Goal: Communication & Community: Answer question/provide support

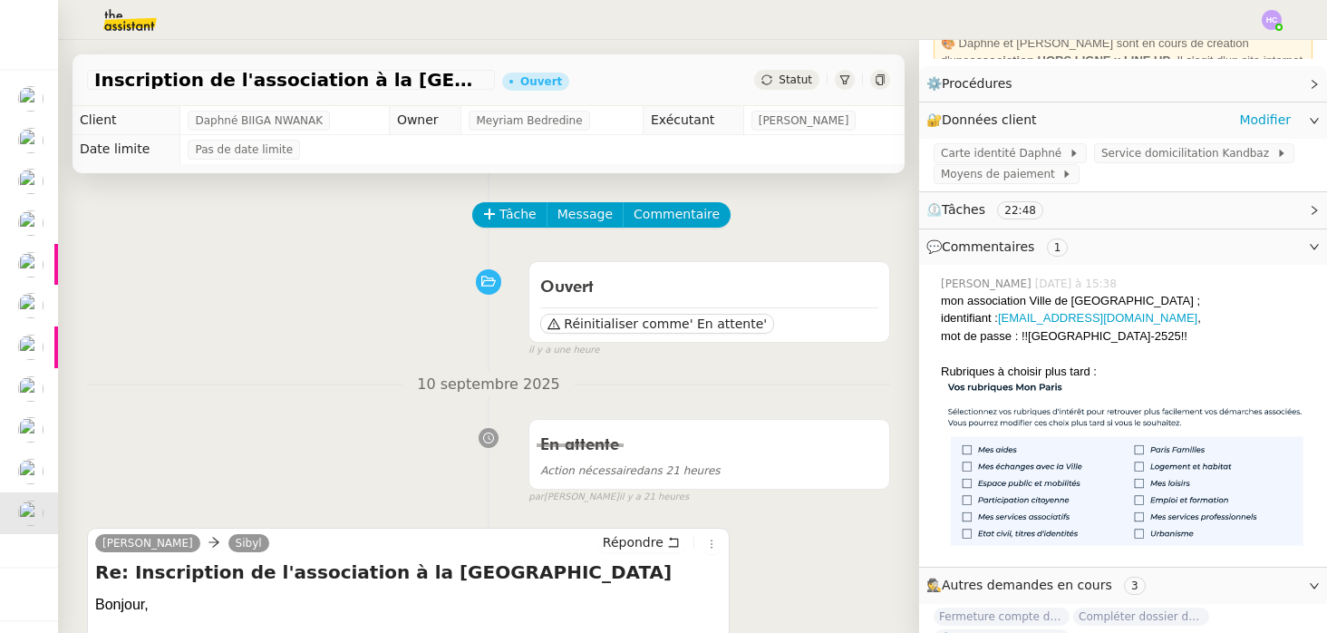
scroll to position [197, 0]
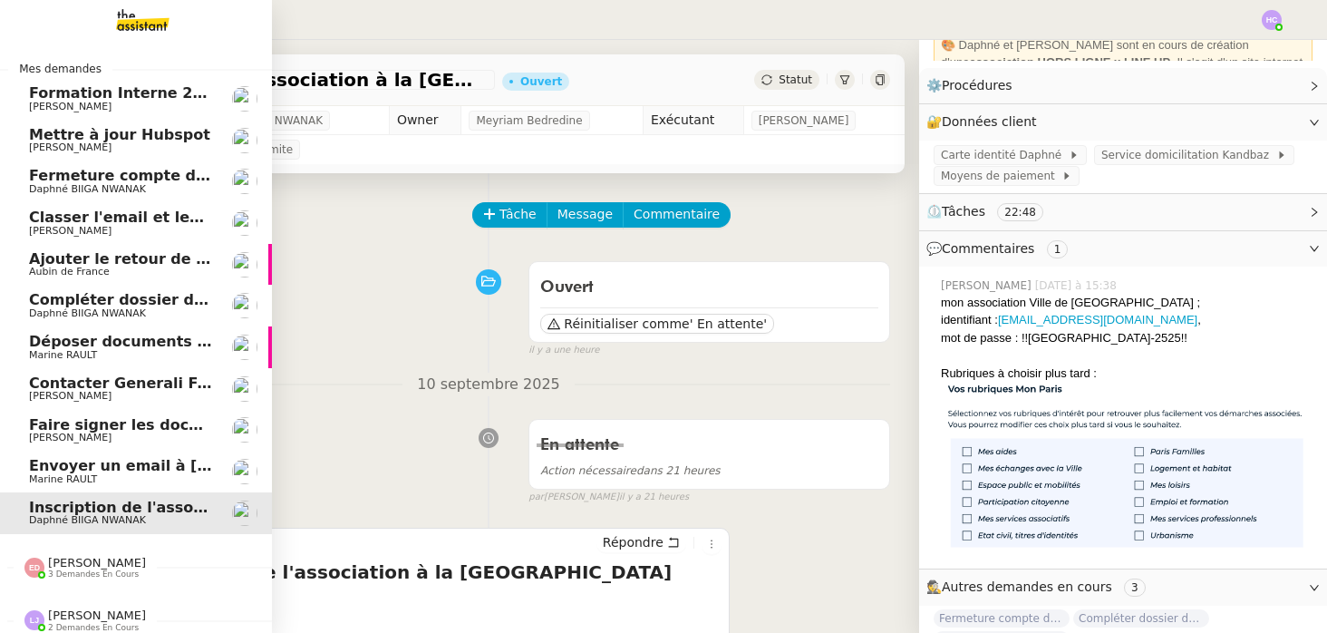
click at [54, 91] on span "Formation Interne 2 - [PERSON_NAME]" at bounding box center [186, 92] width 315 height 17
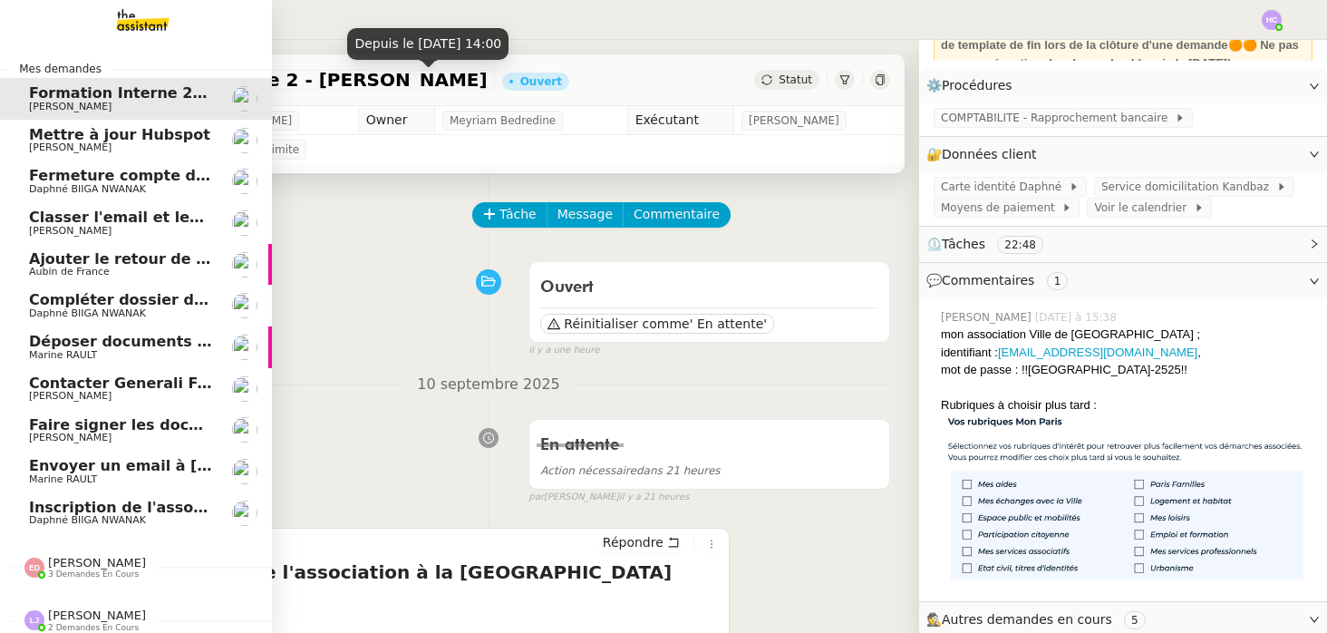
click at [39, 97] on span "Formation Interne 2 - [PERSON_NAME]" at bounding box center [186, 92] width 315 height 17
click at [57, 131] on span "Mettre à jour Hubspot" at bounding box center [119, 134] width 181 height 17
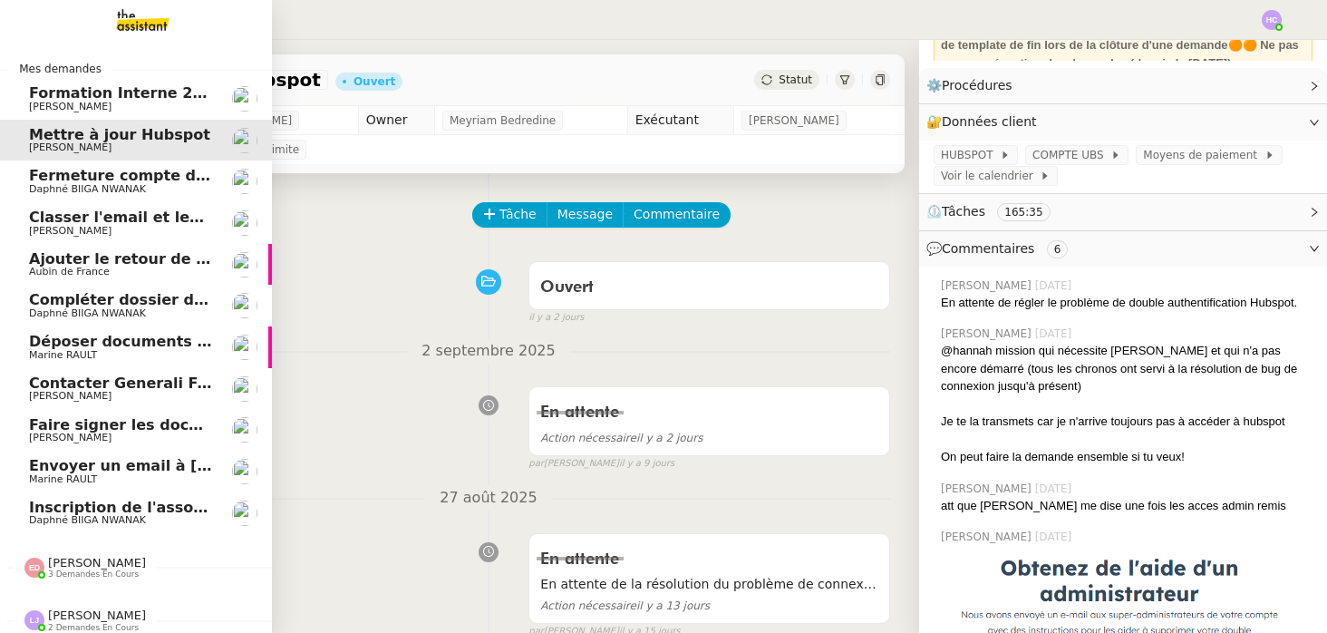
click at [61, 90] on span "Formation Interne 2 - [PERSON_NAME]" at bounding box center [186, 92] width 315 height 17
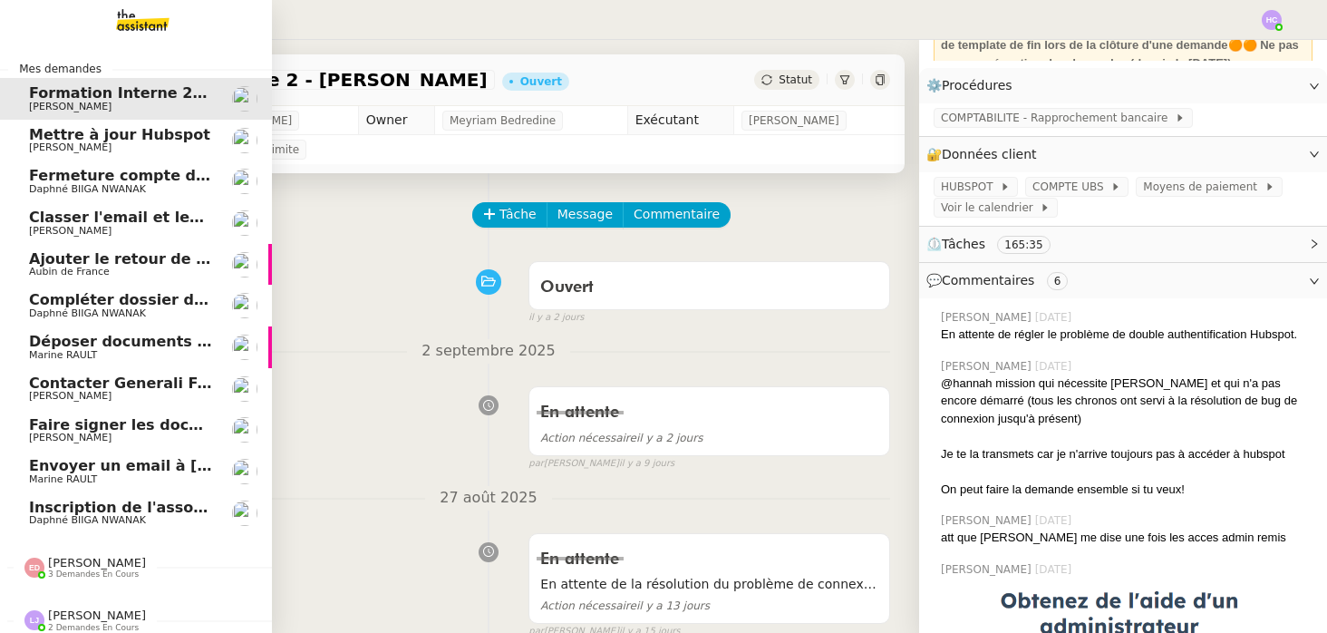
click at [61, 90] on span "Formation Interne 2 - [PERSON_NAME]" at bounding box center [186, 92] width 315 height 17
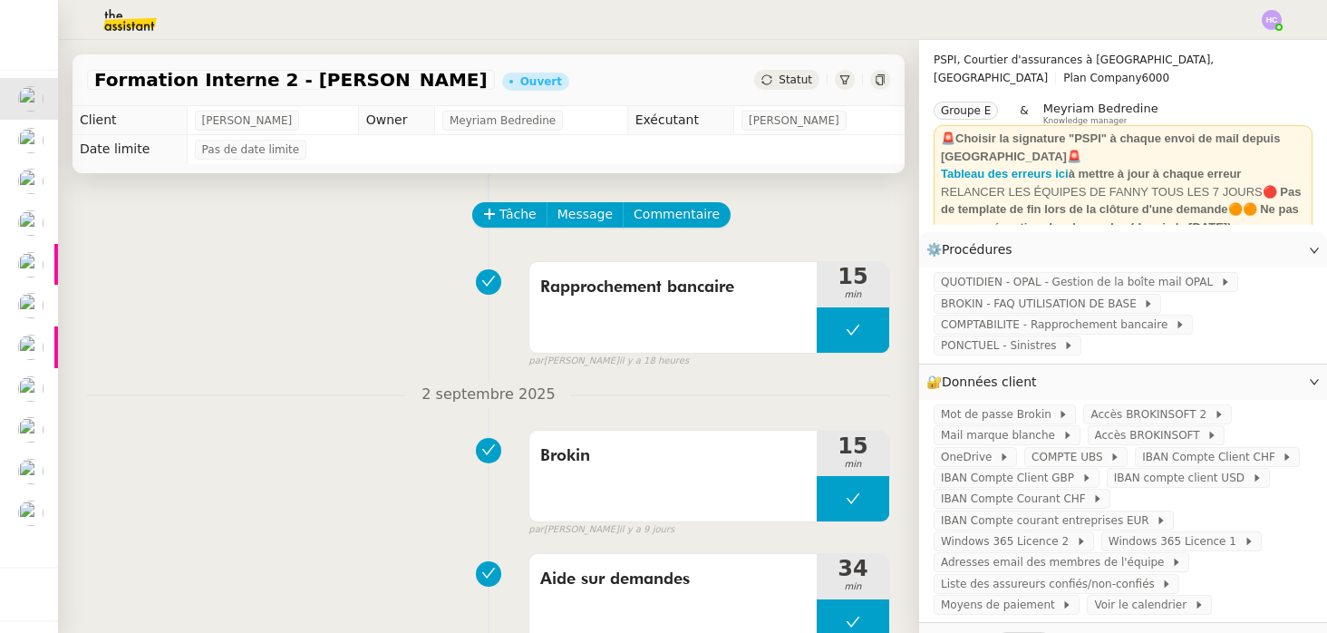
scroll to position [197, 0]
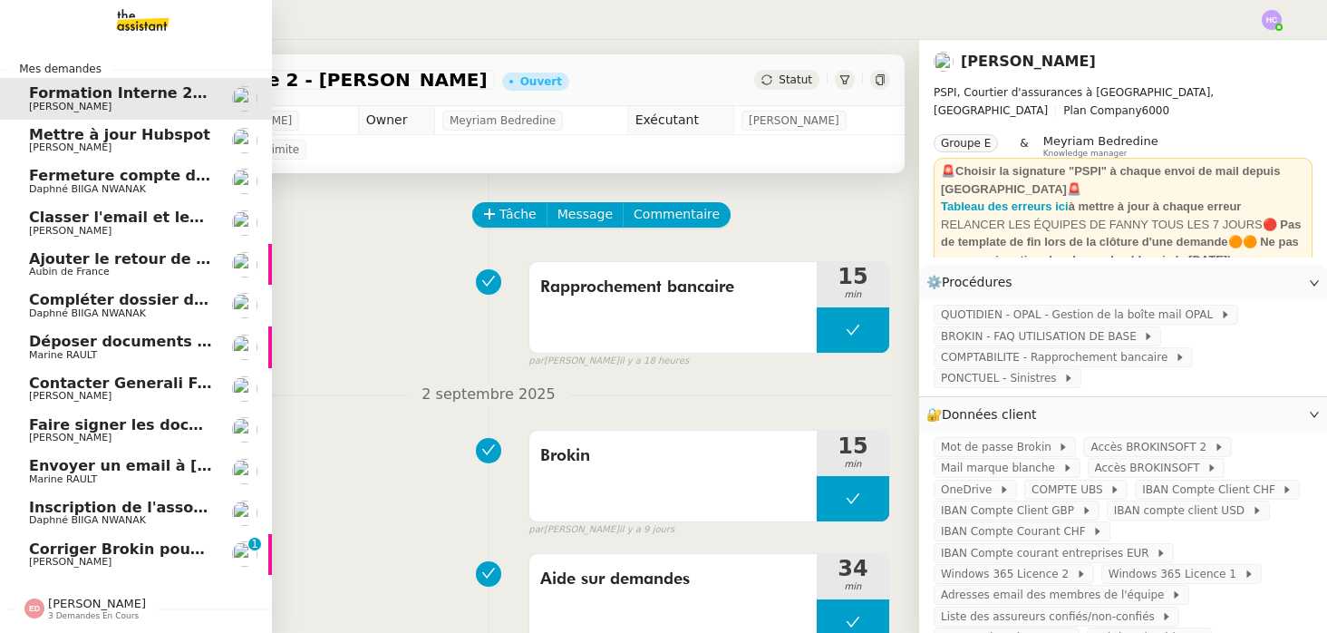
click at [82, 551] on span "Corriger Brokin pour clôture comptable" at bounding box center [190, 548] width 322 height 17
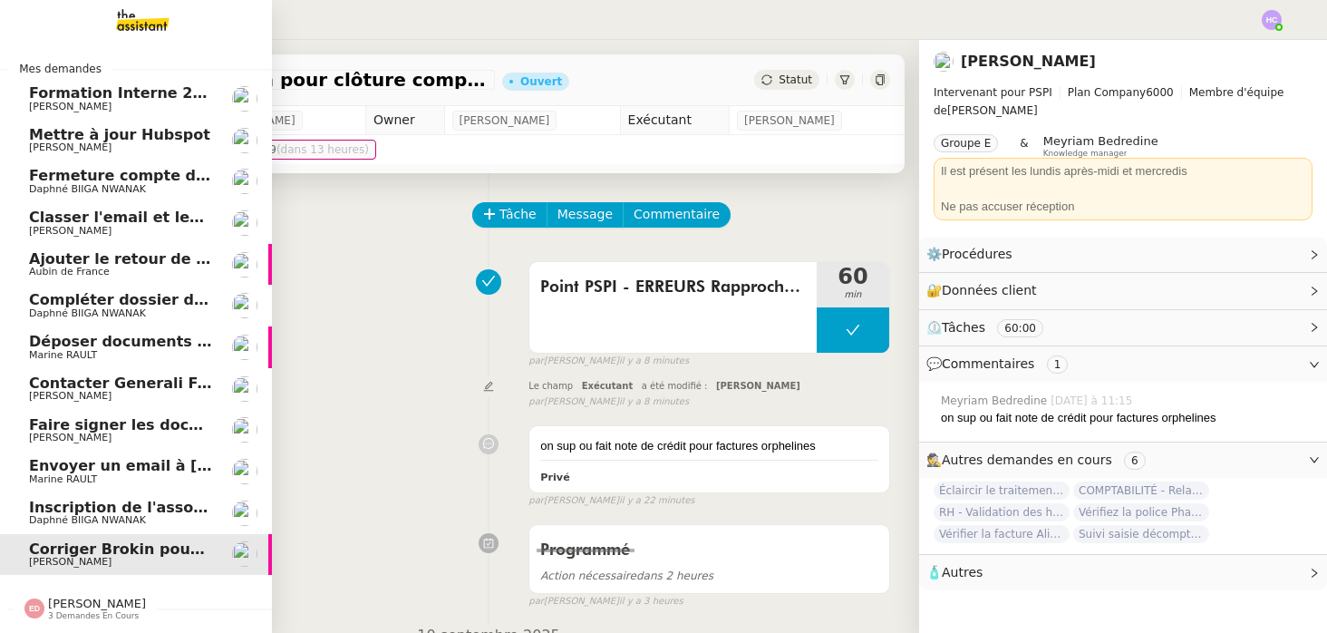
click at [80, 90] on span "Formation Interne 2 - [PERSON_NAME]" at bounding box center [186, 92] width 315 height 17
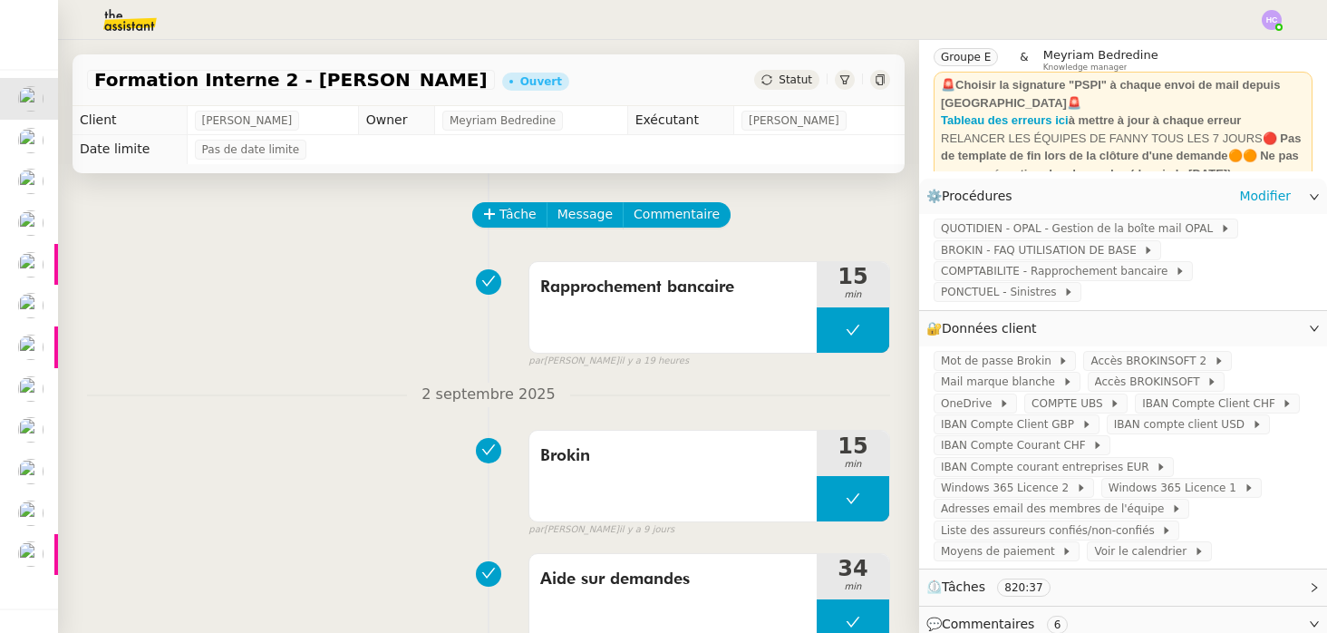
scroll to position [89, 0]
click at [1258, 196] on link "Modifier" at bounding box center [1265, 193] width 52 height 21
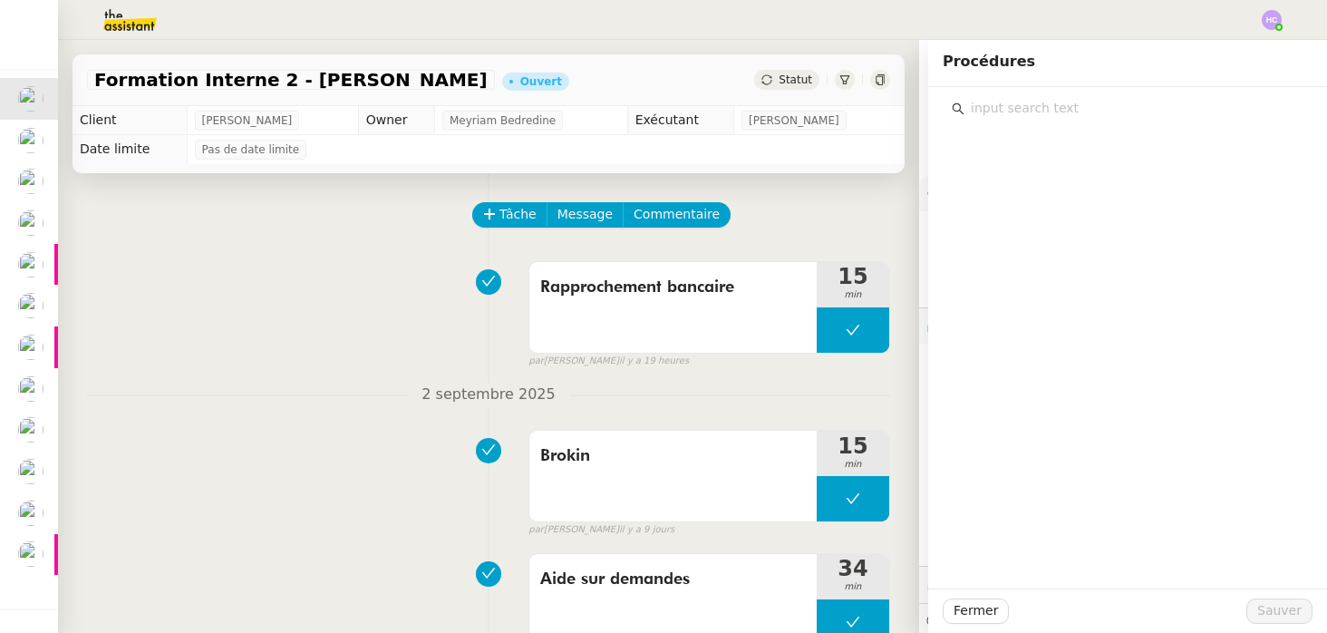
type input "e"
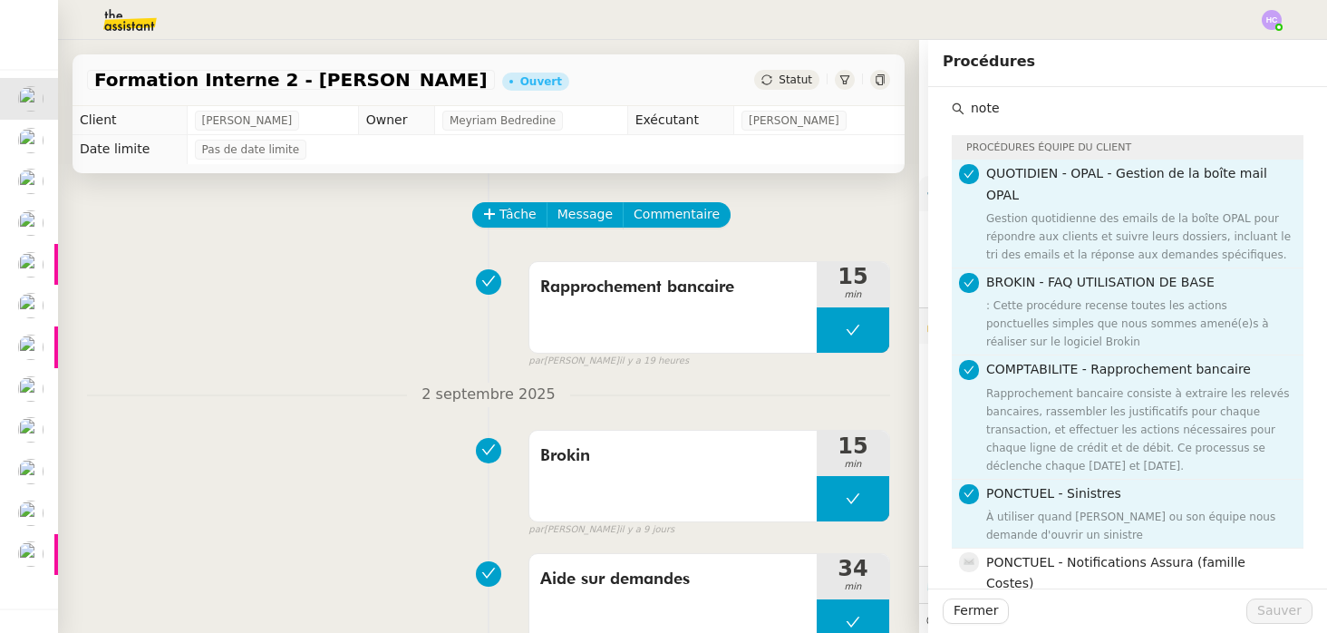
click at [1017, 106] on input "note" at bounding box center [1133, 108] width 339 height 24
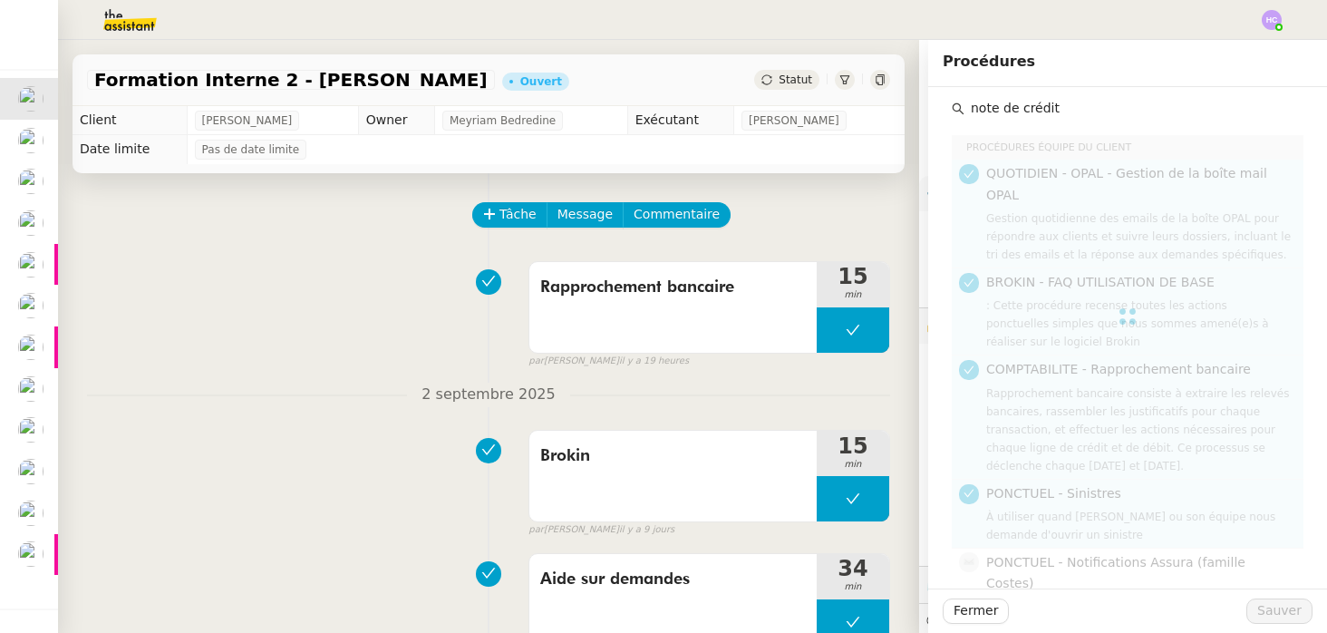
drag, startPoint x: 1018, startPoint y: 110, endPoint x: 915, endPoint y: 98, distance: 103.1
click at [915, 98] on app-ticket "Formation Interne 2 - FANNY EYRAUD Ouvert Statut Client Fanny Eyraud Owner Meyr…" at bounding box center [692, 336] width 1269 height 593
type input "crédit"
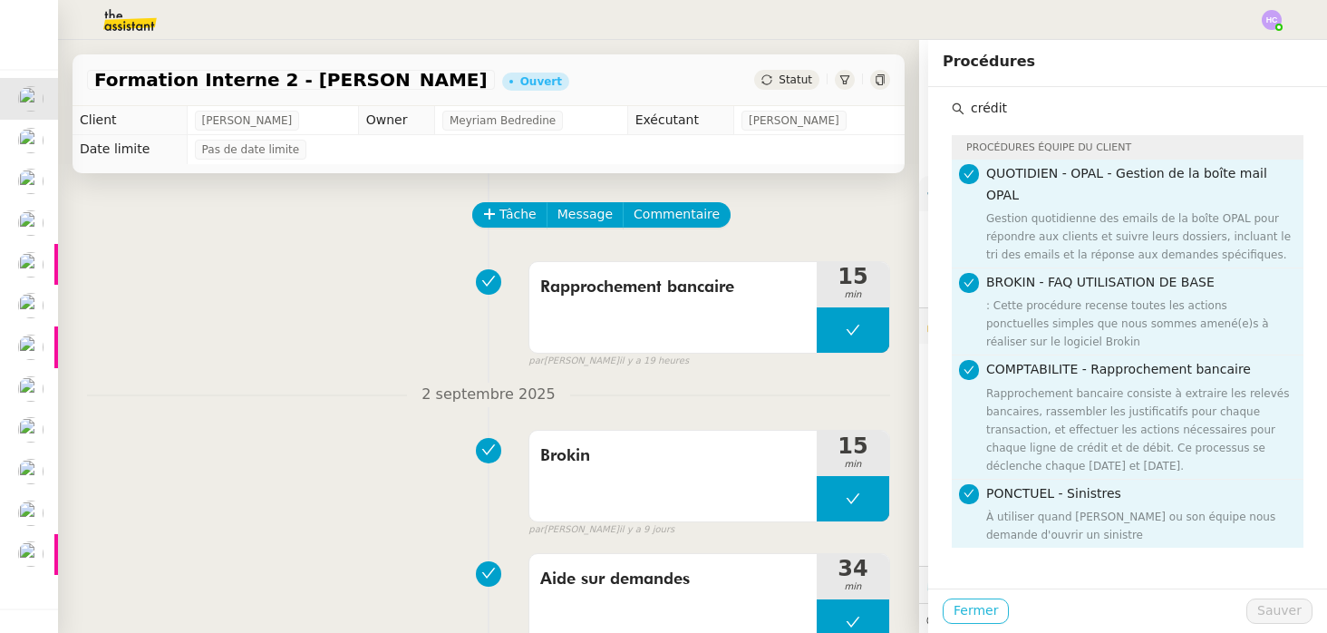
click at [979, 605] on span "Fermer" at bounding box center [976, 610] width 44 height 21
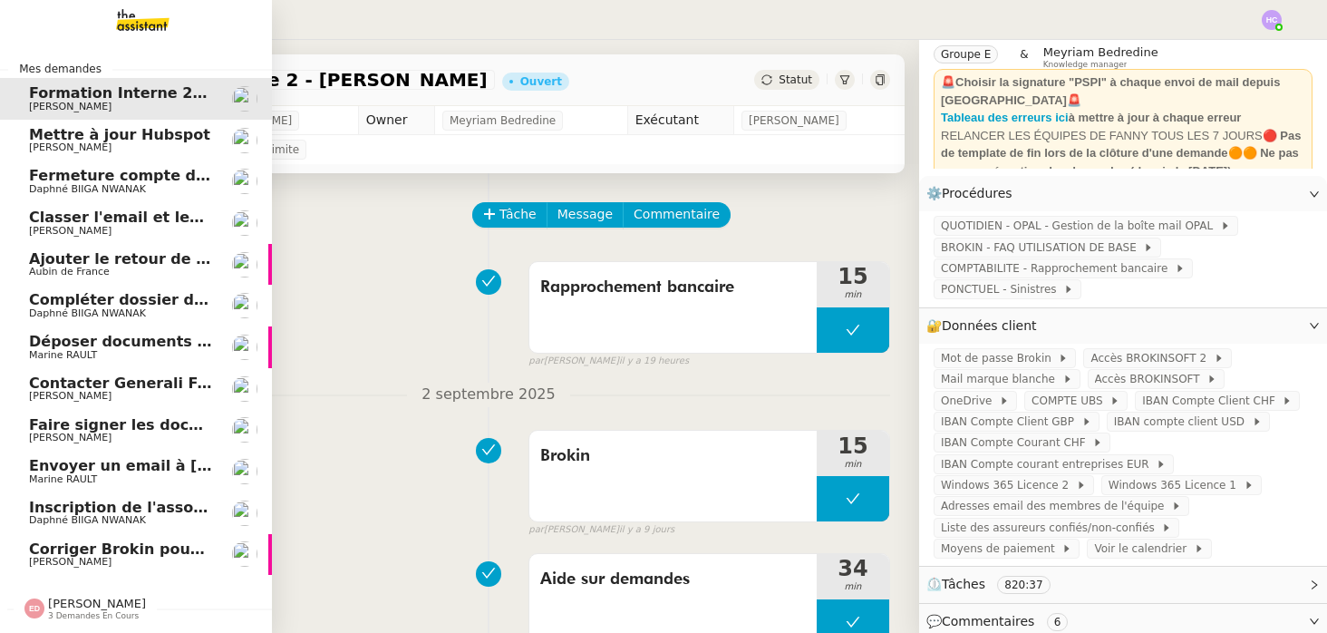
click at [72, 553] on span "Corriger Brokin pour clôture comptable" at bounding box center [190, 548] width 322 height 17
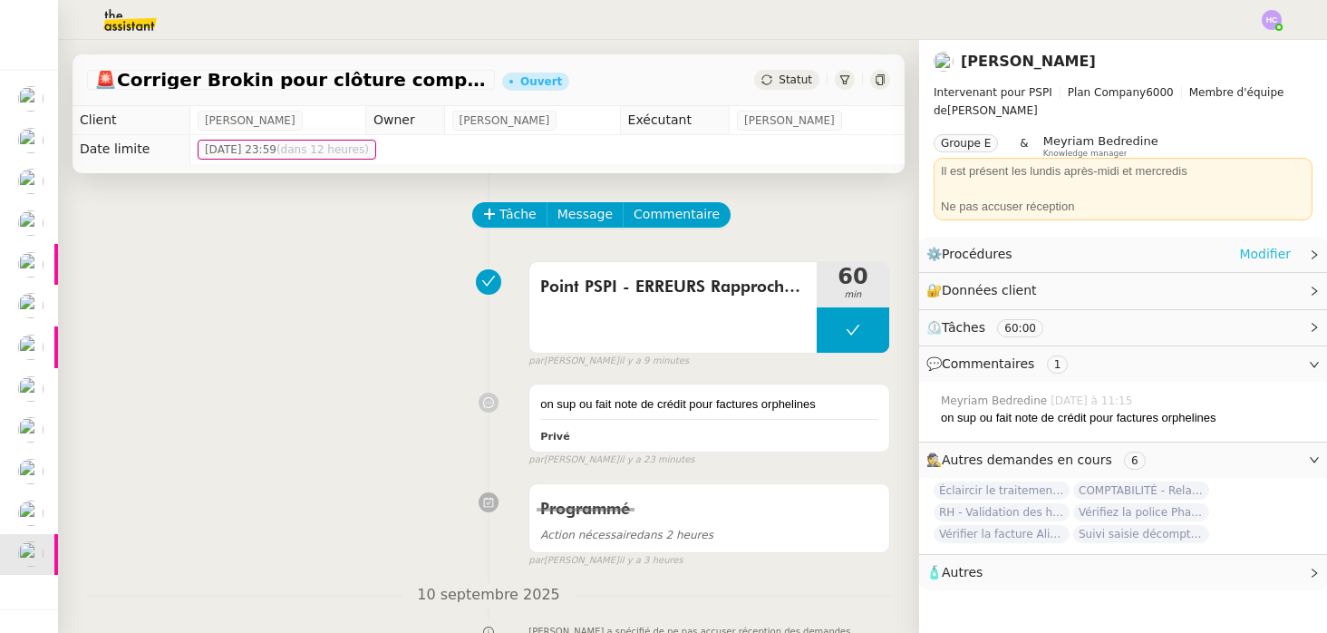
click at [1259, 252] on link "Modifier" at bounding box center [1265, 254] width 52 height 21
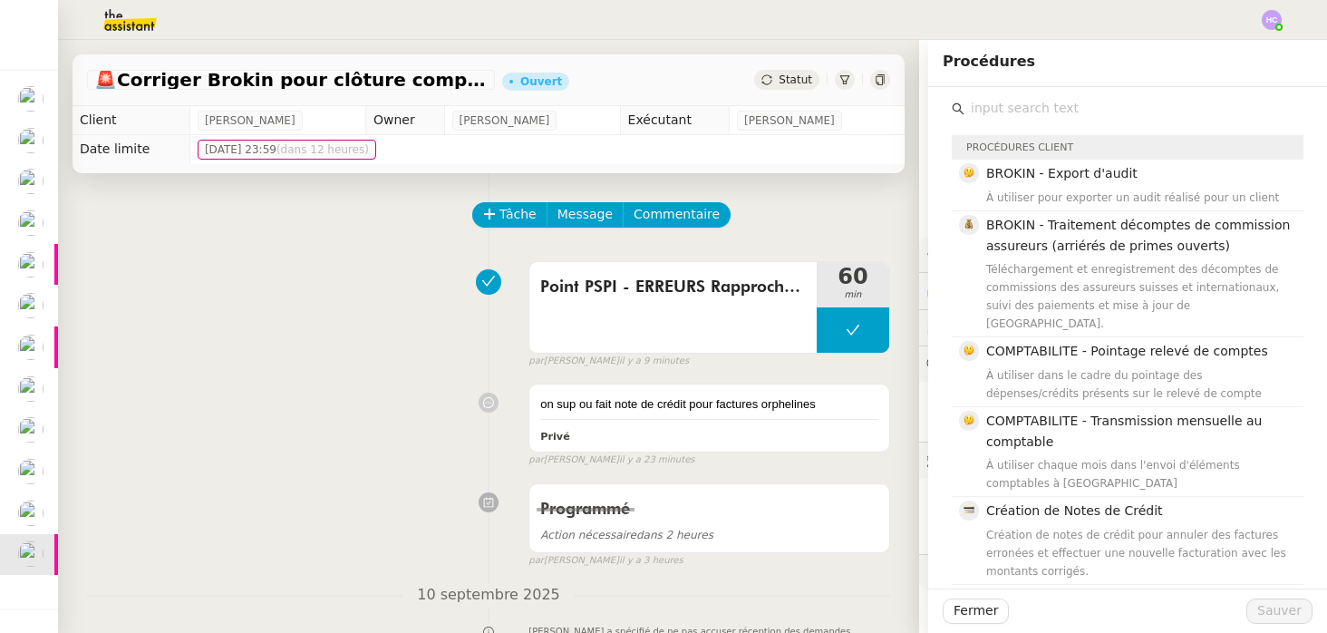
click at [1022, 111] on input "text" at bounding box center [1133, 108] width 339 height 24
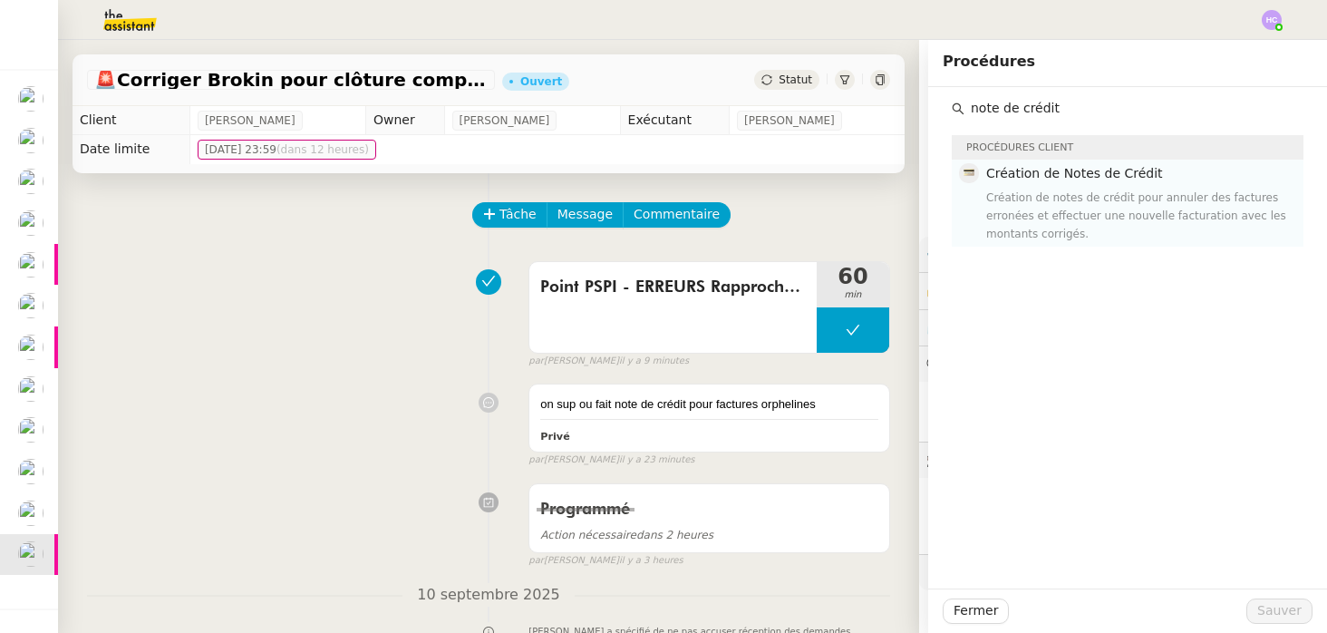
type input "note de crédit"
click at [1140, 206] on div "Création de notes de crédit pour annuler des factures erronées et effectuer une…" at bounding box center [1139, 216] width 306 height 54
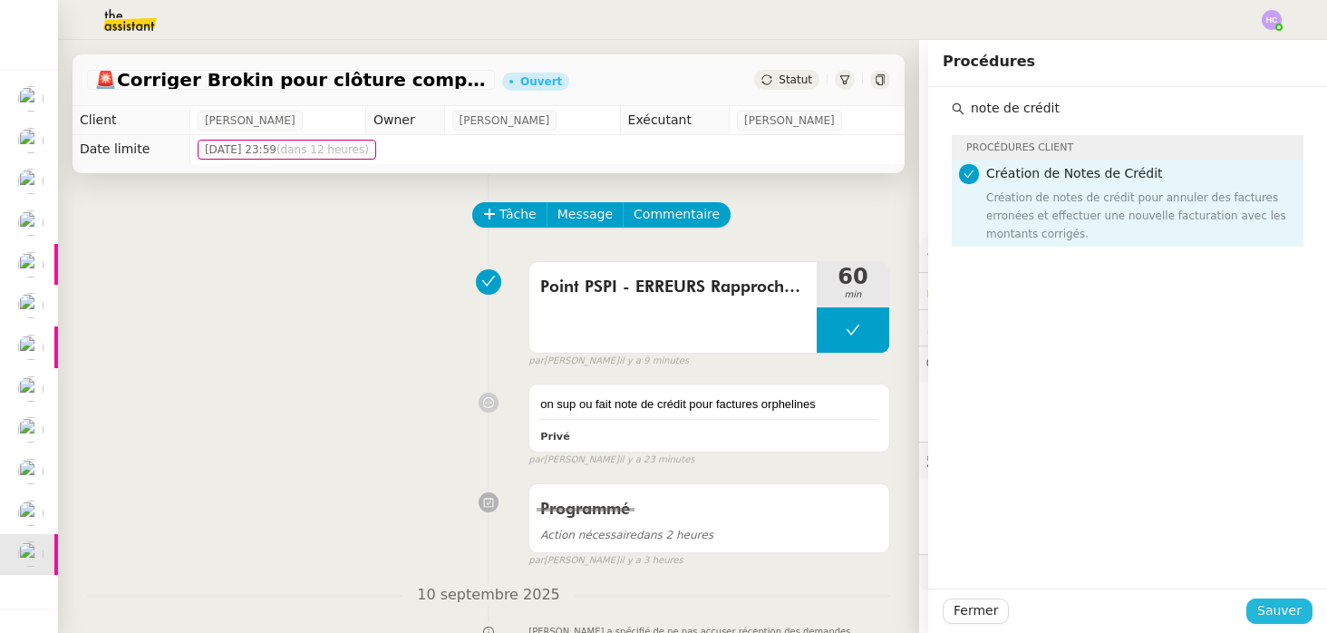
click at [1273, 606] on span "Sauver" at bounding box center [1279, 610] width 44 height 21
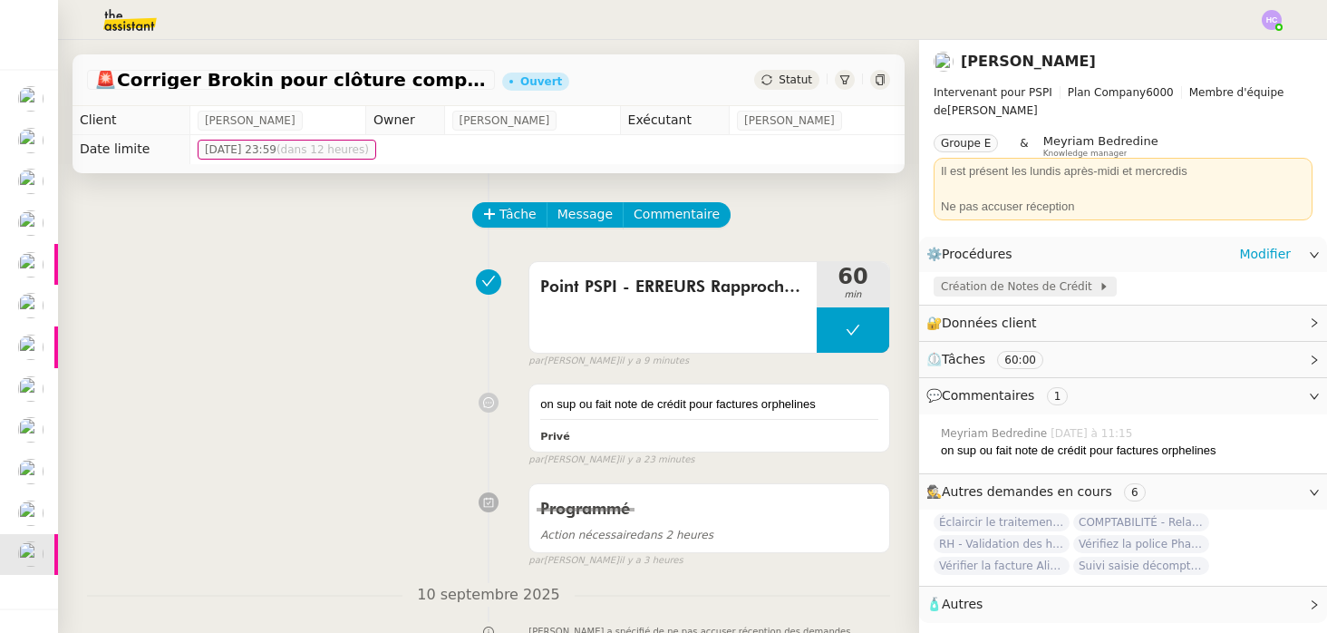
click at [1001, 288] on span "Création de Notes de Crédit" at bounding box center [1020, 286] width 158 height 18
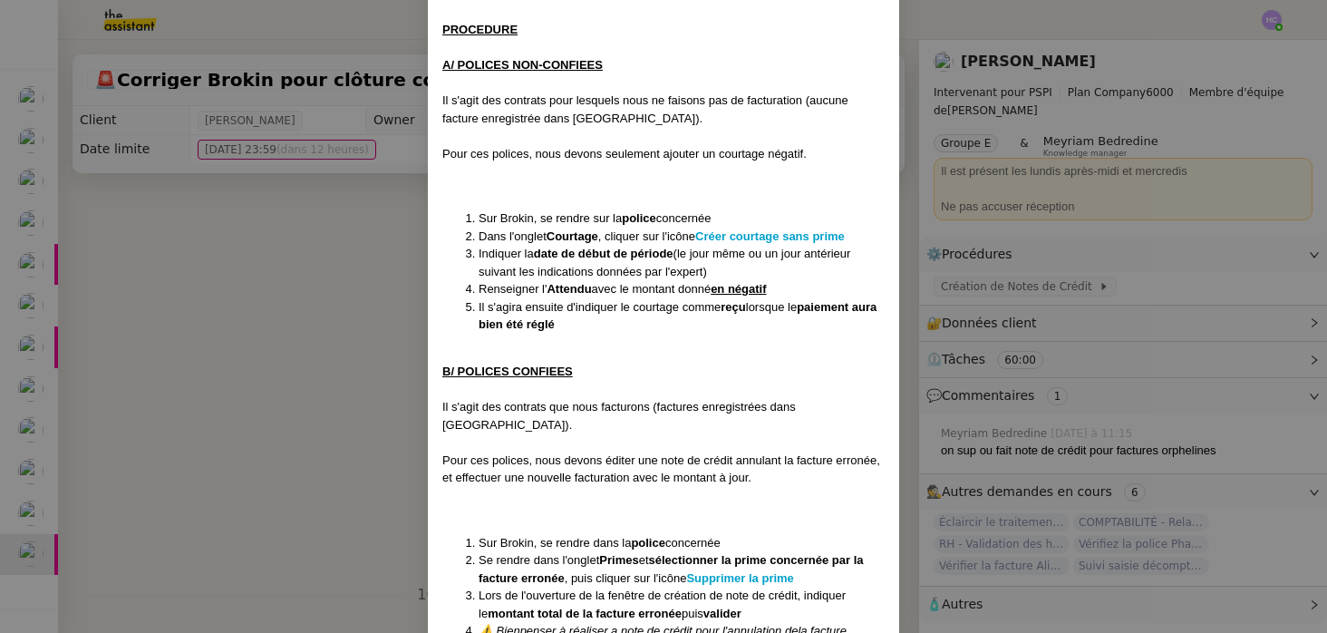
scroll to position [265, 0]
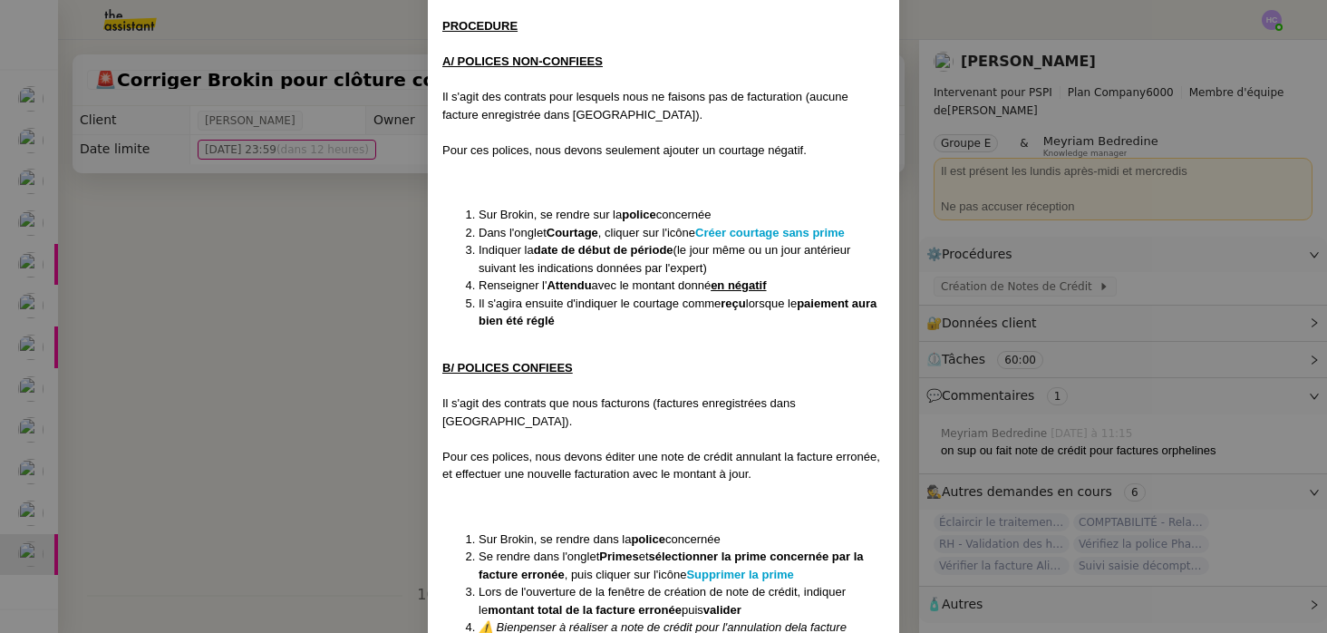
click at [293, 391] on nz-modal-container "Contexte : Cette procédure détaille les étapes à réaliser dans le cadre de la c…" at bounding box center [663, 316] width 1327 height 633
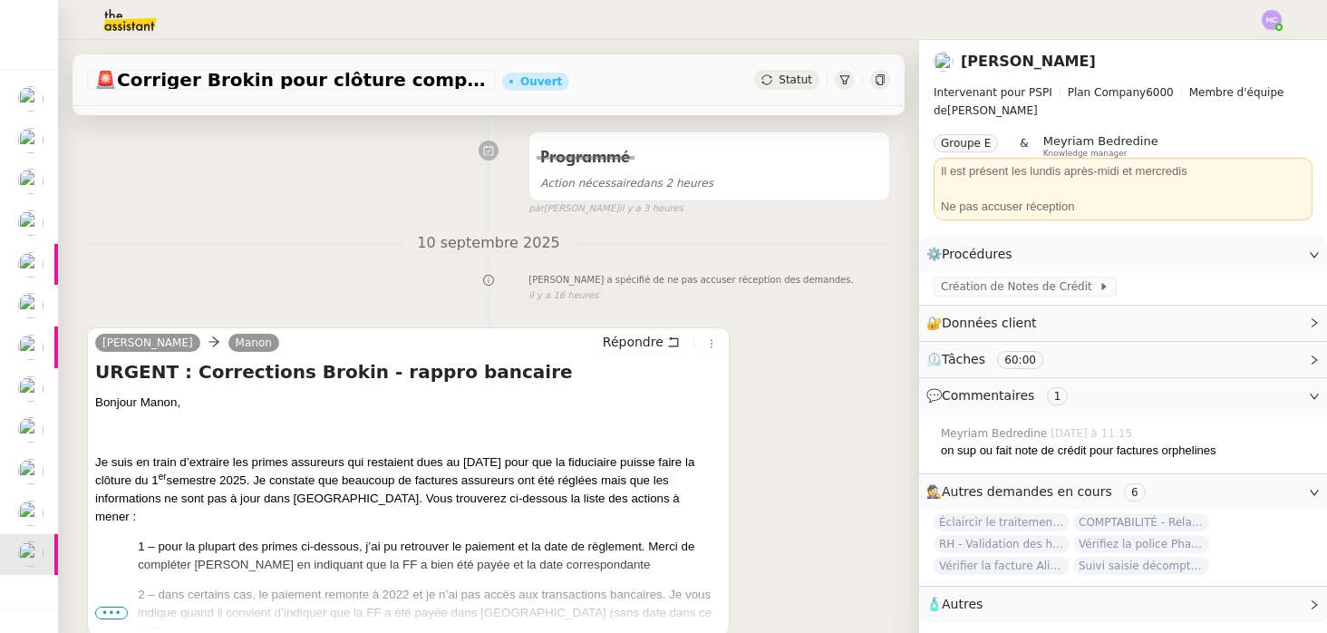
scroll to position [456, 0]
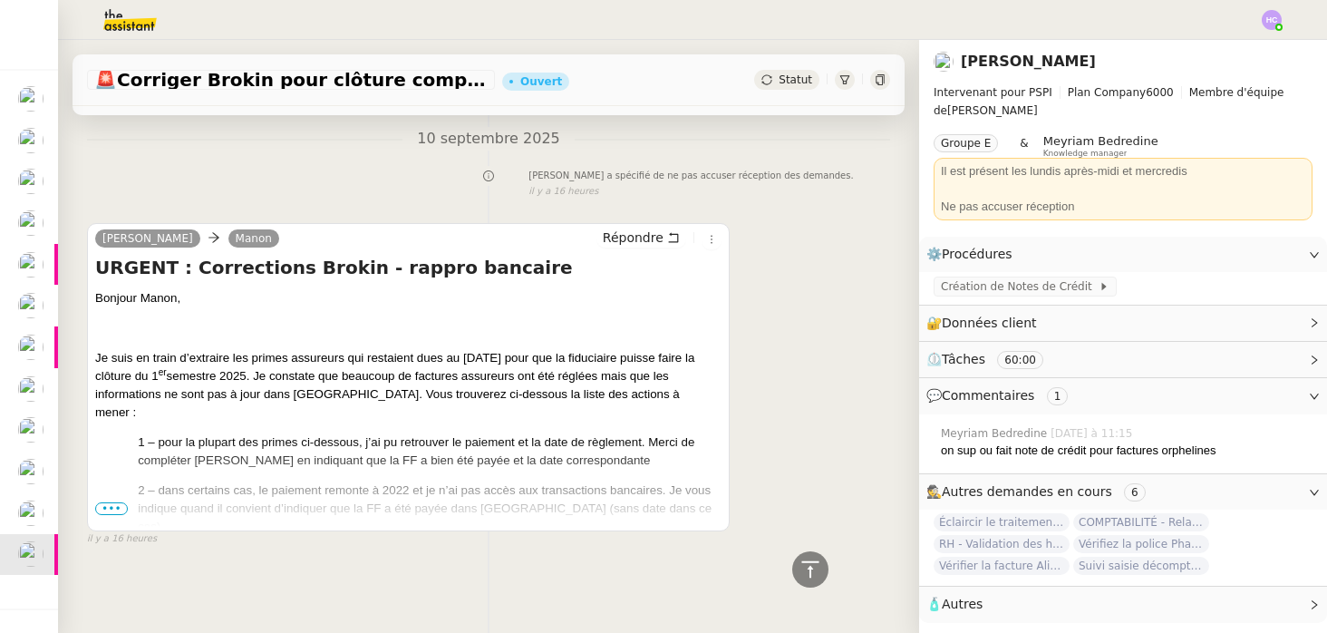
click at [106, 505] on span "•••" at bounding box center [111, 508] width 33 height 13
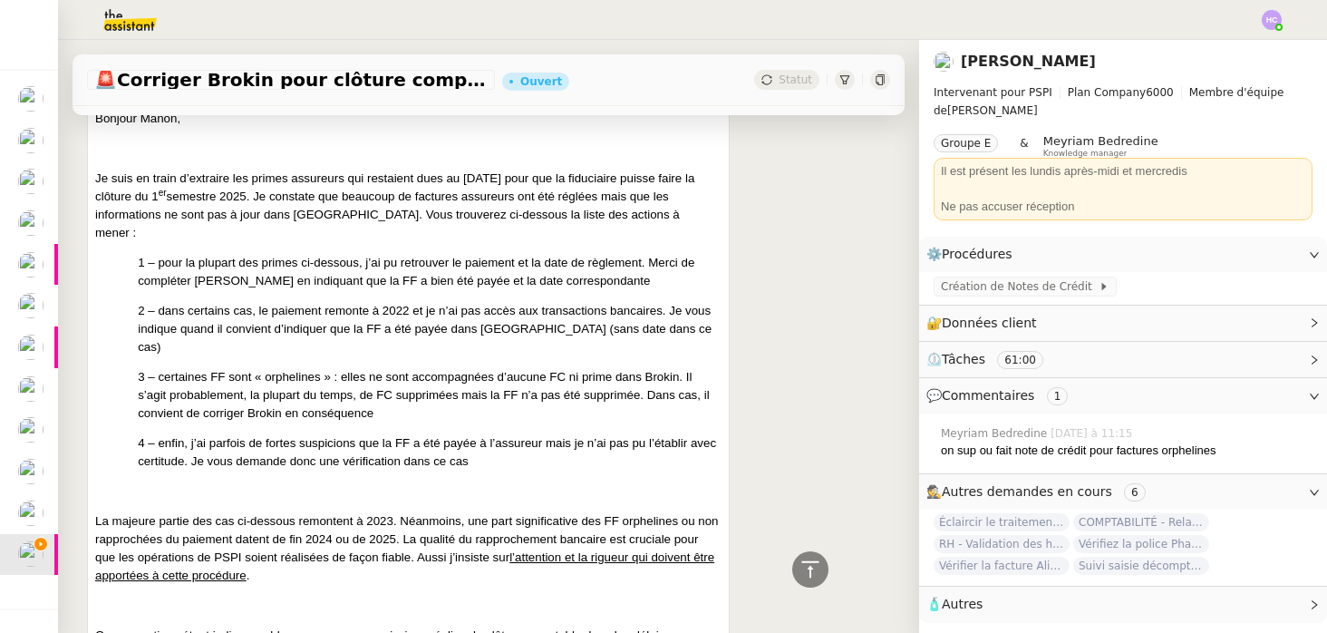
scroll to position [0, 0]
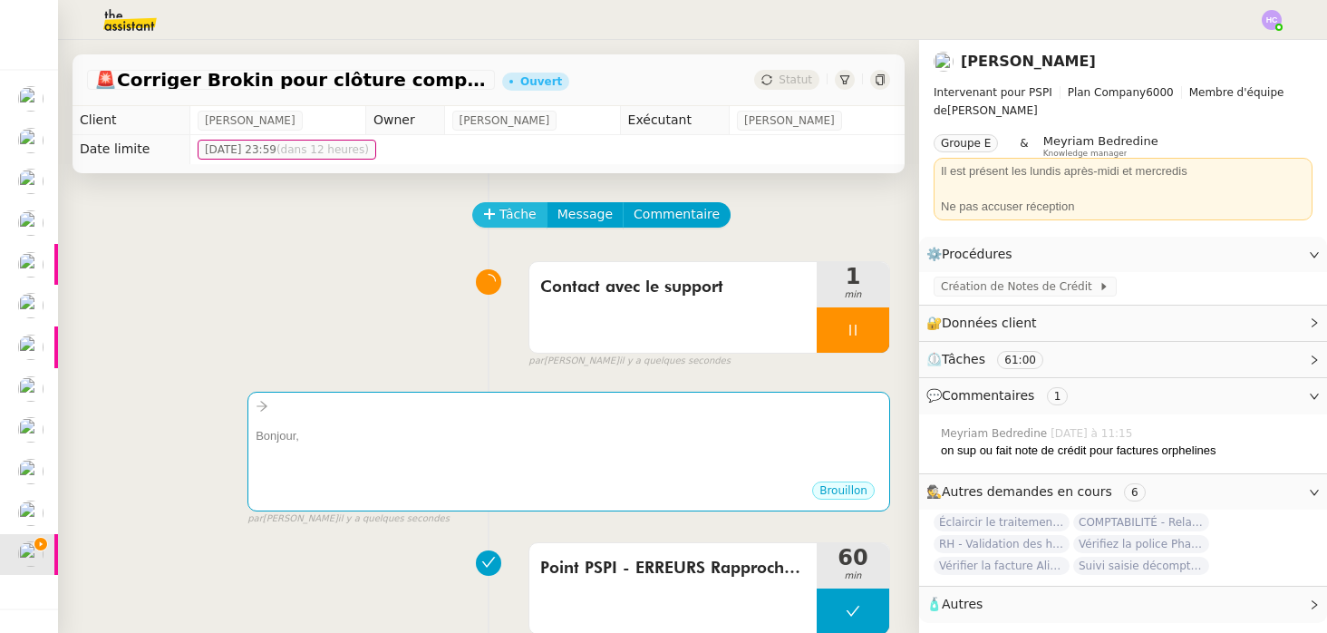
click at [511, 211] on span "Tâche" at bounding box center [517, 214] width 37 height 21
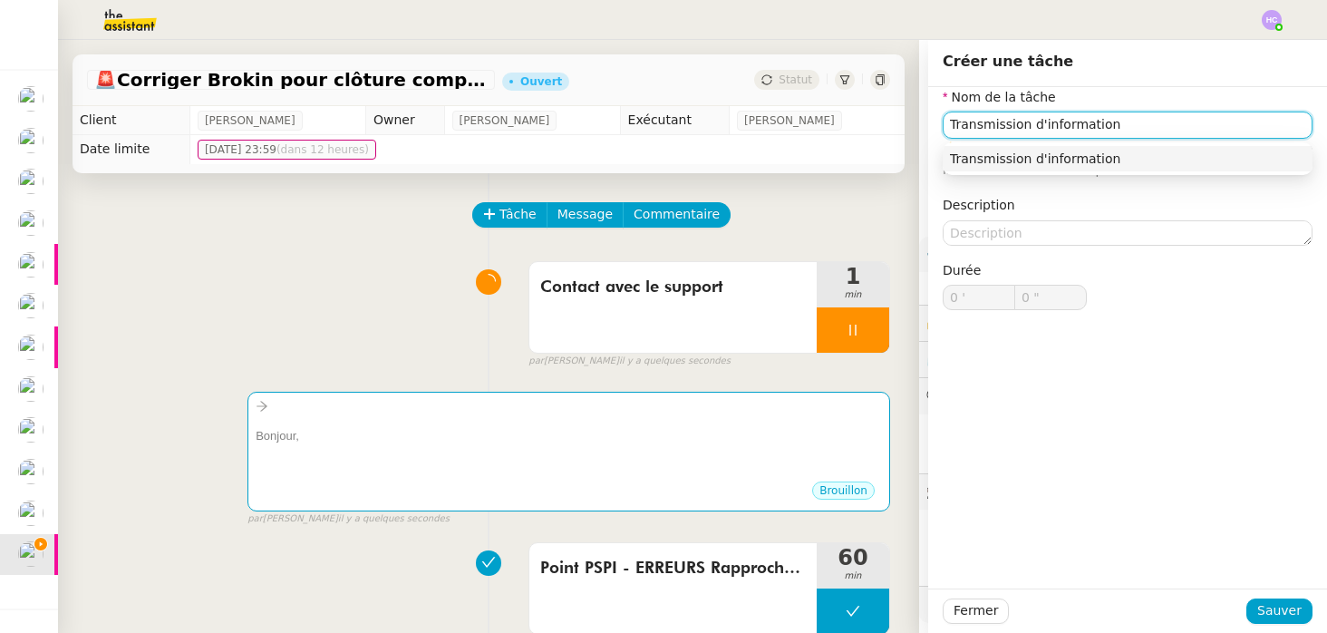
click at [1089, 161] on div "Transmission d'information" at bounding box center [1127, 158] width 355 height 16
type input "Transmission d'information"
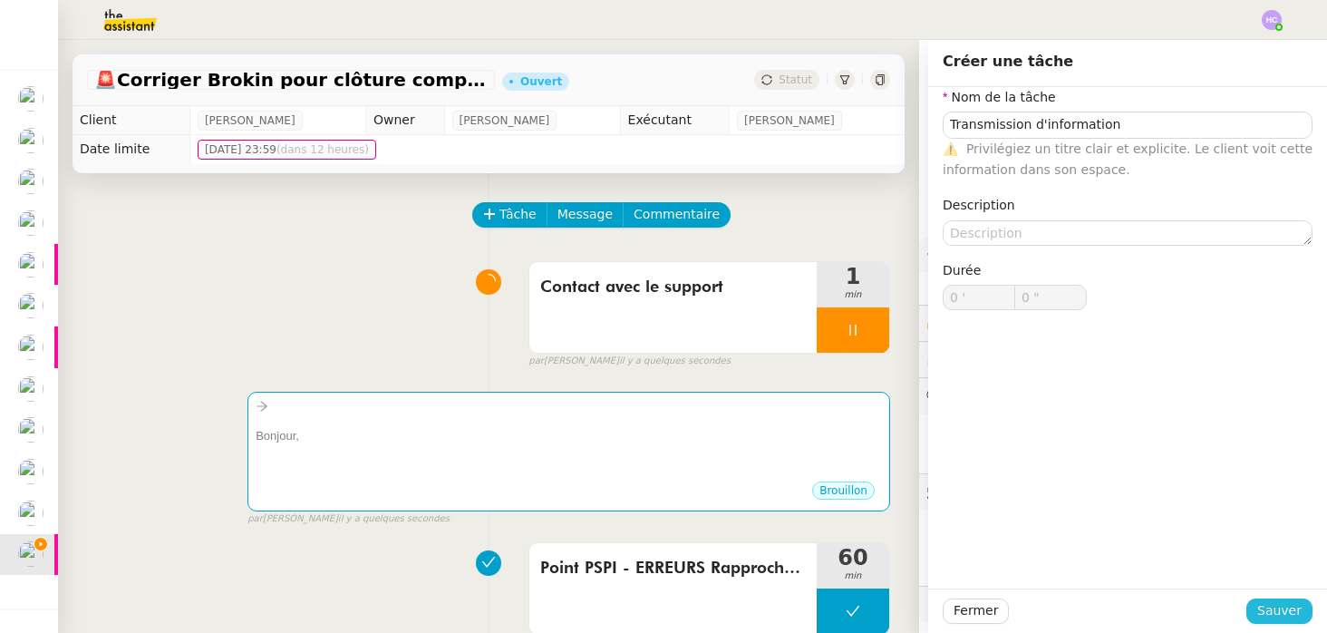
click at [1283, 605] on span "Sauver" at bounding box center [1279, 610] width 44 height 21
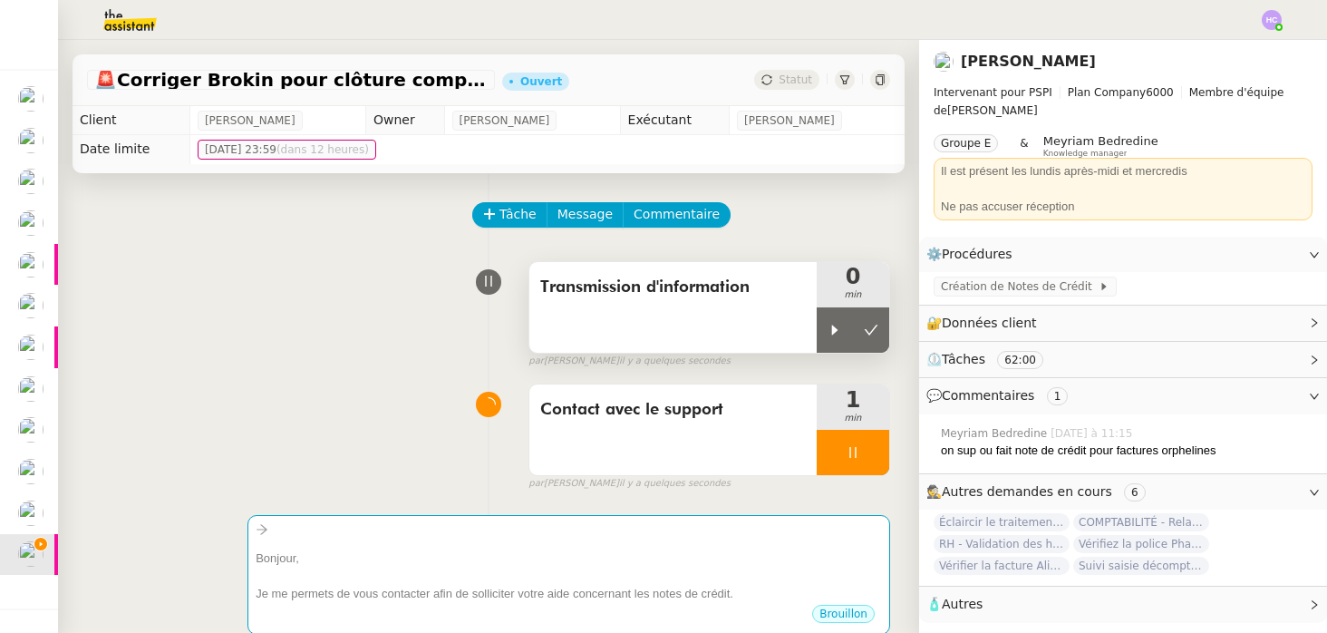
click at [714, 282] on span "Transmission d'information" at bounding box center [673, 287] width 266 height 27
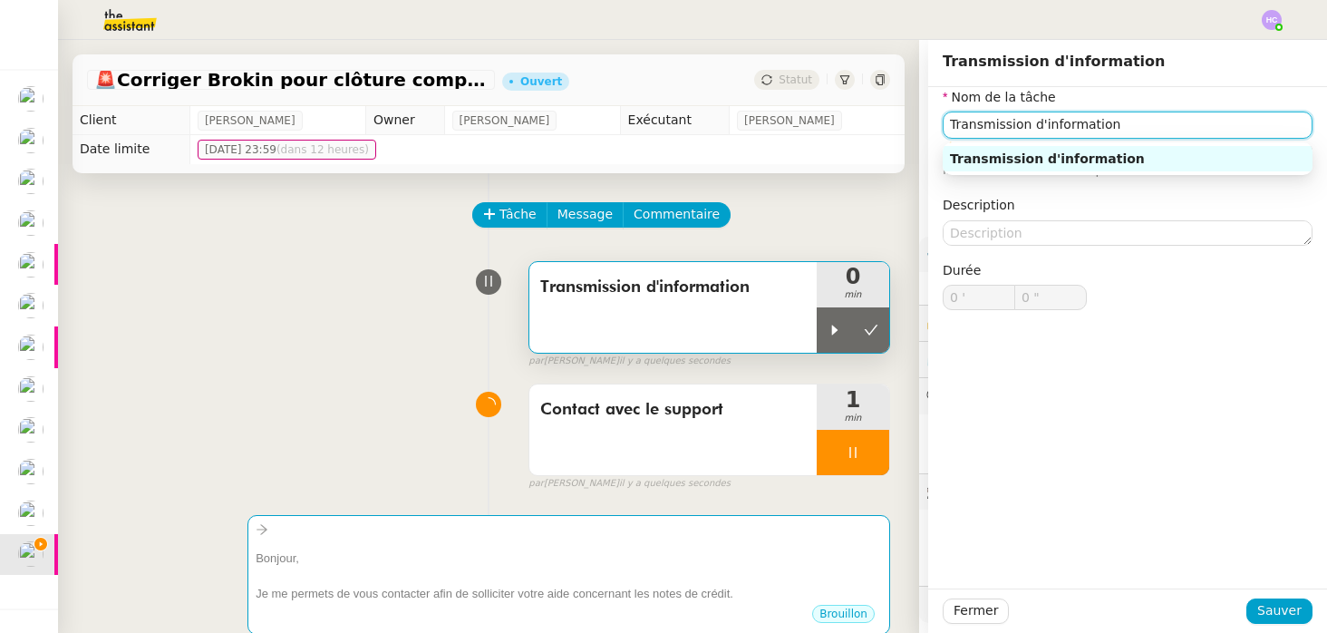
click at [988, 127] on input "Transmission d'information" at bounding box center [1128, 124] width 370 height 26
click at [1179, 151] on div "Demande d'information" at bounding box center [1127, 158] width 355 height 16
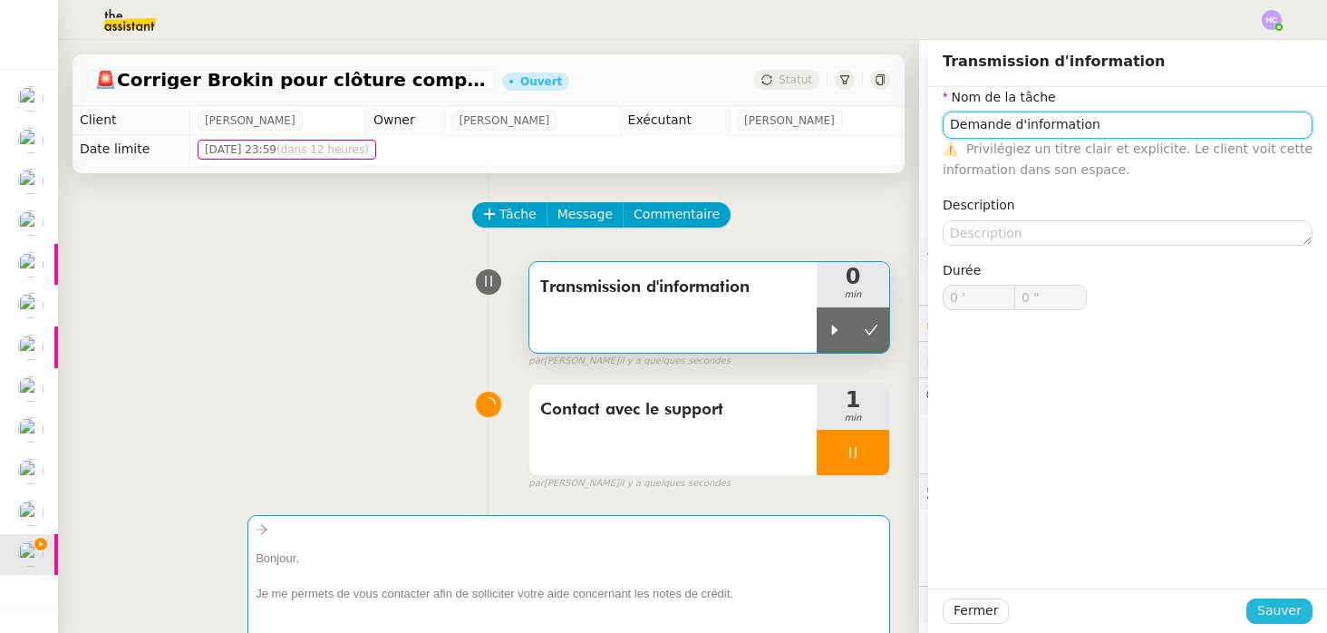
type input "Demande d'information"
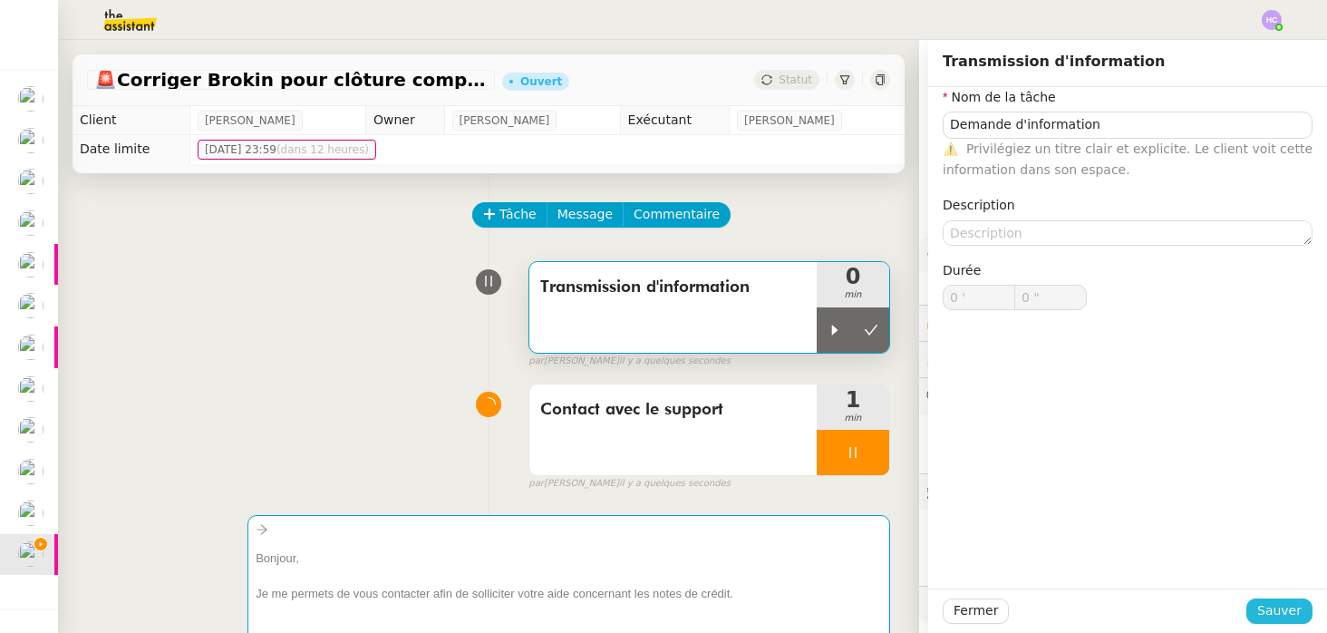
click at [1270, 619] on span "Sauver" at bounding box center [1279, 610] width 44 height 21
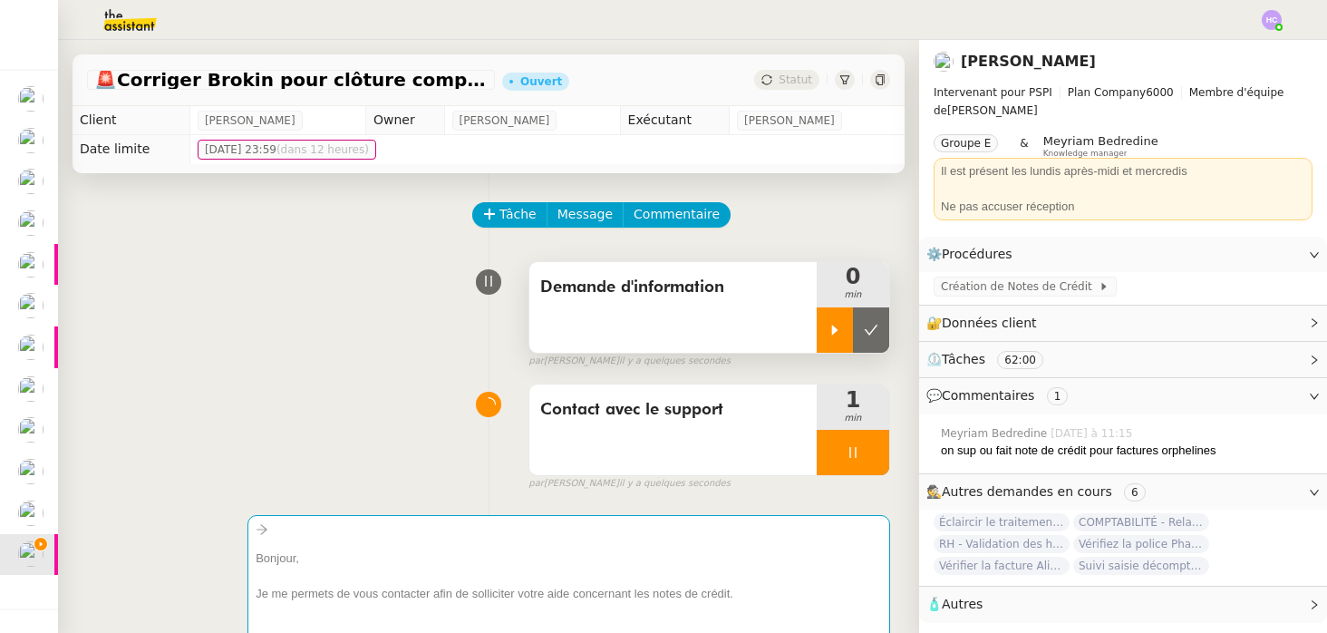
click at [837, 325] on icon at bounding box center [835, 330] width 15 height 15
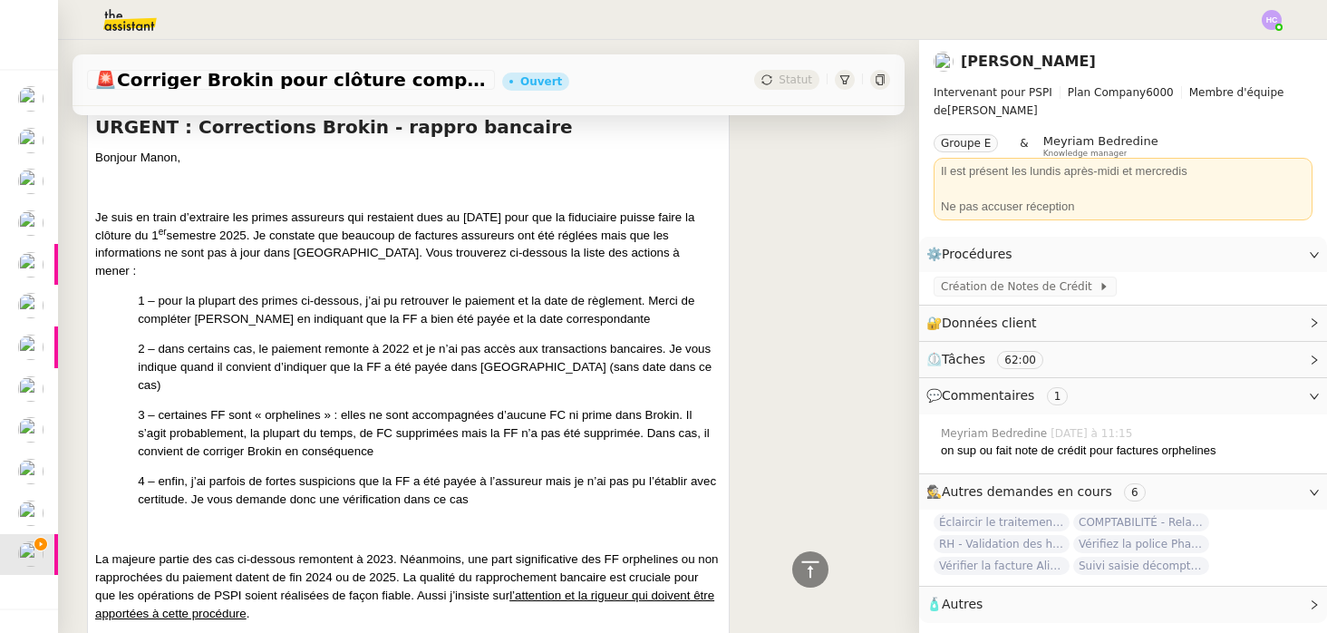
scroll to position [891, 0]
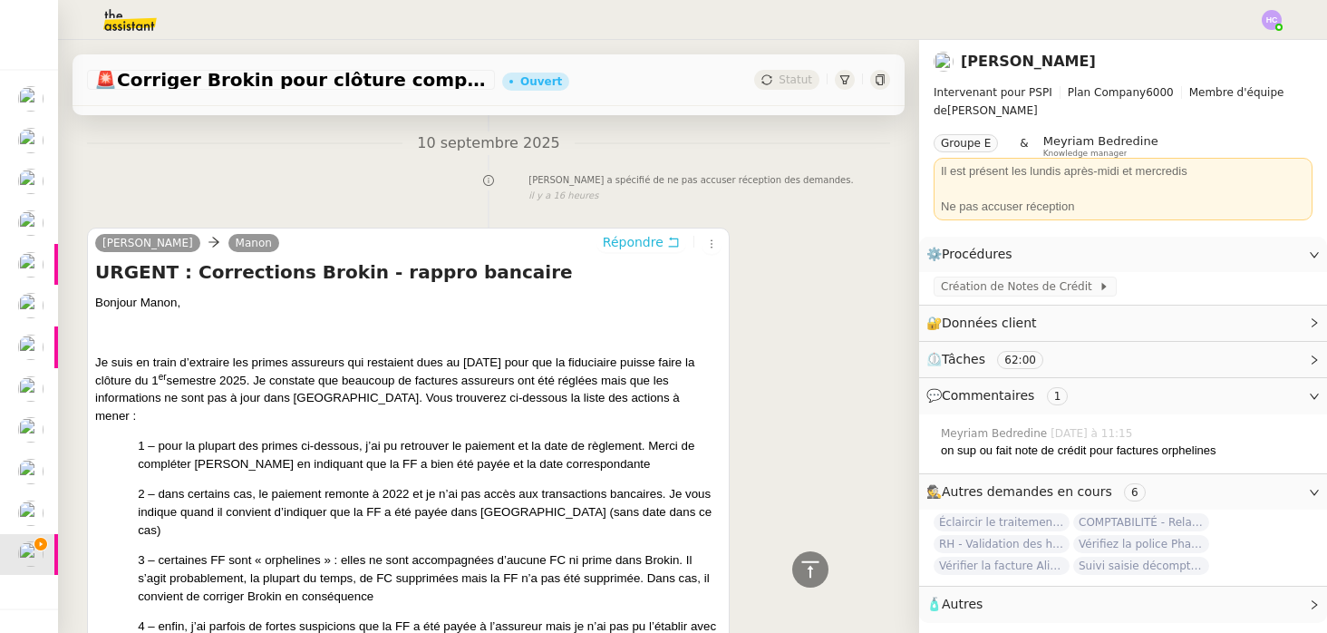
click at [633, 236] on span "Répondre" at bounding box center [633, 242] width 61 height 18
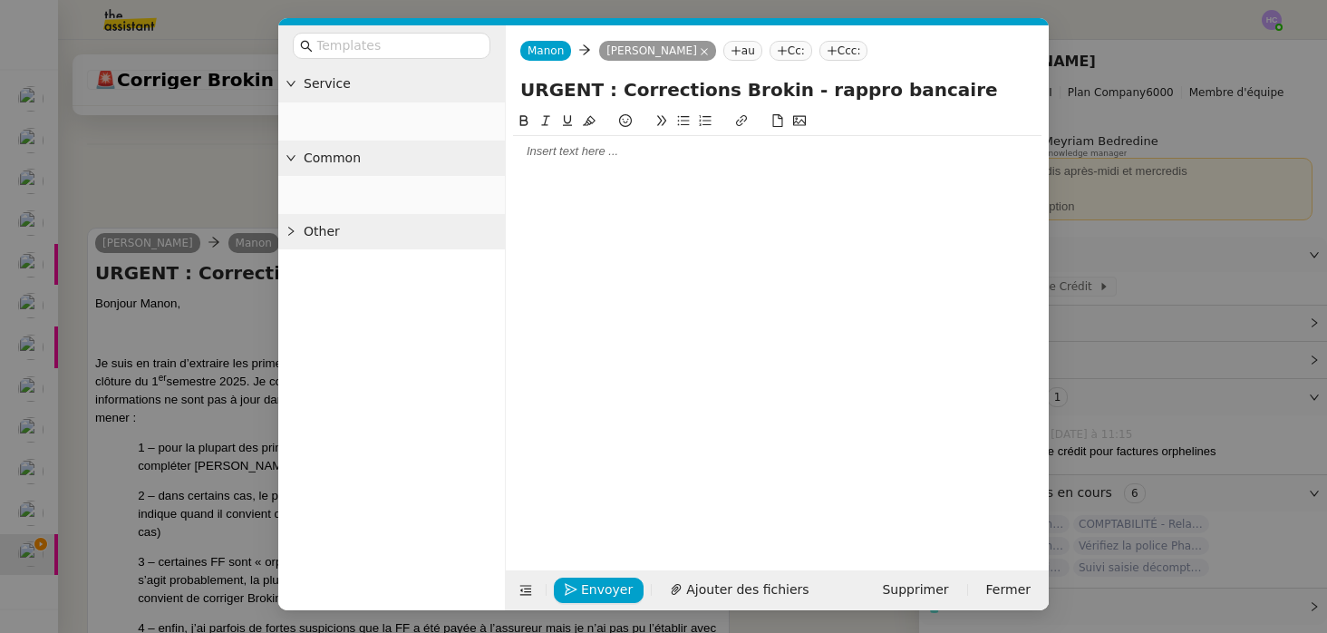
scroll to position [1031, 0]
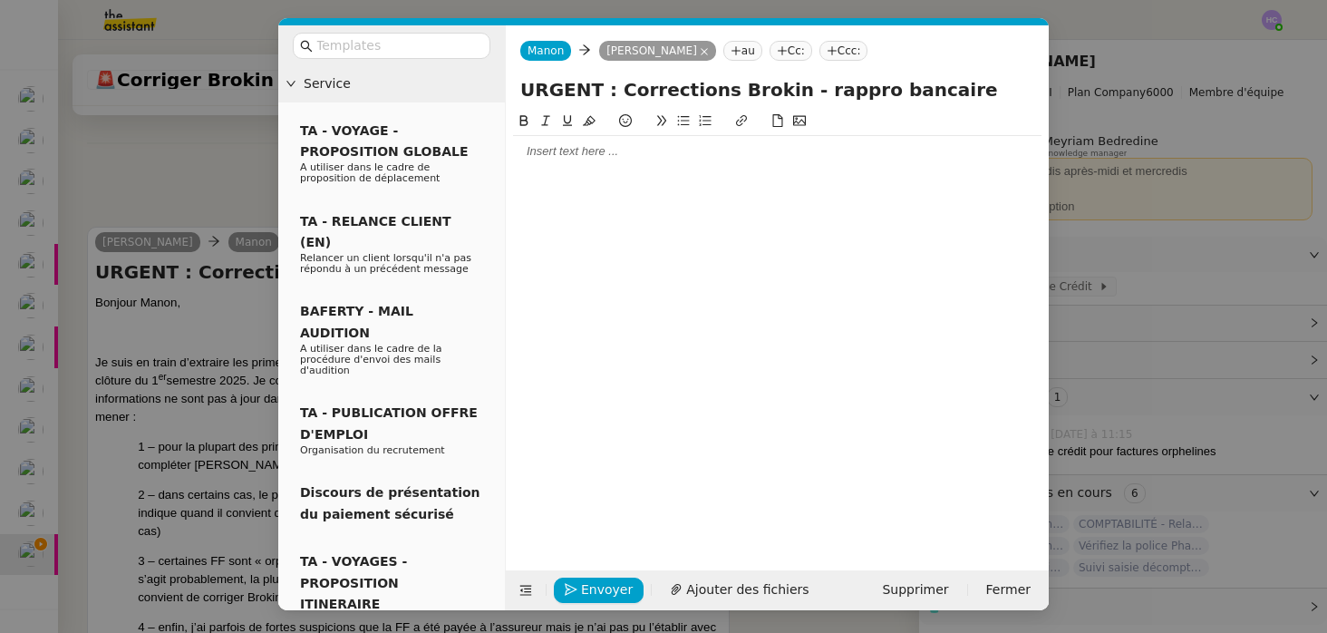
click at [564, 158] on div at bounding box center [777, 151] width 528 height 16
click at [577, 157] on div "Bonjour Pierick," at bounding box center [777, 151] width 528 height 16
click at [697, 191] on div "Je vous remercie pour votre email" at bounding box center [777, 185] width 528 height 16
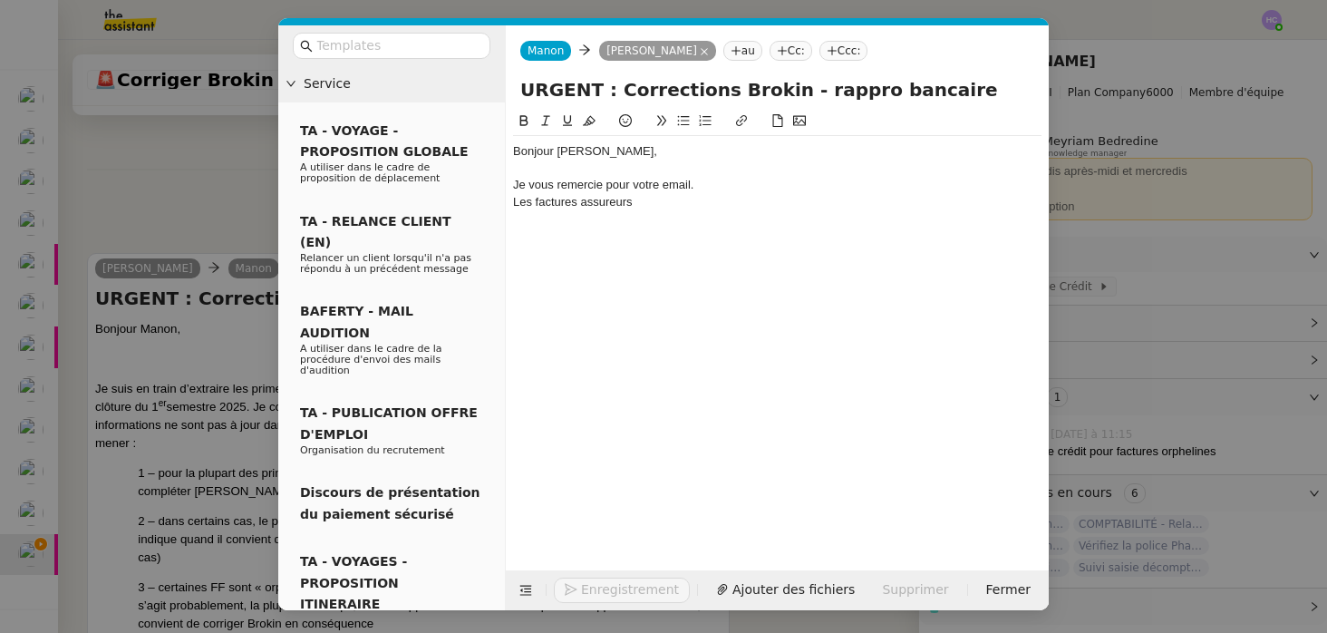
scroll to position [1133, 0]
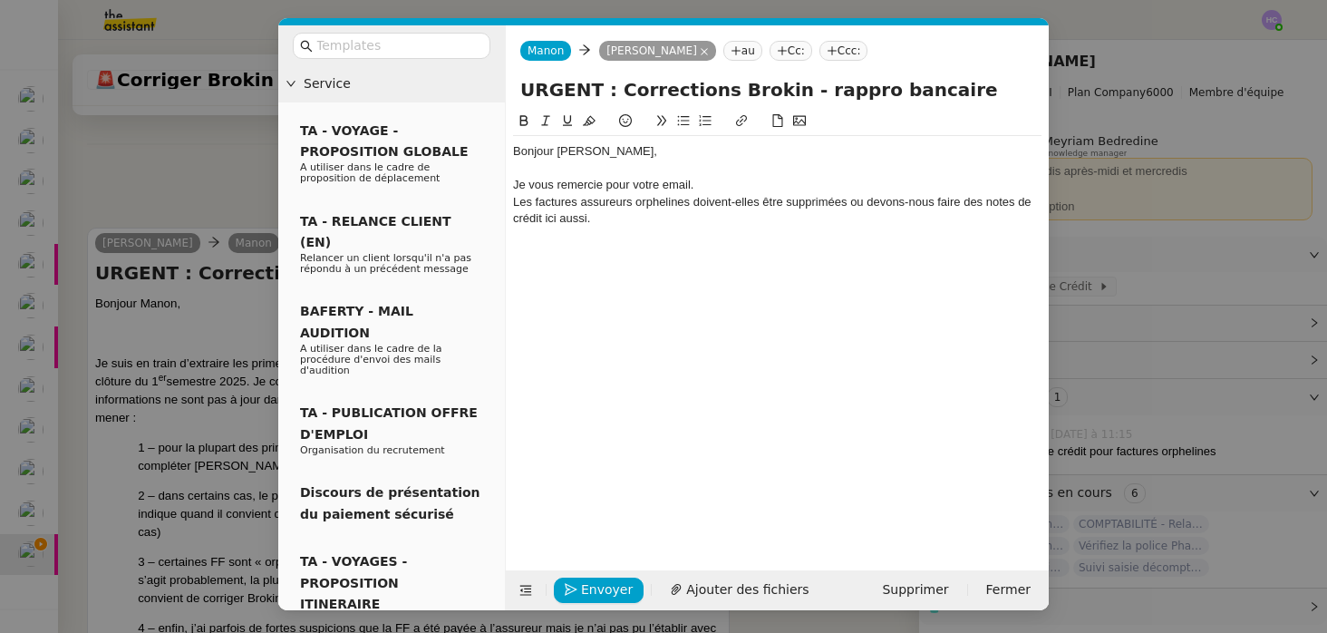
click at [746, 200] on div "Les factures assureurs orphelines doivent-elles être supprimées ou devons-nous …" at bounding box center [777, 211] width 528 height 34
click at [0, 0] on lt-span ", doivent-elles" at bounding box center [0, 0] width 0 height 0
click at [697, 203] on div "Les factures assureurs orphelines, doivent-elles être supprimées ou devons-nous…" at bounding box center [777, 211] width 528 height 34
click at [175, 447] on nz-modal-container "Service TA - VOYAGE - PROPOSITION GLOBALE A utiliser dans le cadre de propositi…" at bounding box center [663, 316] width 1327 height 633
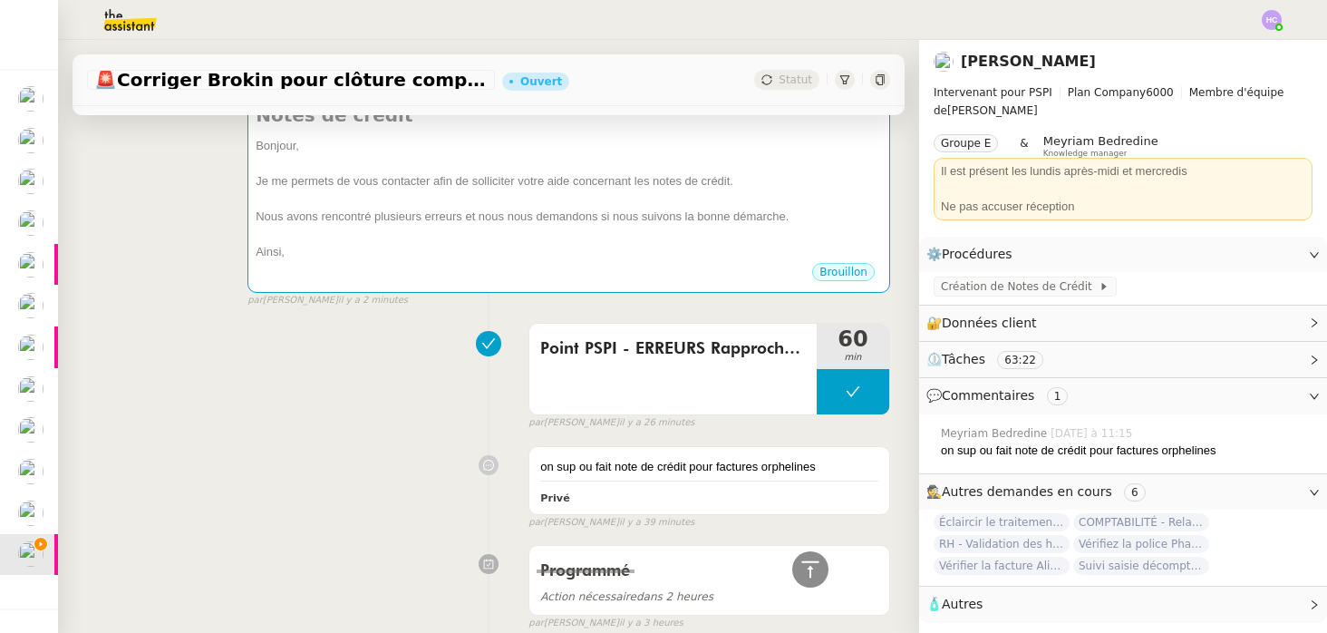
scroll to position [626, 0]
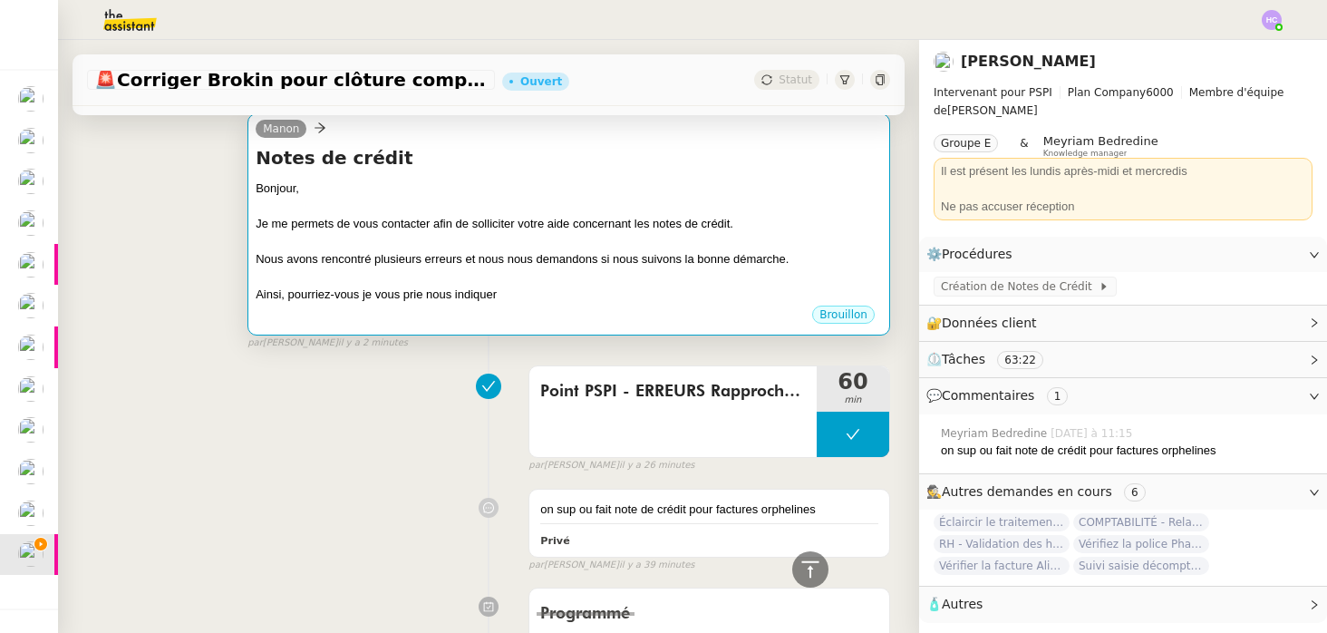
click at [363, 254] on div "Nous avons rencontré plusieurs erreurs et nous nous demandons si nous suivons l…" at bounding box center [569, 259] width 626 height 18
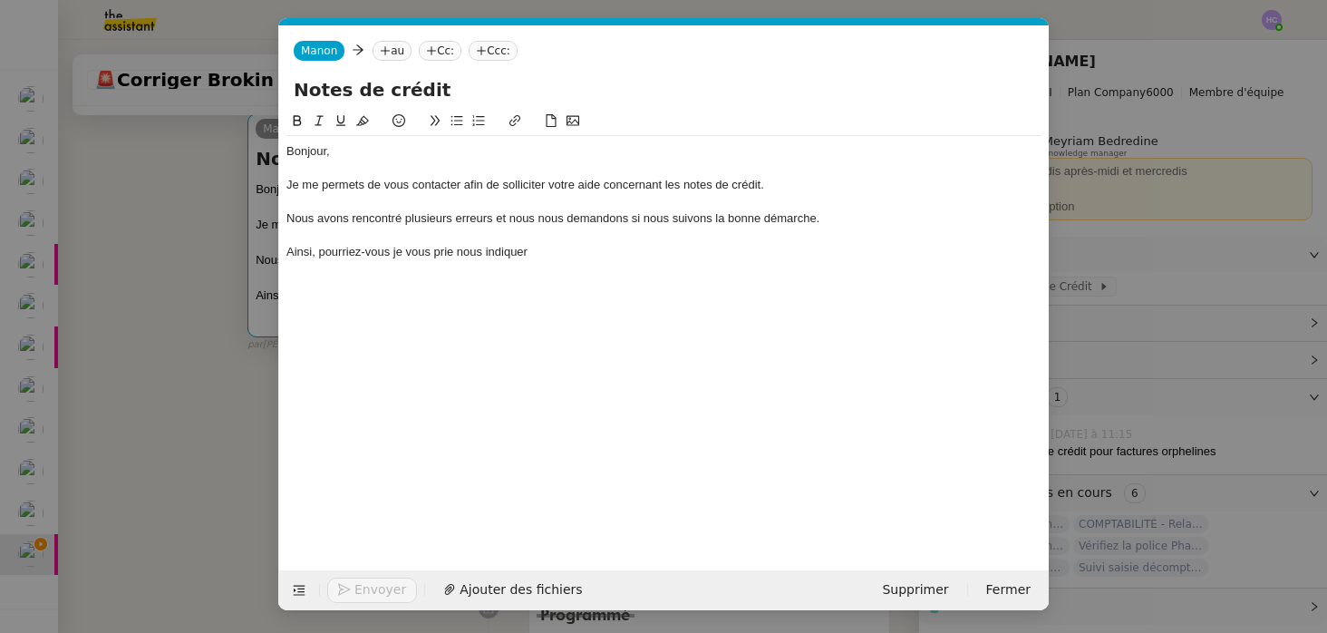
scroll to position [0, 38]
click at [219, 259] on nz-modal-container "Service TA - VOYAGE - PROPOSITION GLOBALE A utiliser dans le cadre de propositi…" at bounding box center [663, 316] width 1327 height 633
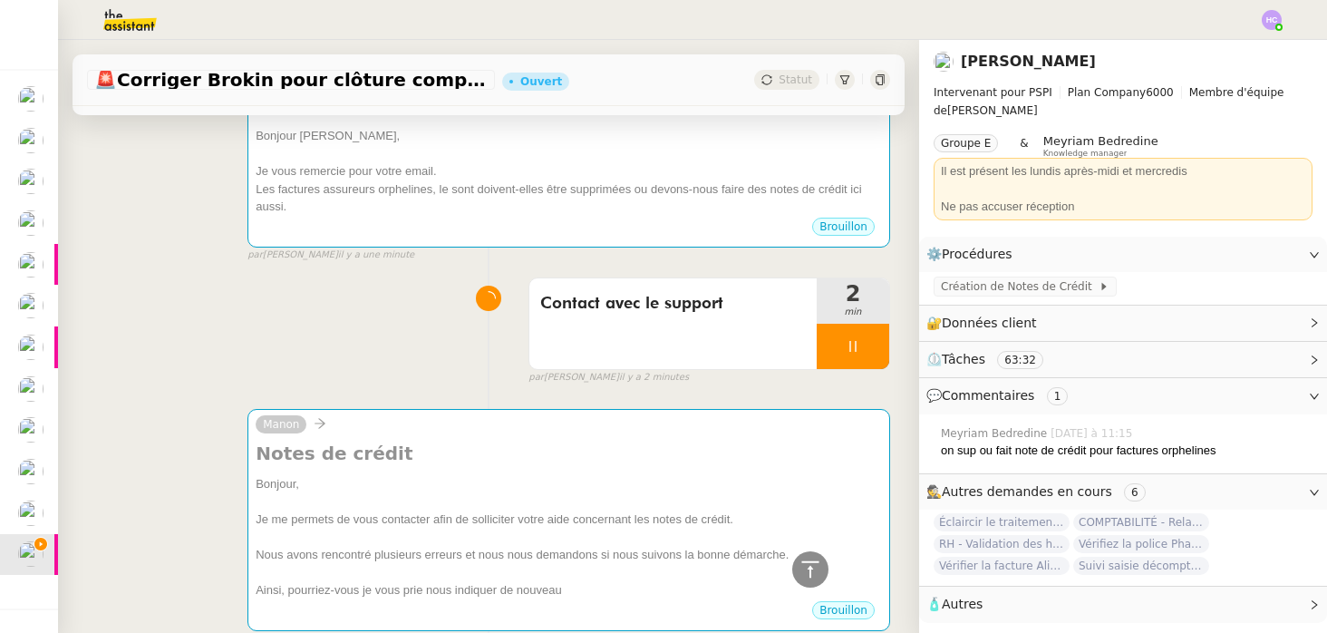
scroll to position [24, 0]
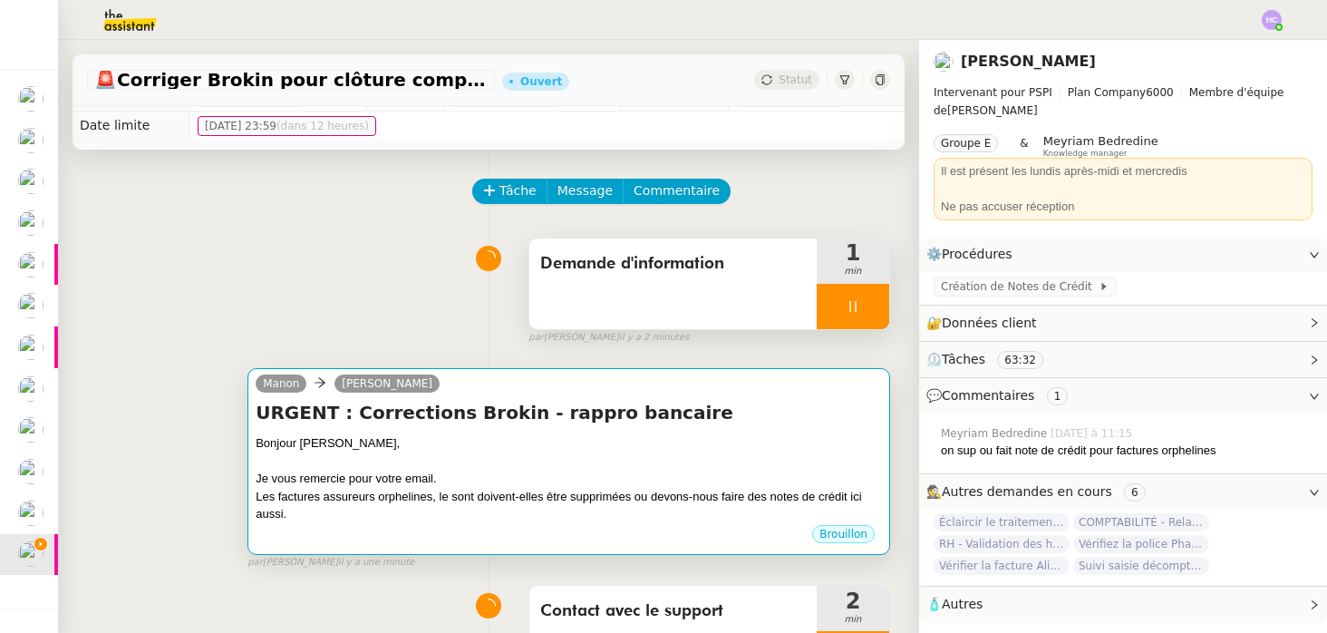
click at [424, 469] on div at bounding box center [569, 461] width 626 height 18
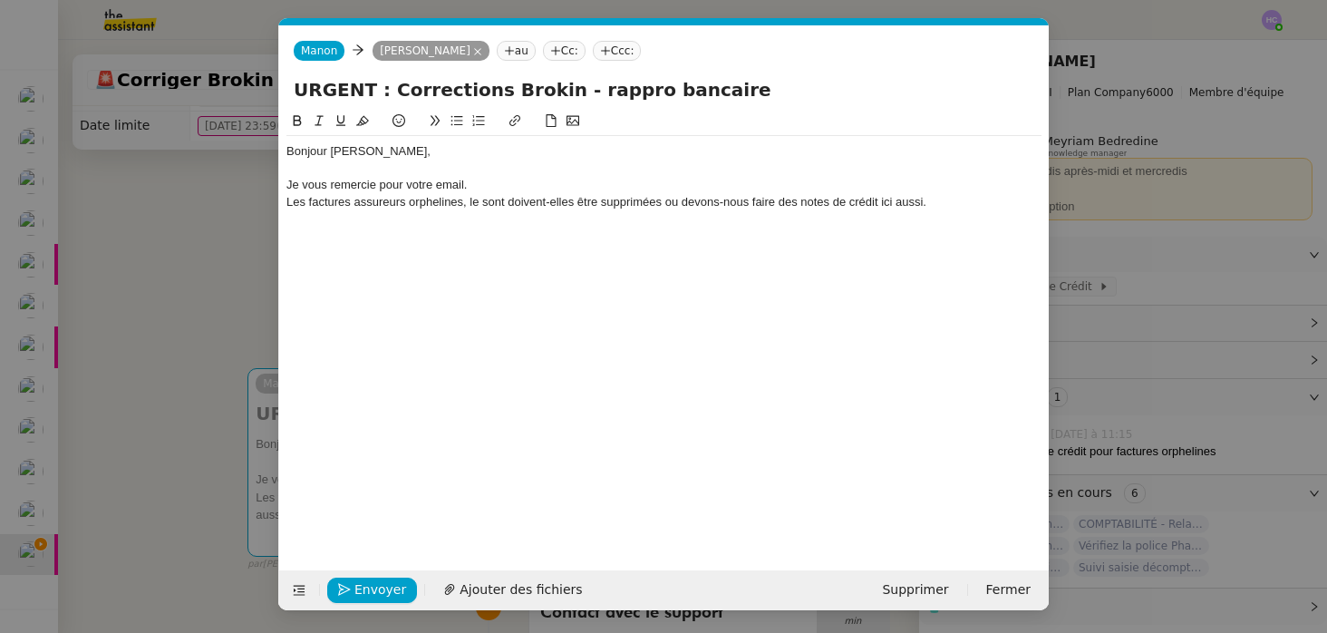
scroll to position [0, 38]
click at [336, 204] on div "Les factures assureurs orphelines, le sont doivent-elles être supprimées ou dev…" at bounding box center [663, 202] width 755 height 16
click at [443, 203] on div "Les FF assureurs orphelines, le sont doivent-elles être supprimées ou devons-no…" at bounding box center [663, 202] width 755 height 16
drag, startPoint x: 479, startPoint y: 204, endPoint x: 445, endPoint y: 202, distance: 33.6
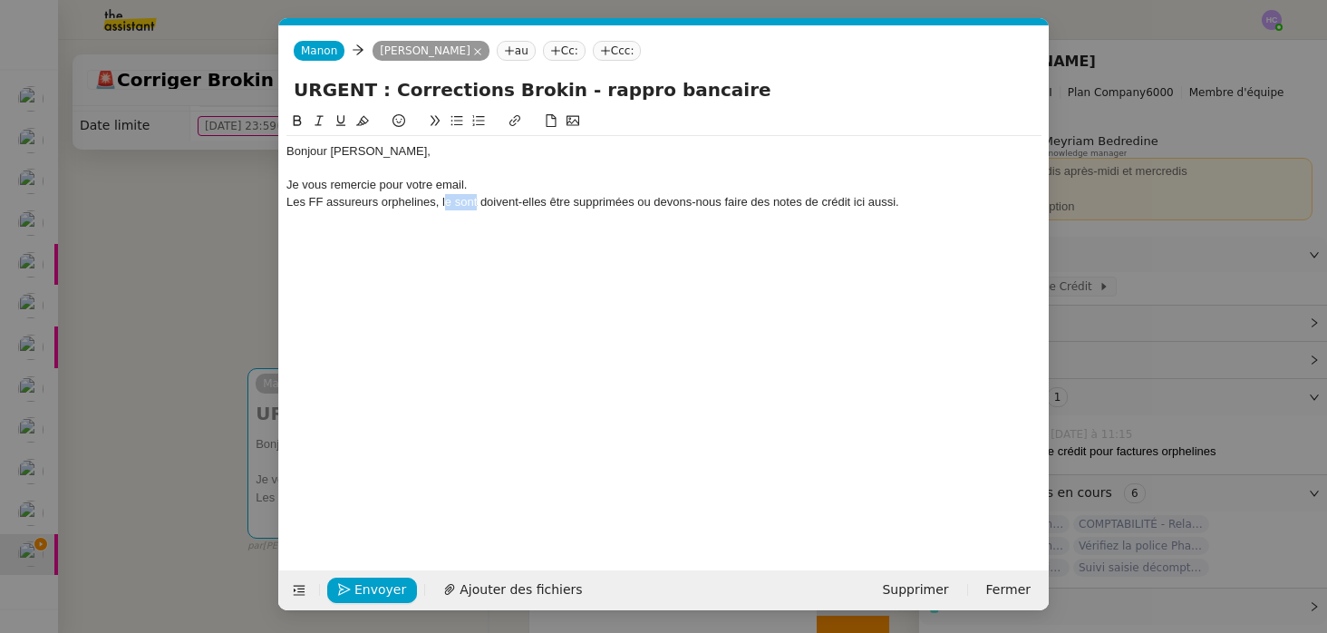
click at [445, 202] on div "Les FF assureurs orphelines, le sont doivent-elles être supprimées ou devons-no…" at bounding box center [663, 202] width 755 height 16
click at [599, 204] on div "Les FF assureurs orphelines, doivent-elles être supprimées ou devons-nous faire…" at bounding box center [663, 202] width 755 height 16
click at [0, 0] on lt-div at bounding box center [0, 0] width 0 height 0
select select "fr"
click at [858, 222] on div "Bonjour Pierrick, Je vous remercie pour votre email. Les FF assureurs orpheline…" at bounding box center [663, 326] width 755 height 431
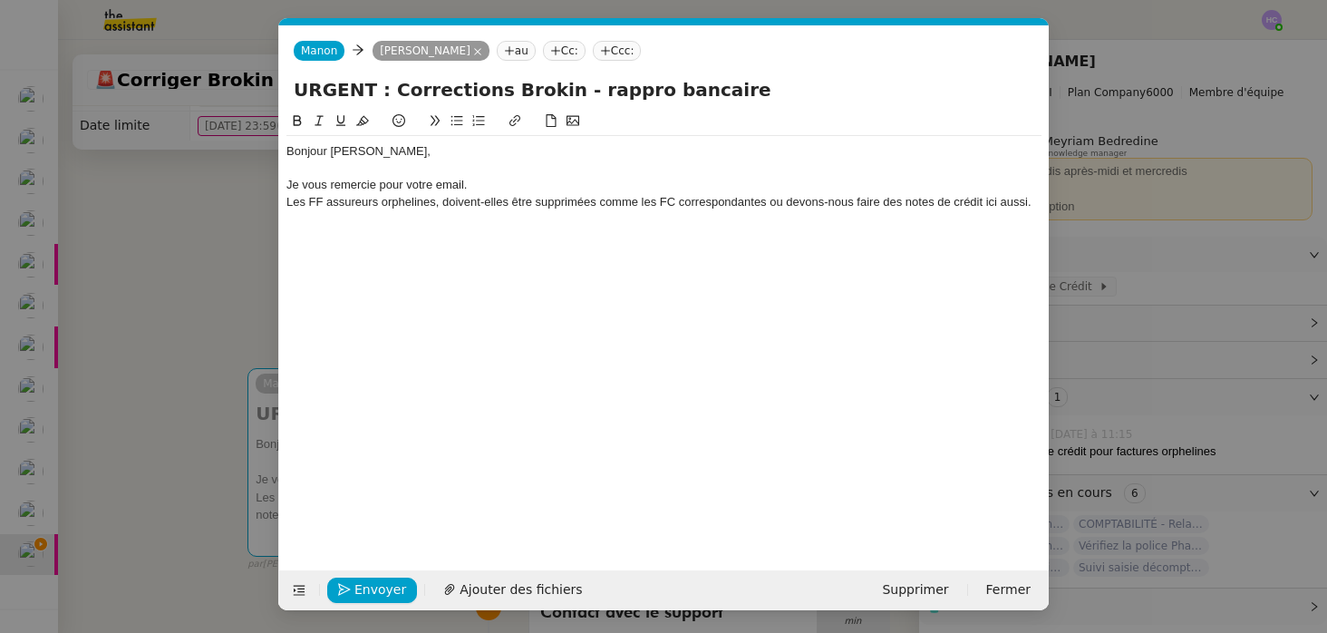
click at [949, 200] on div "Les FF assureurs orphelines, doivent-elles être supprimées comme les FC corresp…" at bounding box center [663, 202] width 755 height 16
click at [413, 202] on div "Les FF assureurs orphelines, doivent-elles être supprimées comme les FC corresp…" at bounding box center [663, 202] width 755 height 16
click at [479, 184] on div "Je vous remercie pour votre email." at bounding box center [663, 185] width 755 height 16
click at [350, 219] on div at bounding box center [663, 218] width 755 height 16
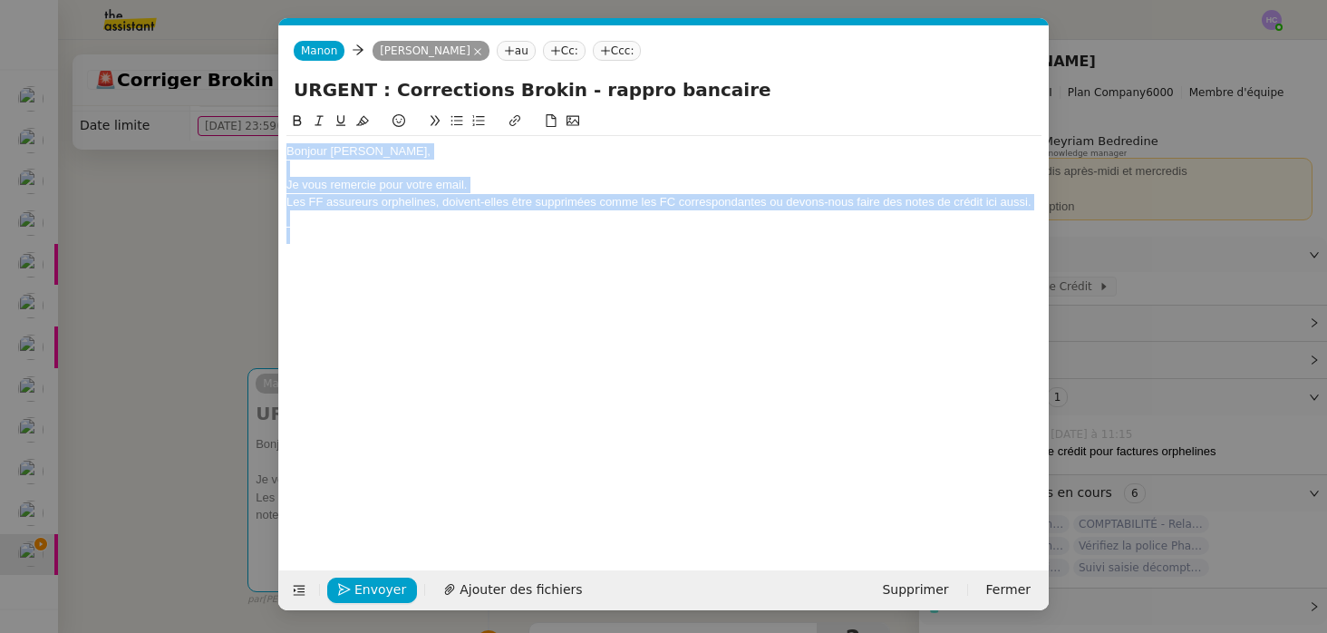
copy div "Bonjour Pierrick, Je vous remercie pour votre email. Les FF assureurs orpheline…"
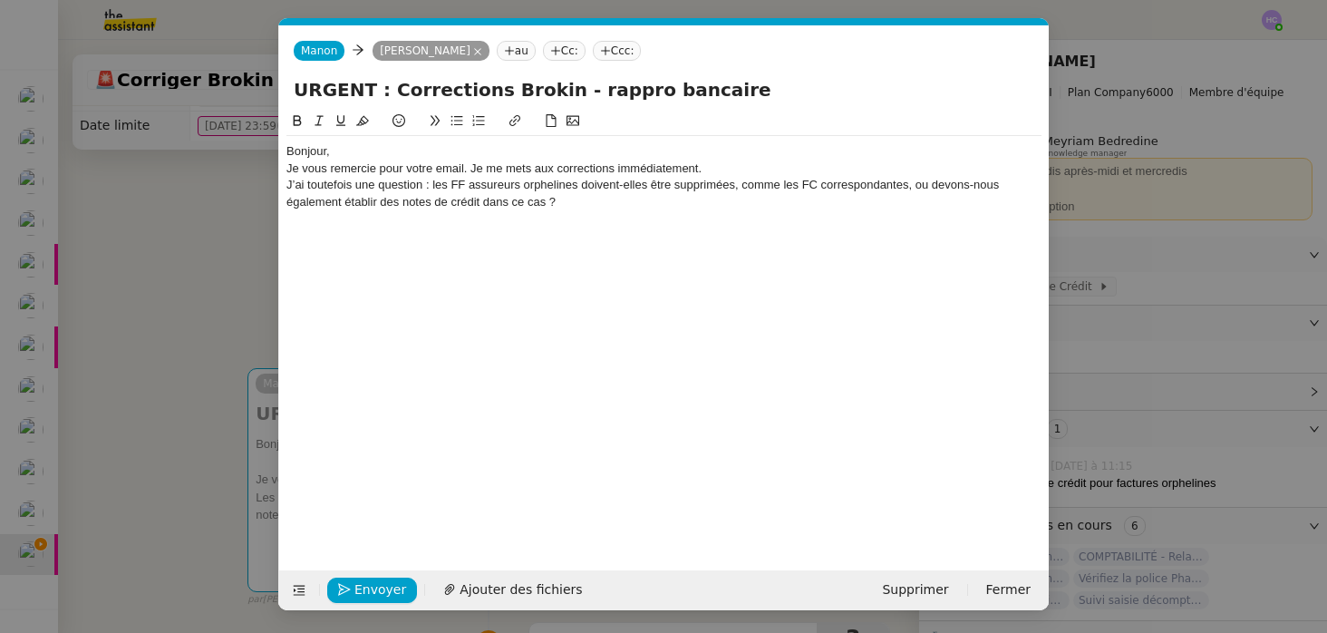
scroll to position [0, 0]
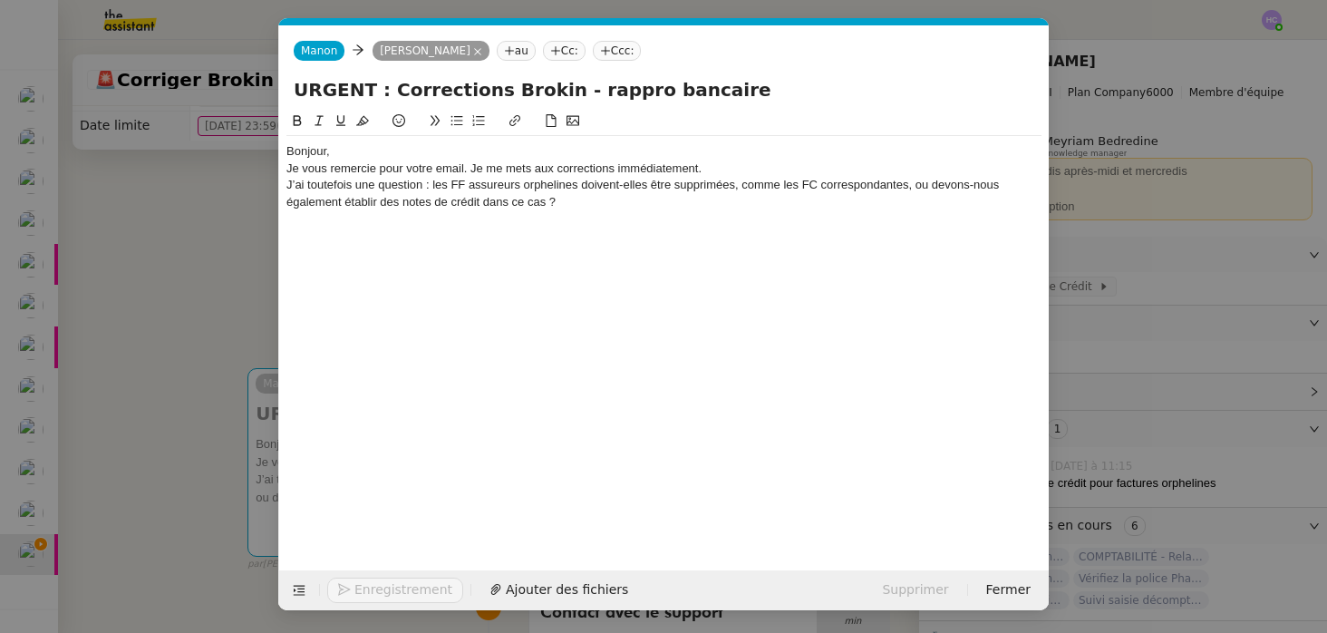
click at [334, 146] on div "Bonjour," at bounding box center [663, 151] width 755 height 16
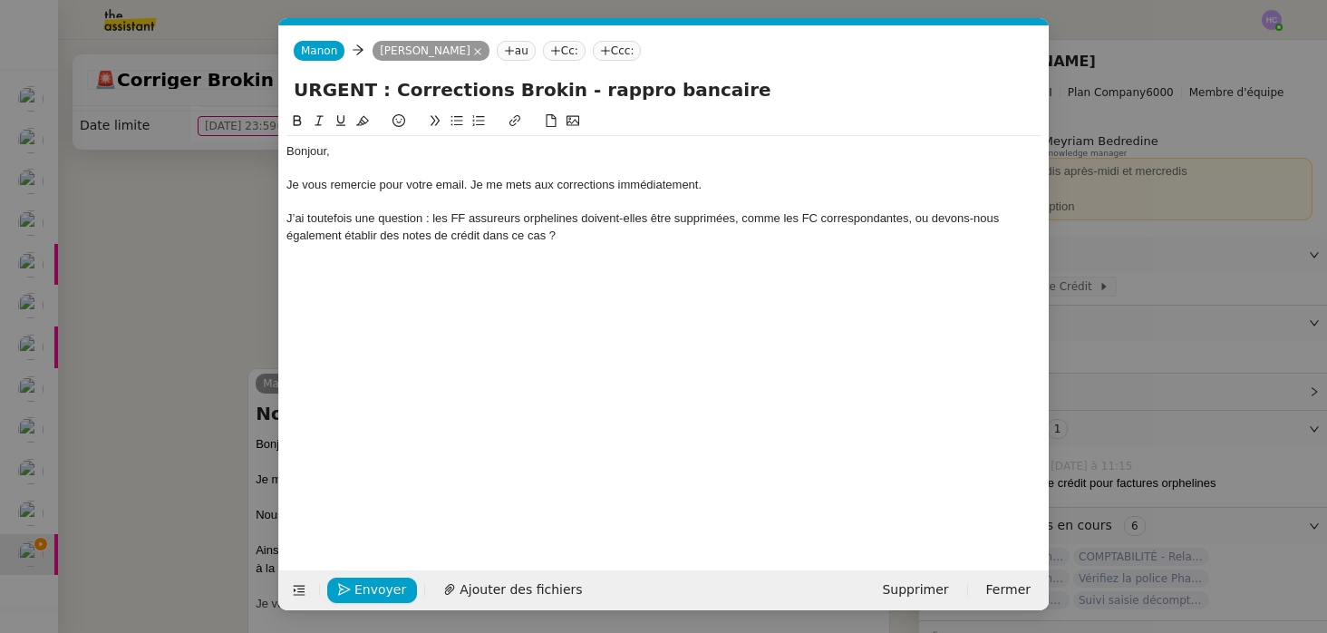
click at [287, 218] on div "J’ai toutefois une question : les FF assureurs orphelines doivent-elles être su…" at bounding box center [663, 227] width 755 height 34
click at [633, 232] on li "J’ai toutefois une question : les FF assureurs orphelines doivent-elles être su…" at bounding box center [674, 227] width 738 height 34
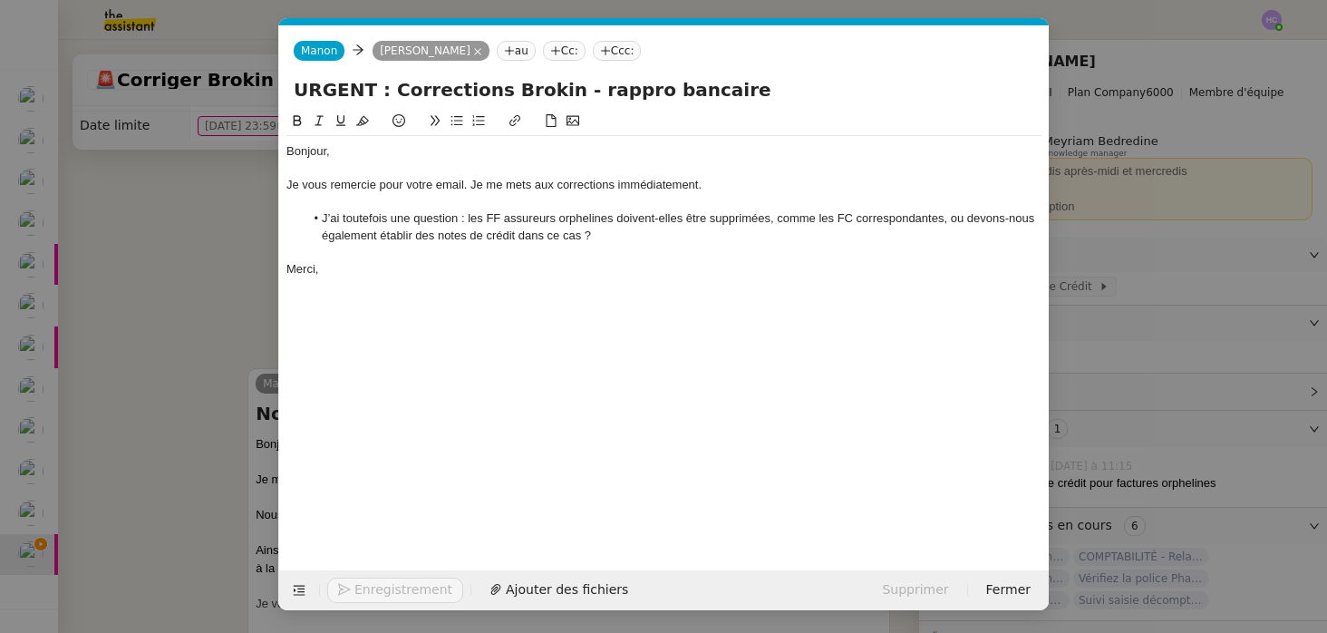
click at [365, 154] on div "Bonjour," at bounding box center [663, 151] width 755 height 16
click at [531, 223] on li "J’ai toutefois une question : les FF assureurs orphelines doivent-elles être su…" at bounding box center [674, 227] width 738 height 34
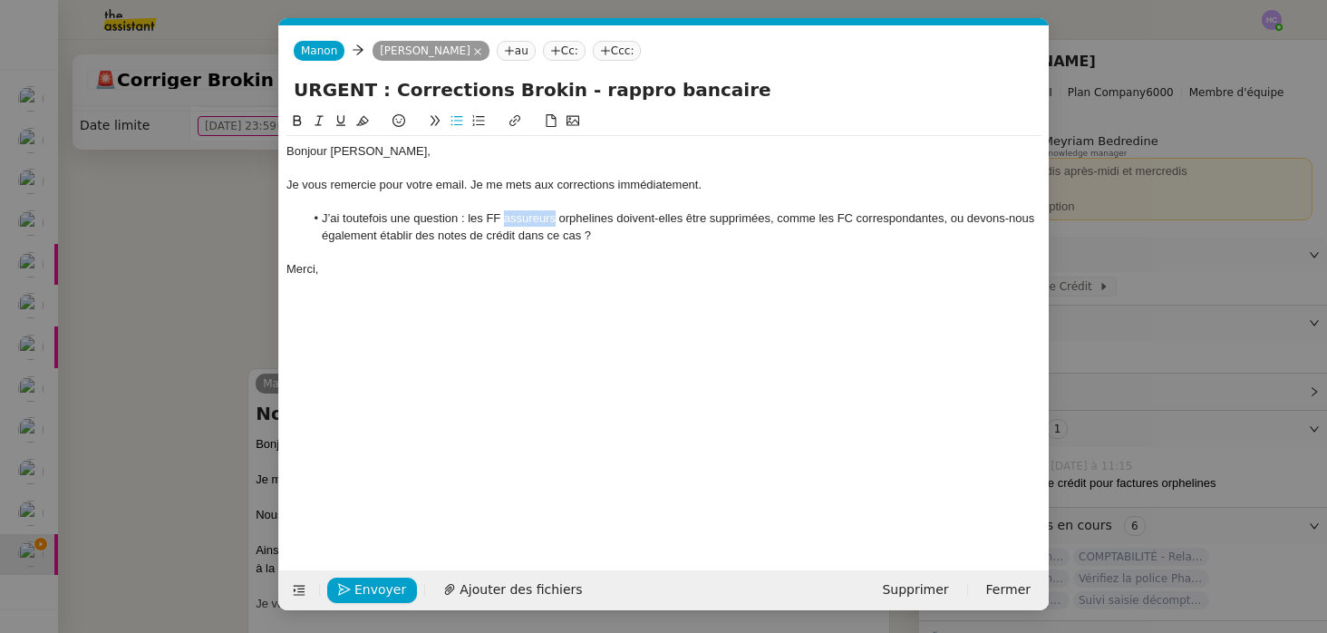
click at [531, 223] on li "J’ai toutefois une question : les FF assureurs orphelines doivent-elles être su…" at bounding box center [674, 227] width 738 height 34
click at [614, 236] on li "J’ai toutefois une question : les FF orphelines doivent-elles être supprimées, …" at bounding box center [674, 227] width 738 height 34
click at [554, 236] on li "J’ai toutefois une question : les FF orphelines doivent-elles être supprimées, …" at bounding box center [674, 227] width 738 height 34
click at [369, 586] on span "Envoyer" at bounding box center [380, 589] width 52 height 21
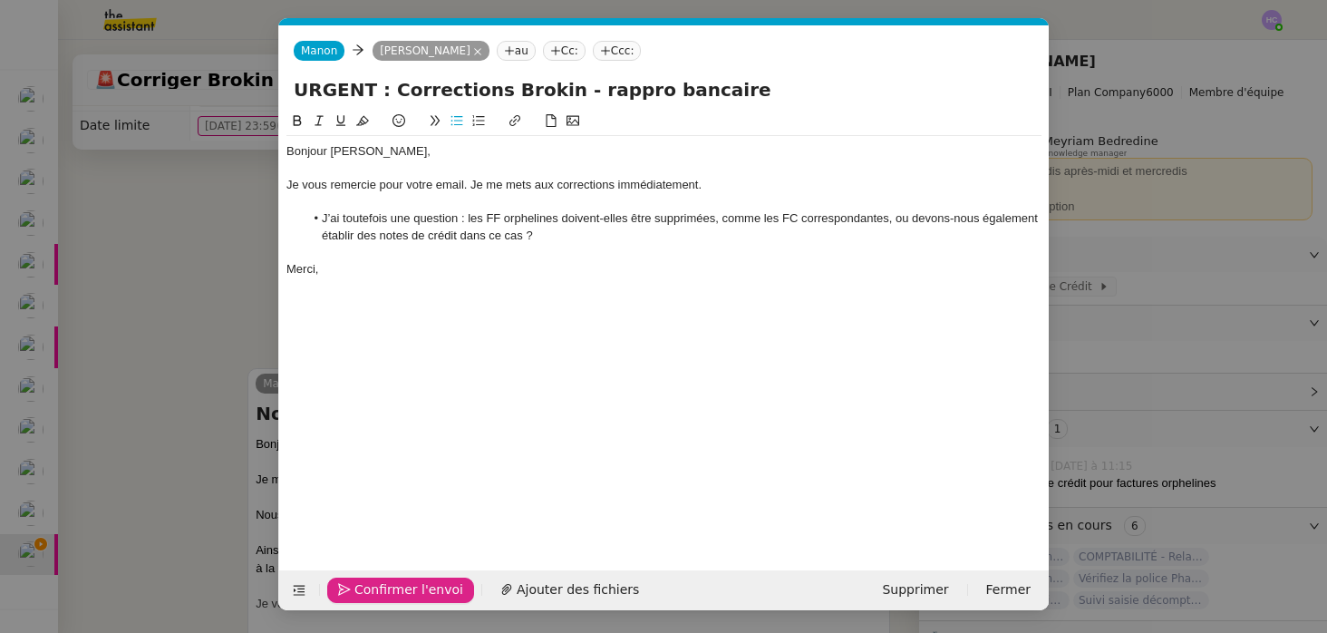
click at [369, 586] on span "Confirmer l'envoi" at bounding box center [408, 589] width 109 height 21
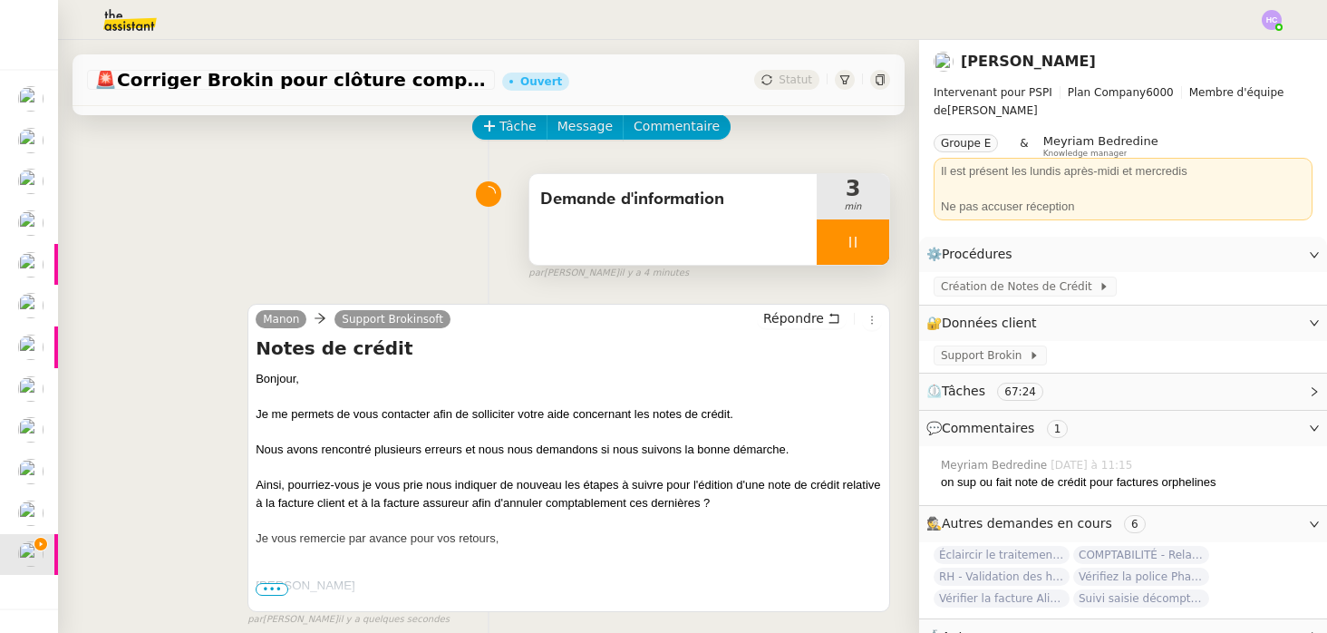
scroll to position [89, 0]
click at [863, 232] on div at bounding box center [853, 240] width 73 height 45
click at [863, 232] on button at bounding box center [871, 240] width 36 height 45
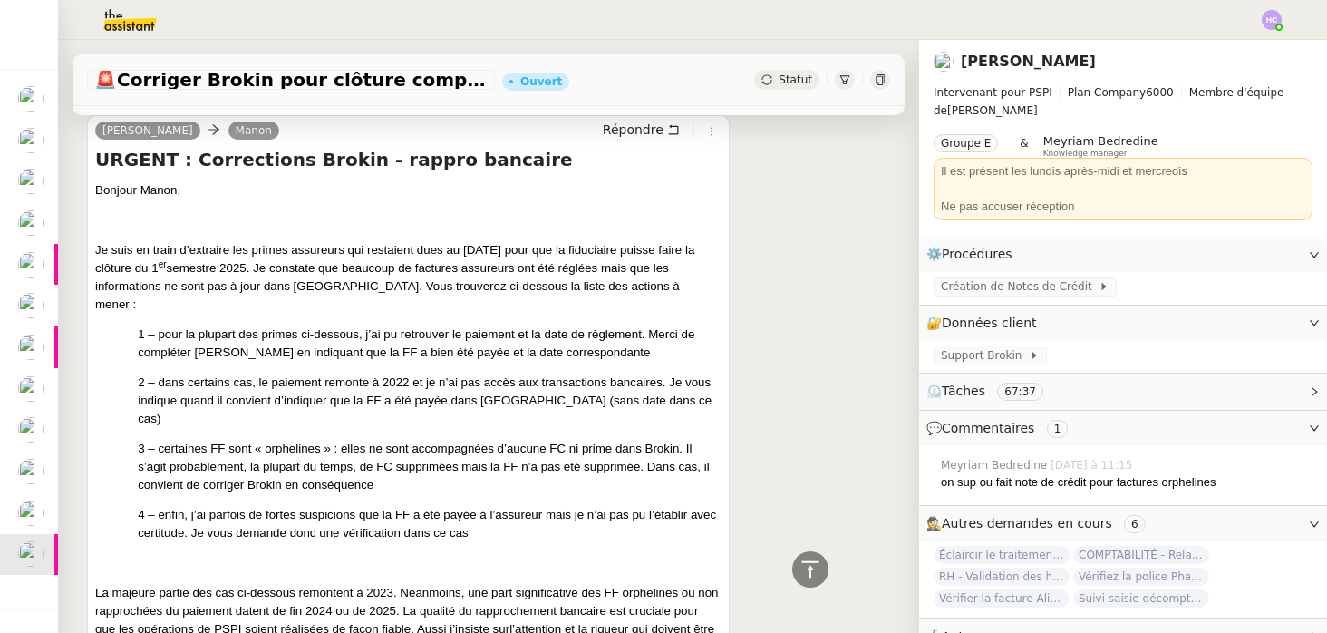
scroll to position [1451, 0]
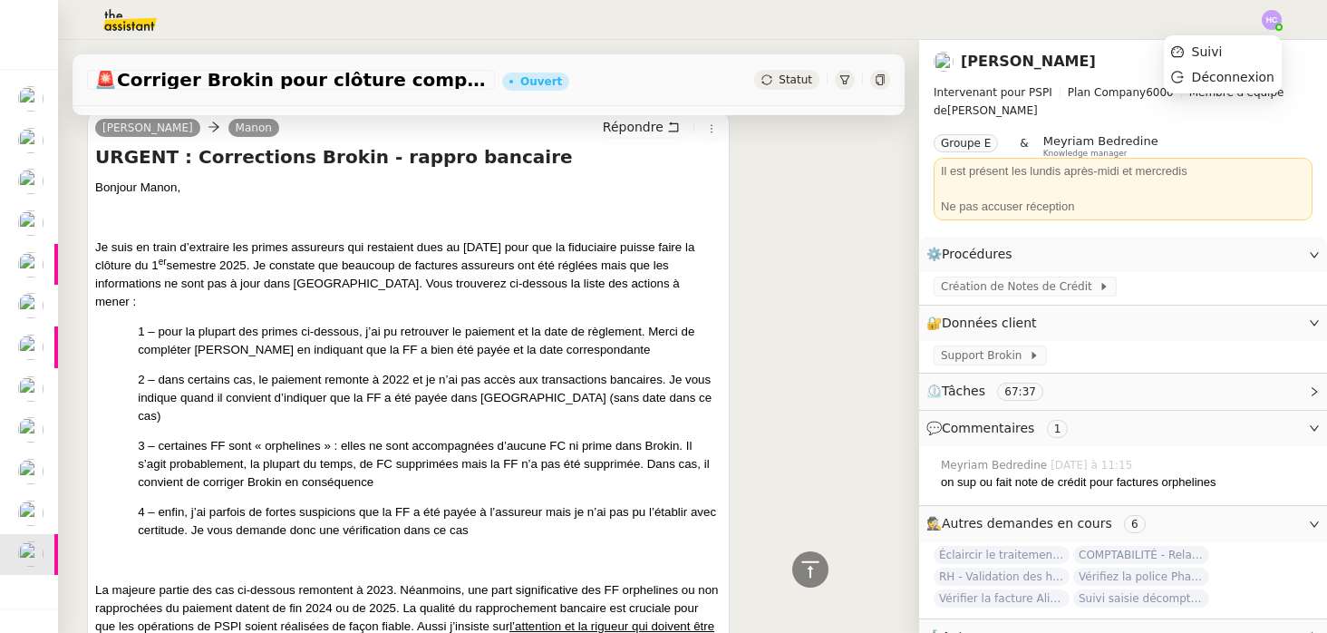
click at [1268, 19] on img at bounding box center [1272, 20] width 20 height 20
click at [1208, 51] on span "Suivi" at bounding box center [1207, 51] width 31 height 15
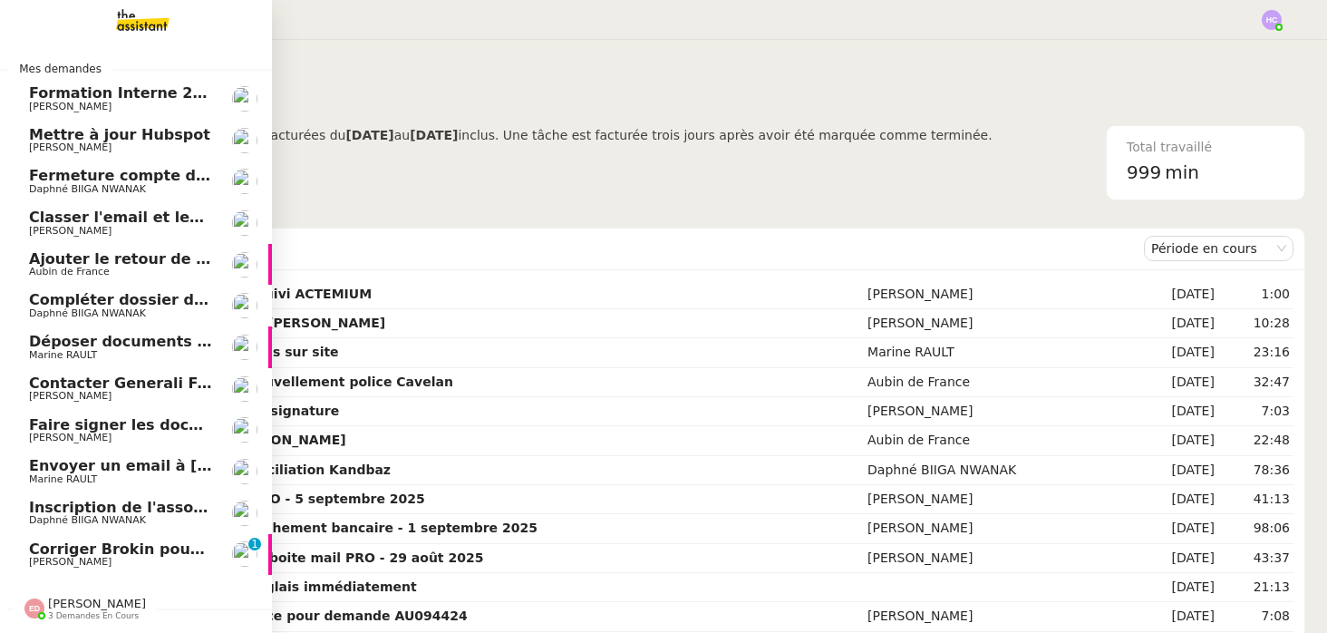
click at [73, 550] on span "Corriger Brokin pour clôture comptable" at bounding box center [190, 548] width 322 height 17
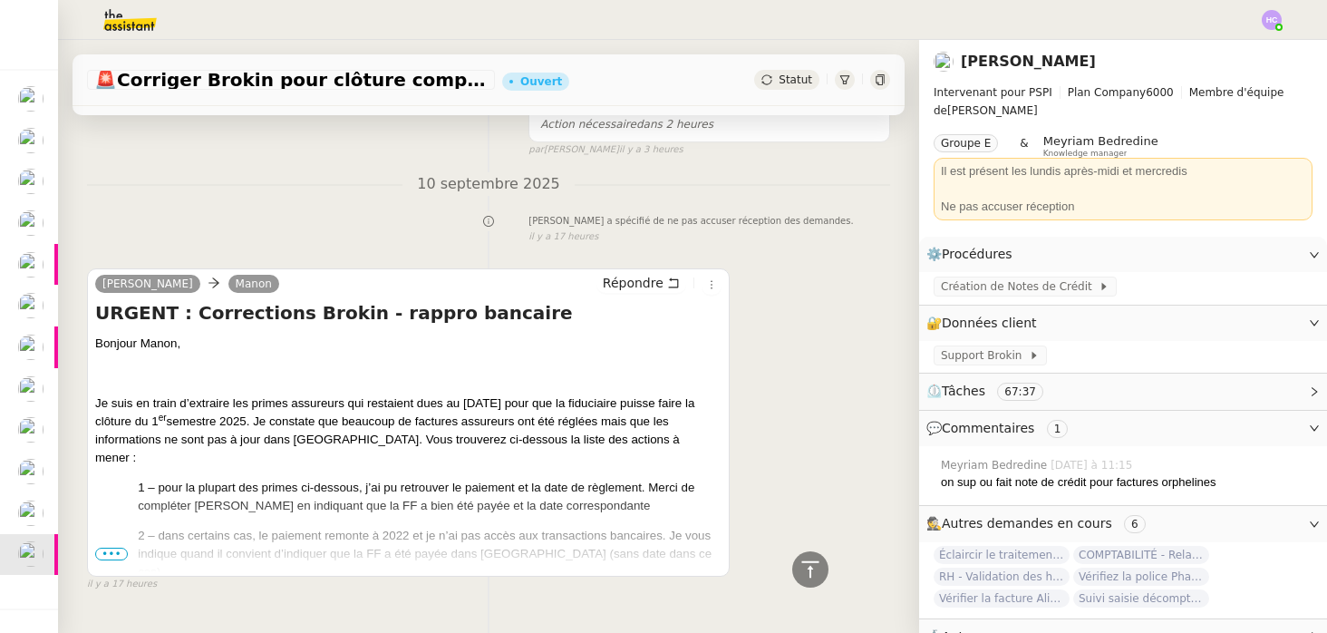
scroll to position [1822, 0]
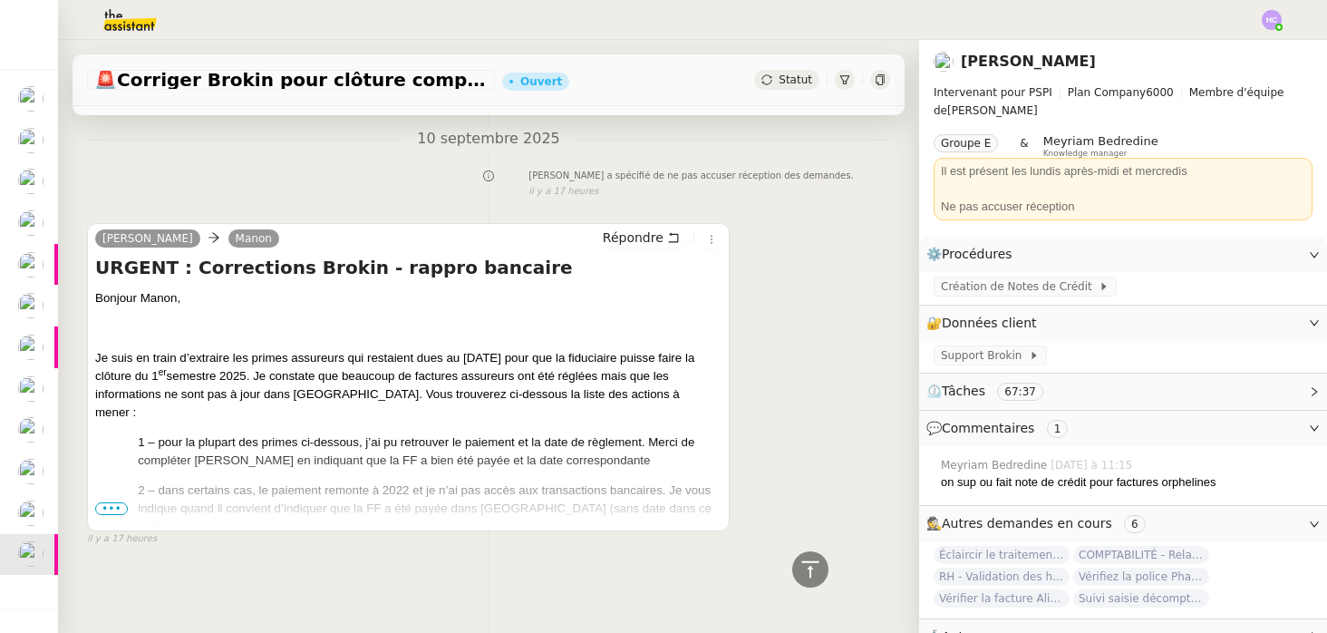
click at [110, 506] on span "•••" at bounding box center [111, 508] width 33 height 13
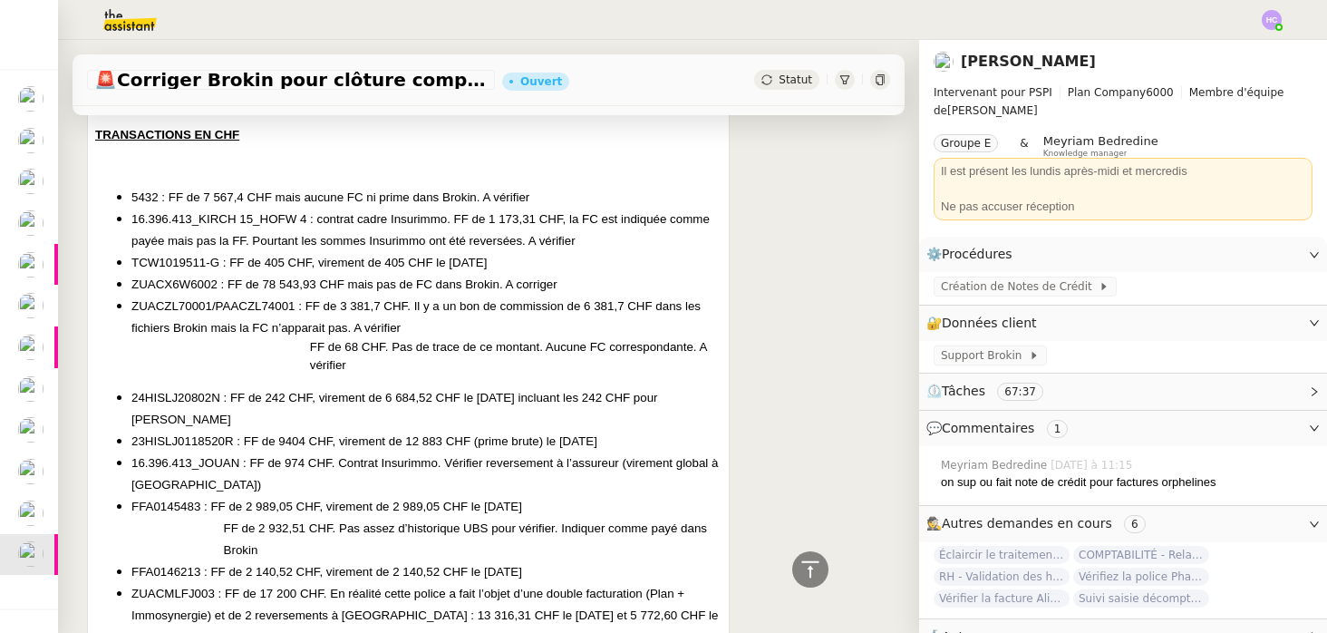
scroll to position [3562, 0]
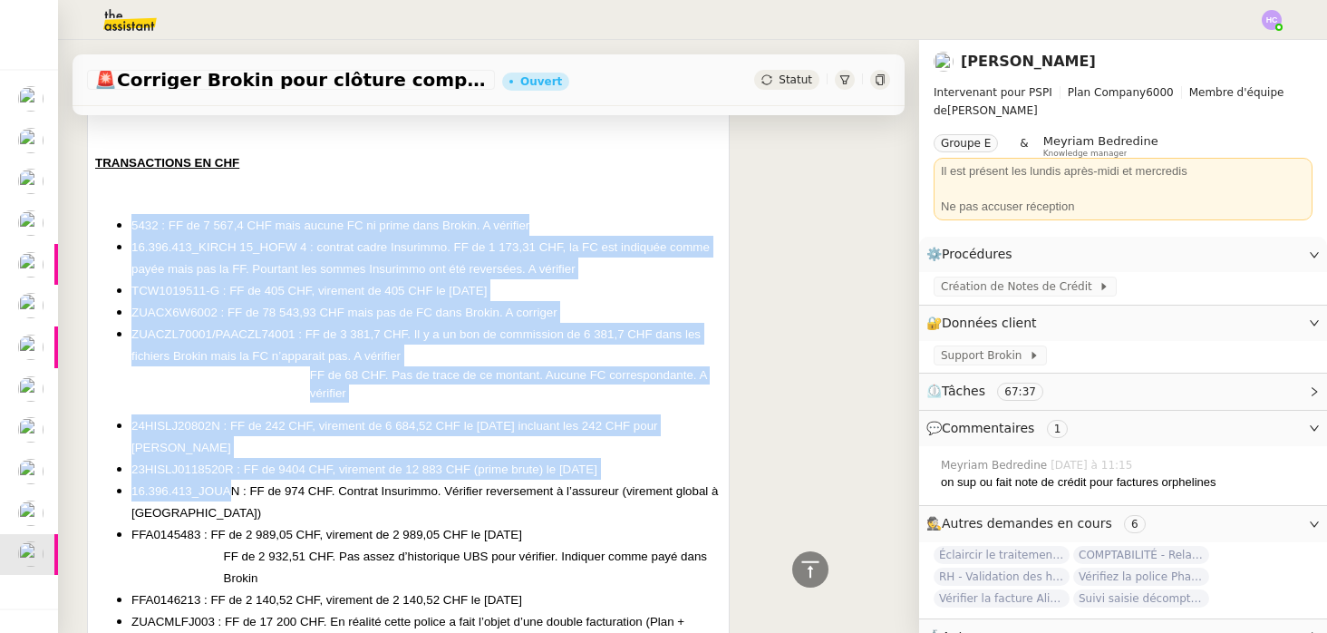
drag, startPoint x: 131, startPoint y: 184, endPoint x: 229, endPoint y: 428, distance: 263.1
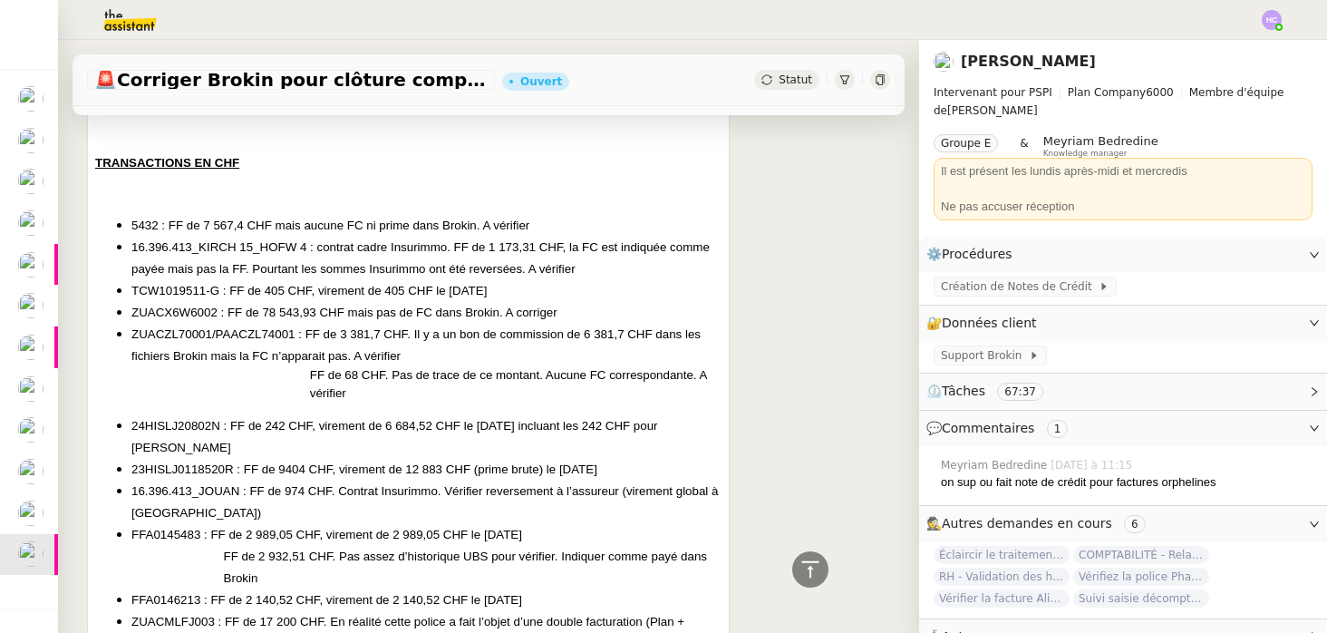
click at [177, 184] on p at bounding box center [408, 193] width 626 height 18
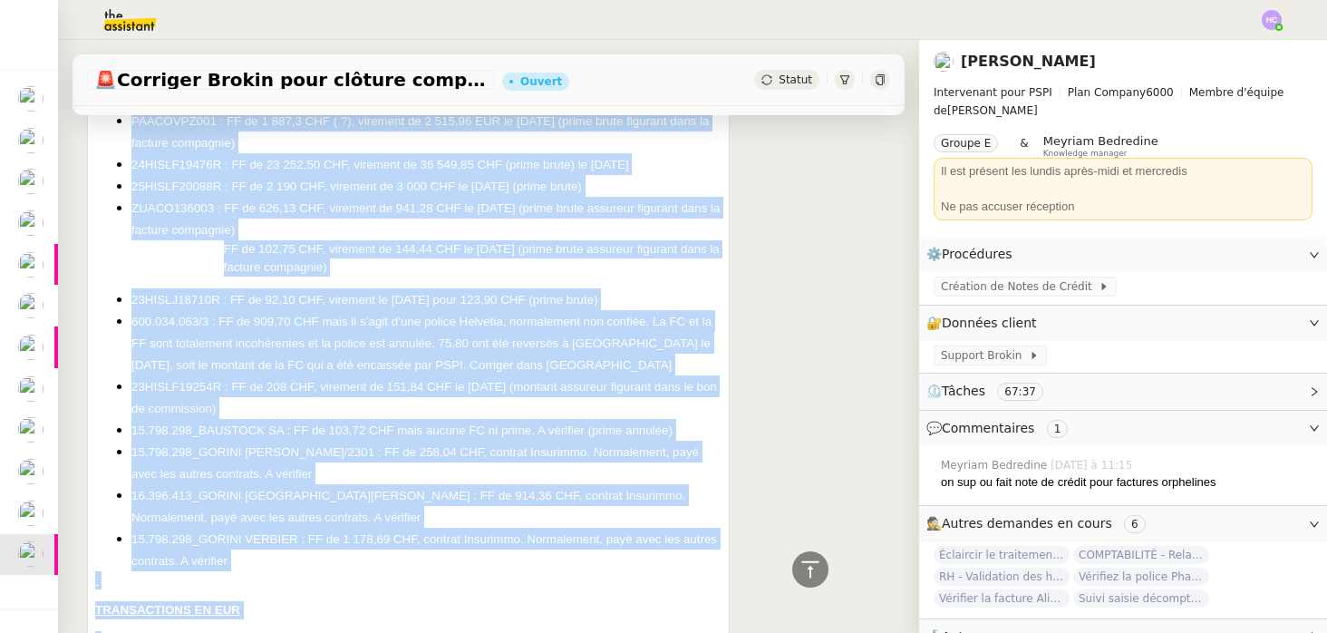
scroll to position [4523, 0]
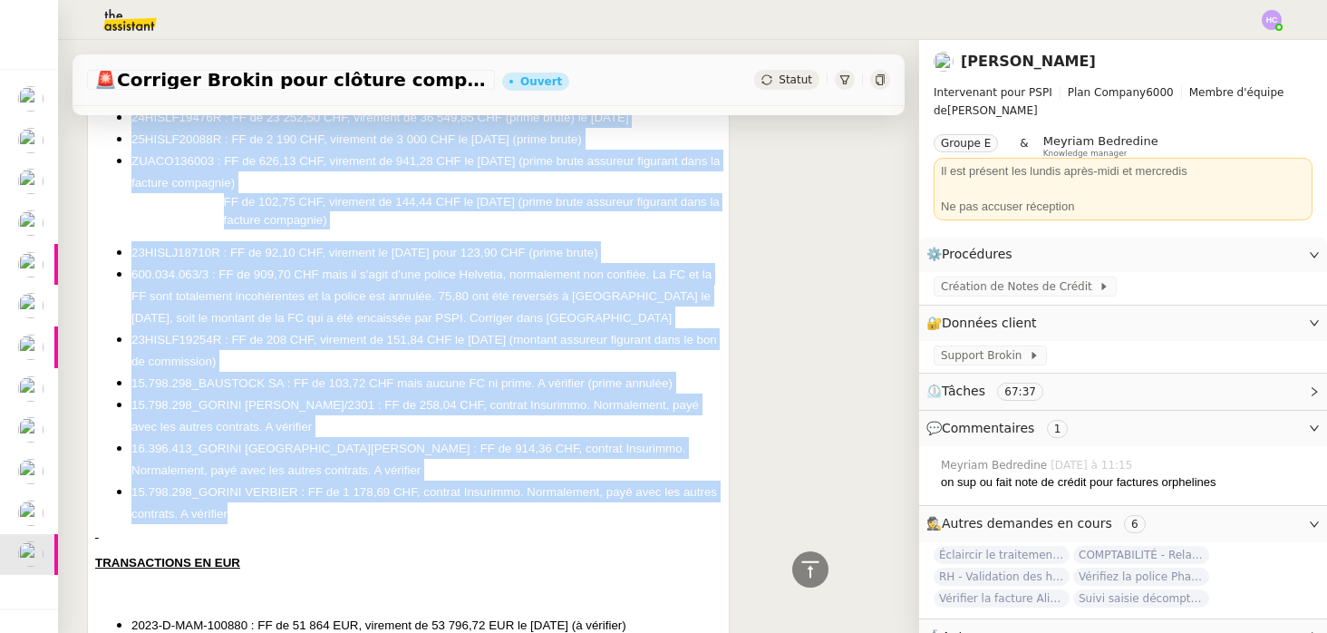
drag, startPoint x: 95, startPoint y: 126, endPoint x: 311, endPoint y: 431, distance: 373.9
click at [311, 431] on div "Bonjour Manon, Je suis en train d’extraire les primes assureurs qui restaient d…" at bounding box center [408, 35] width 626 height 4894
copy div "TRANSACTIONS EN CHF 5432 : FF de 7 567,4 CHF mais aucune FC ni prime dans Broki…"
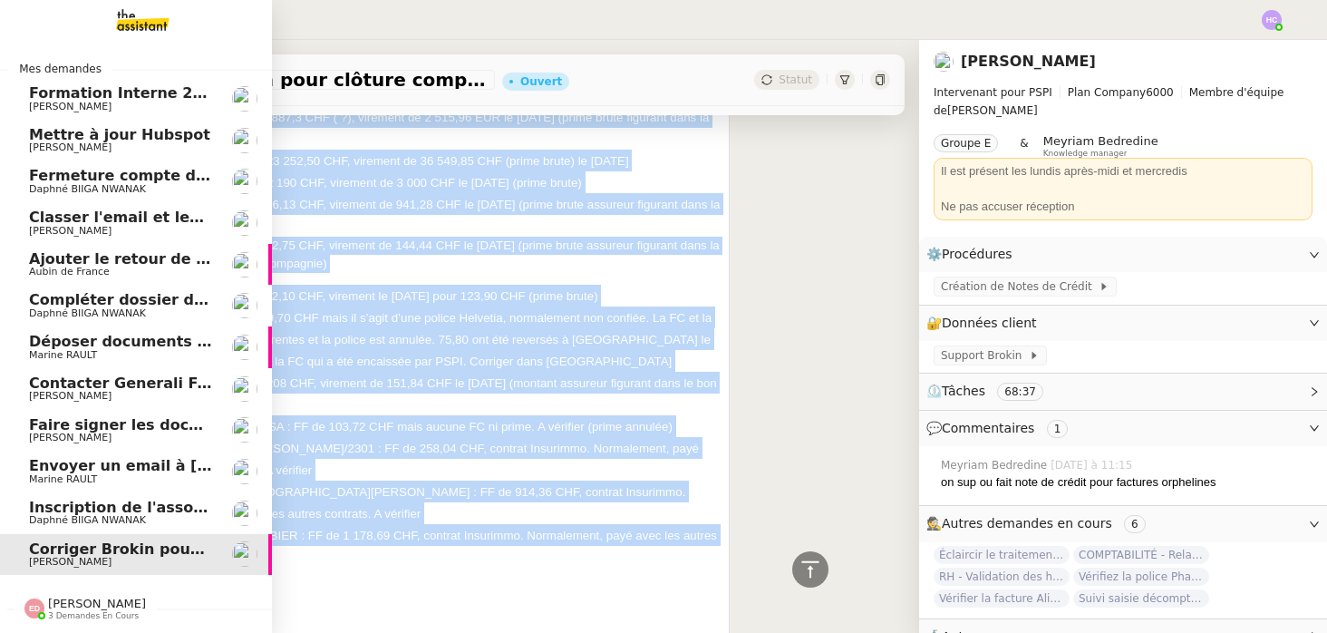
scroll to position [4566, 0]
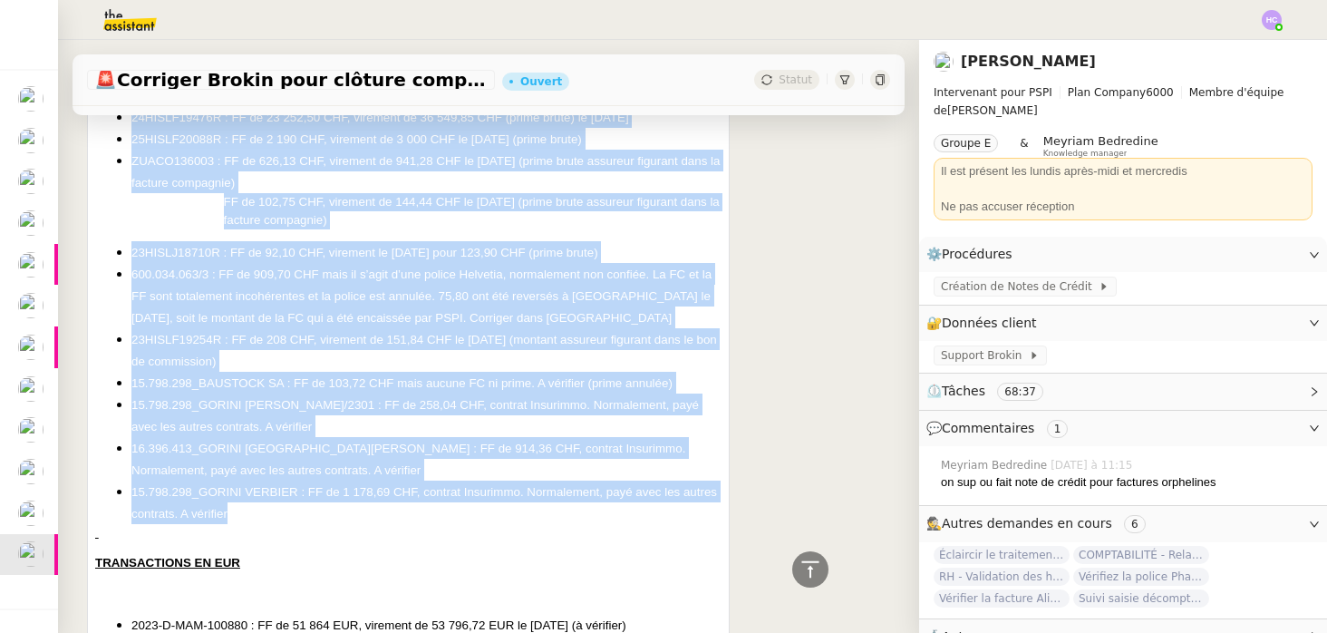
click at [838, 238] on div "Pierrick Morel Manon Répondre URGENT : Corrections Brokin - rappro bancaire Bon…" at bounding box center [488, 10] width 803 height 5008
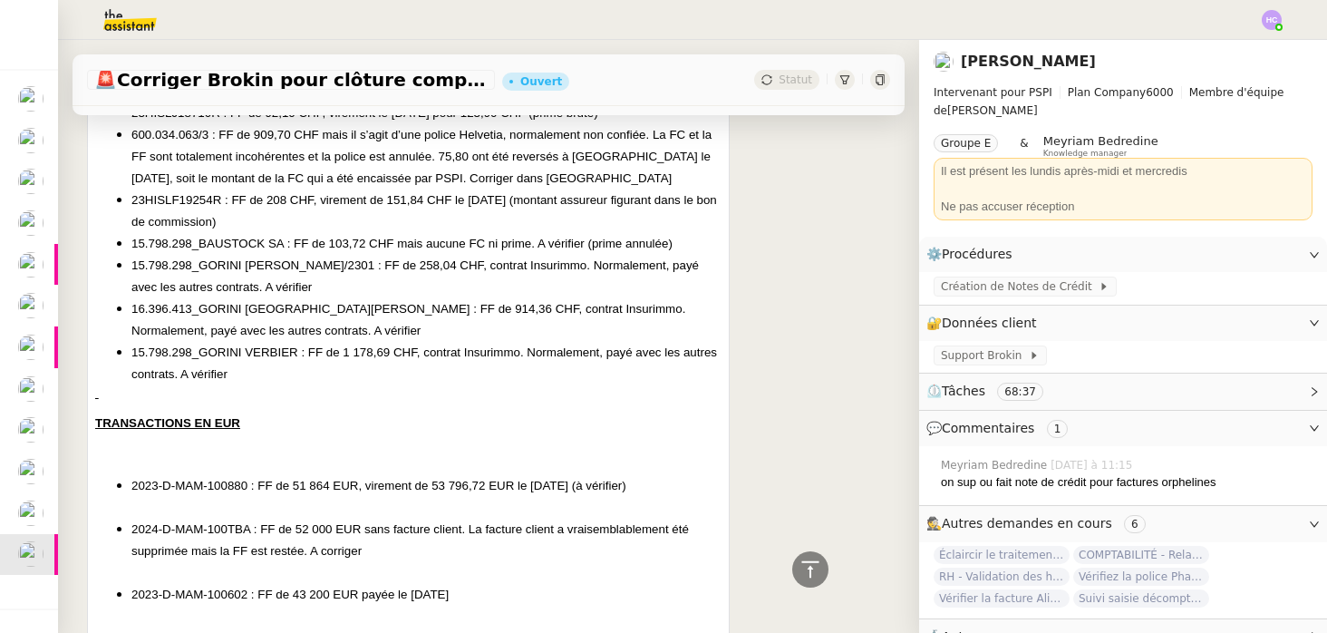
scroll to position [4754, 0]
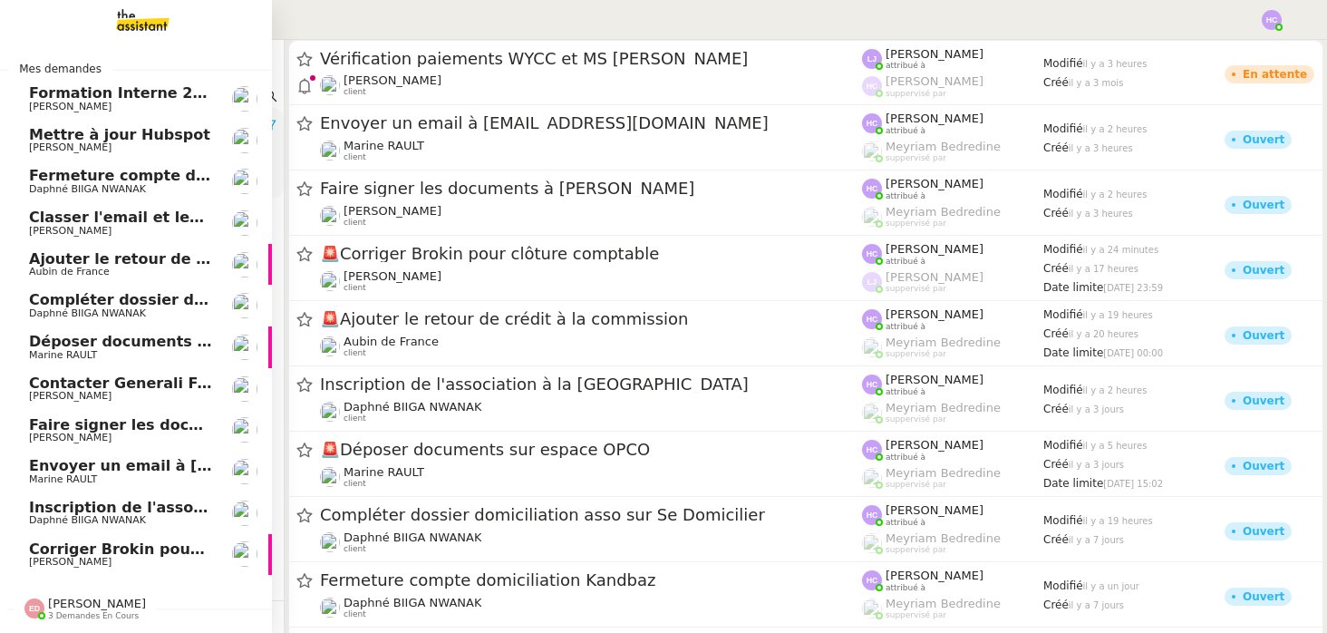
click at [82, 429] on span "Faire signer les documents à [PERSON_NAME]" at bounding box center [216, 424] width 375 height 17
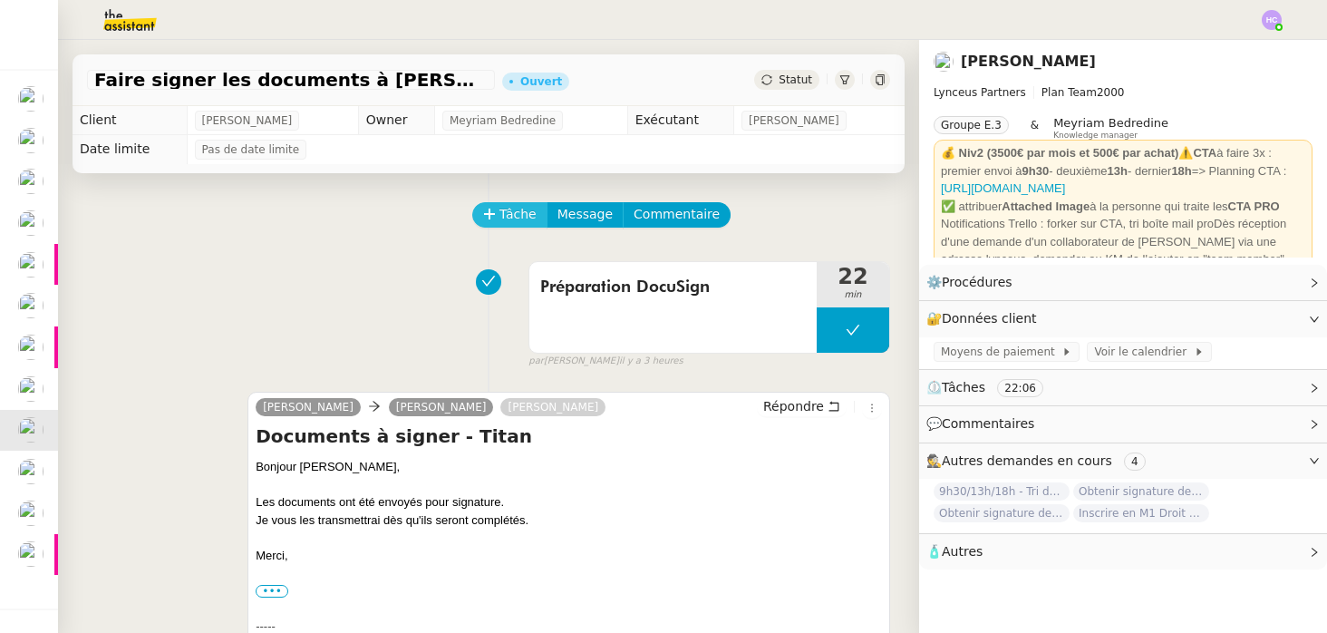
click at [509, 217] on span "Tâche" at bounding box center [517, 214] width 37 height 21
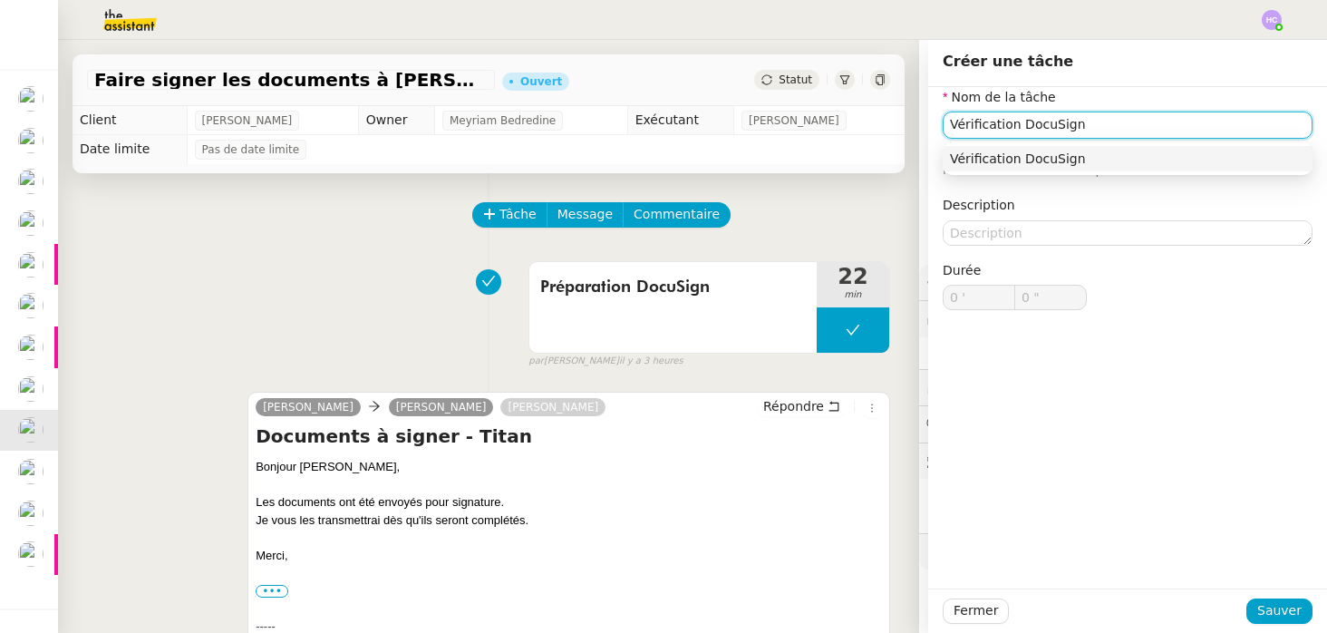
click at [1150, 157] on div "Vérification DocuSign" at bounding box center [1127, 158] width 355 height 16
type input "Vérification DocuSign"
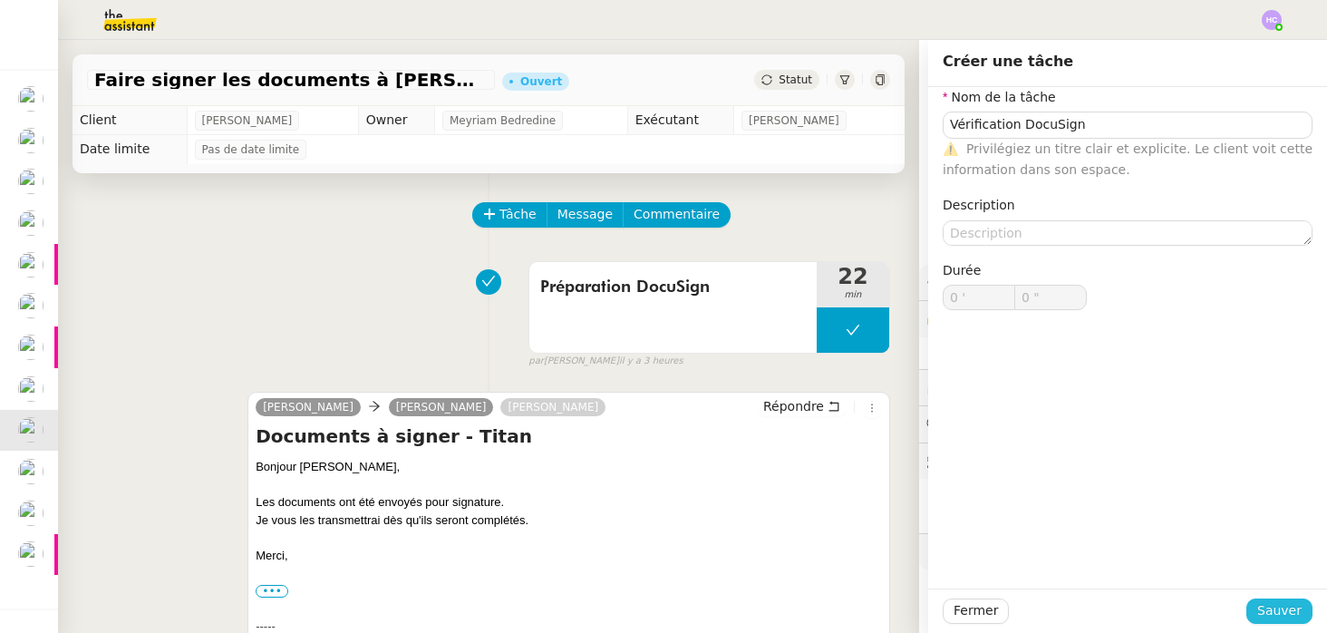
click at [1273, 601] on span "Sauver" at bounding box center [1279, 610] width 44 height 21
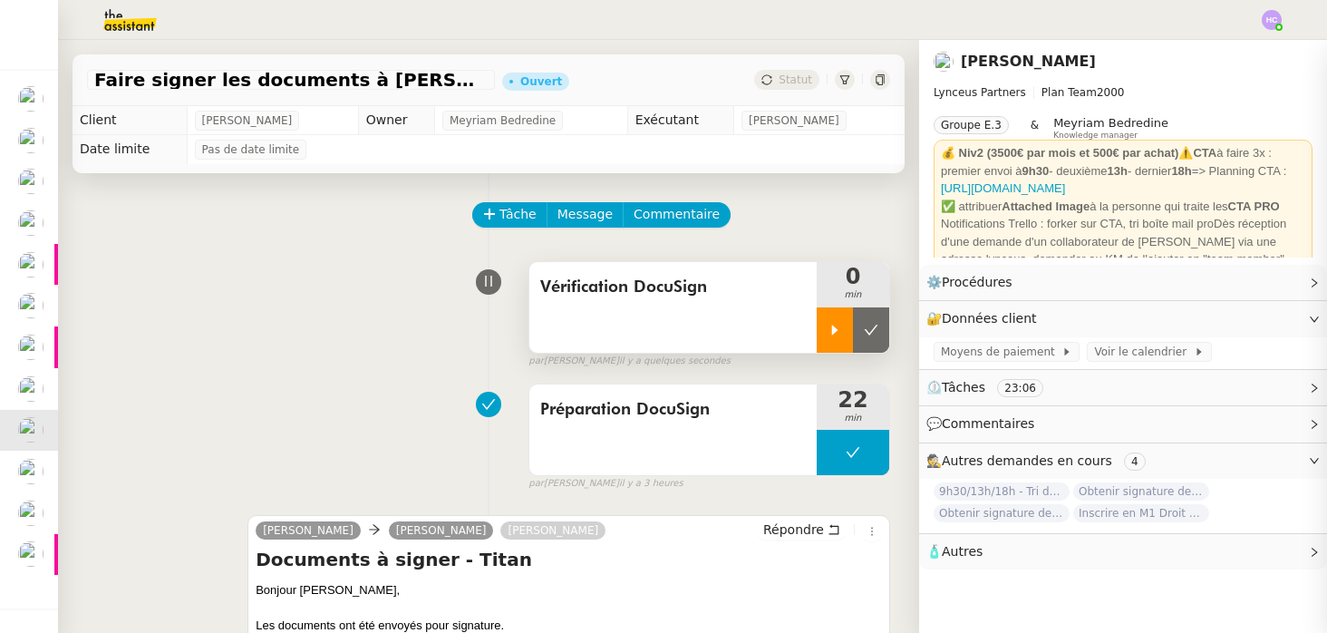
click at [838, 338] on div at bounding box center [835, 329] width 36 height 45
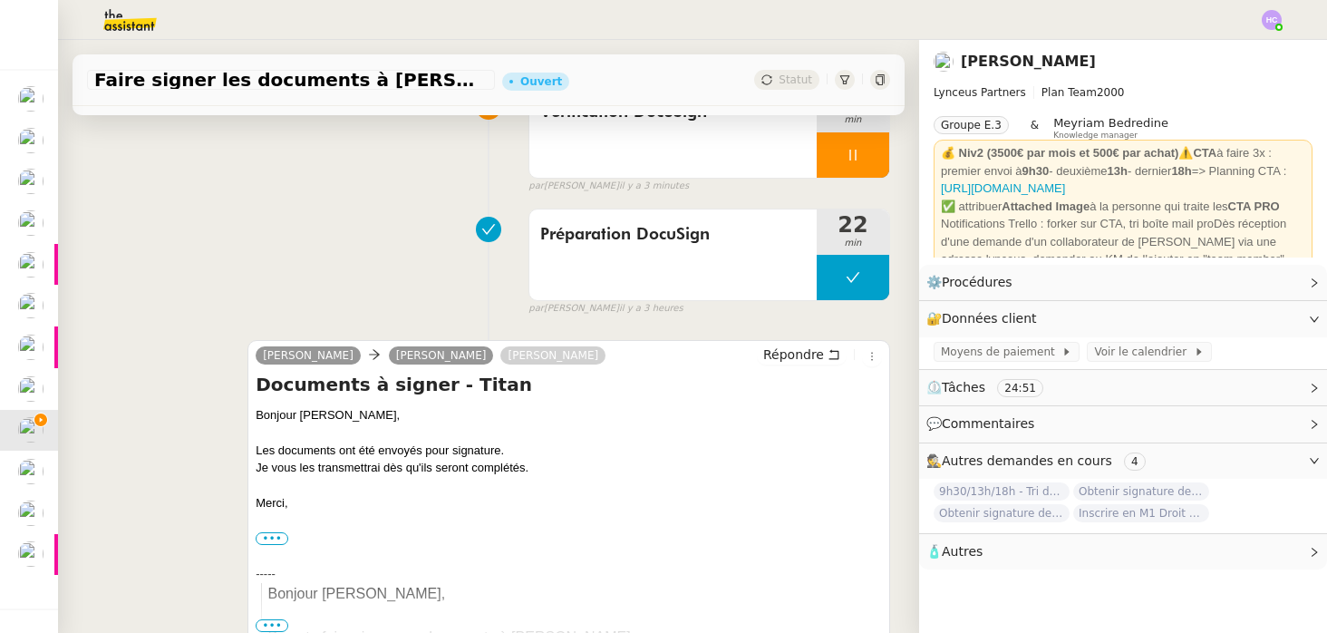
scroll to position [259, 0]
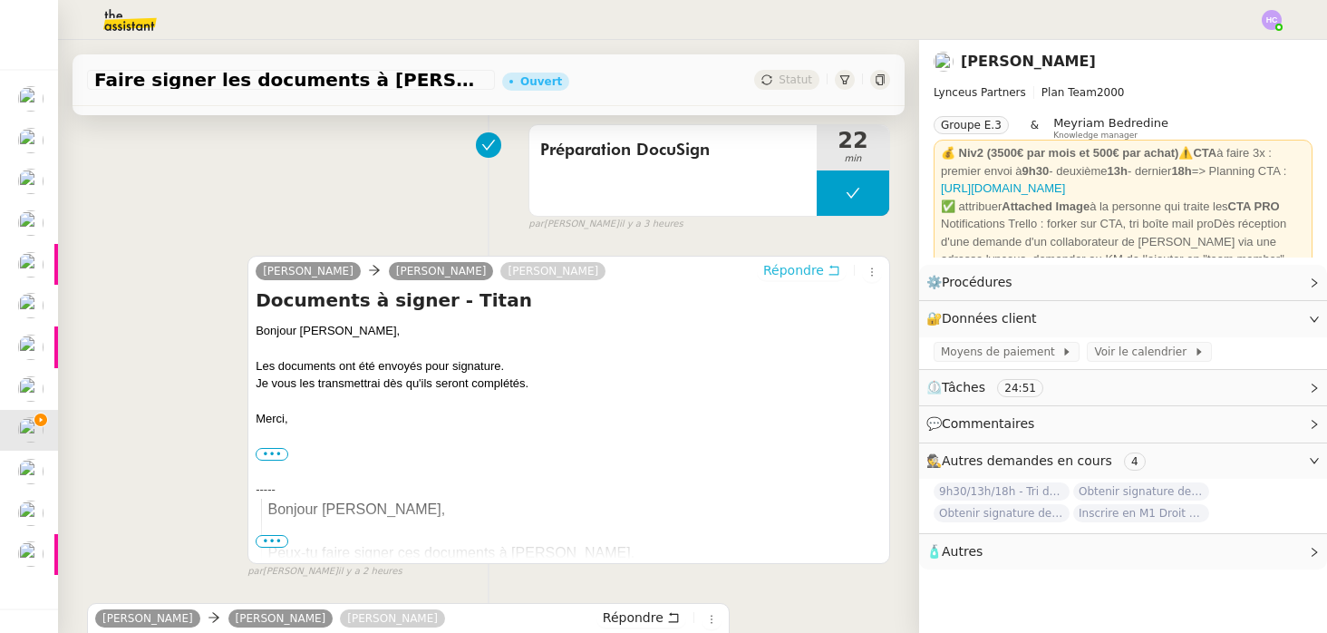
click at [806, 270] on span "Répondre" at bounding box center [793, 270] width 61 height 18
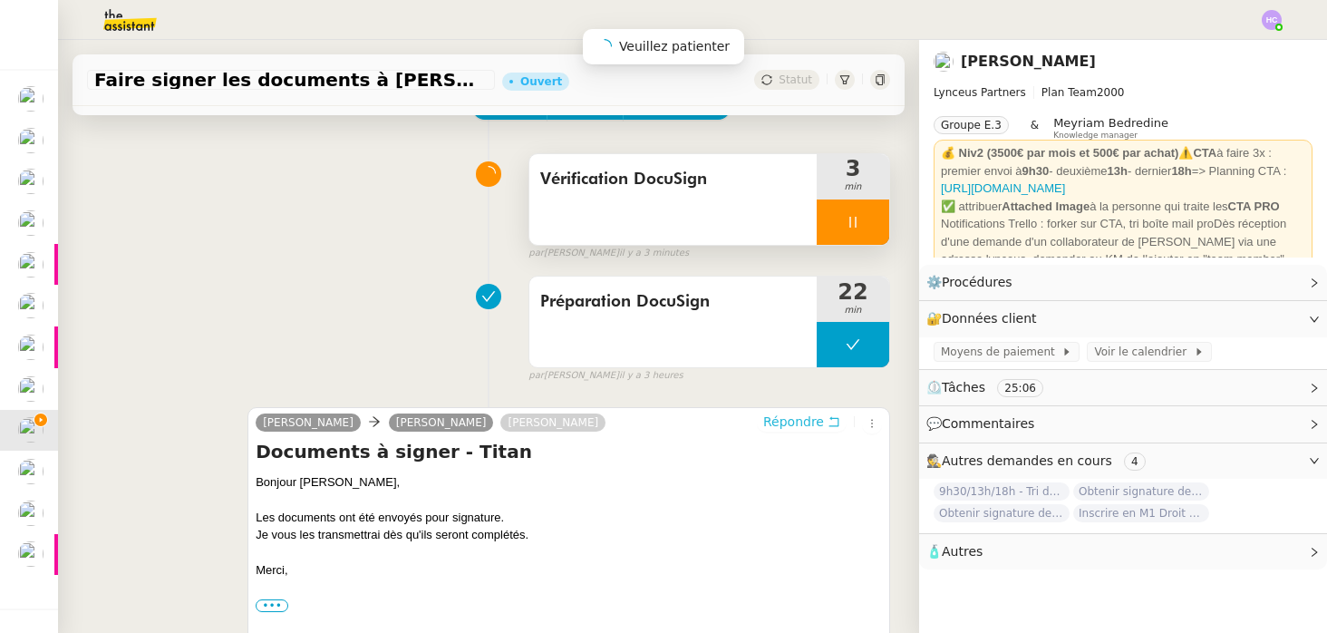
scroll to position [164, 0]
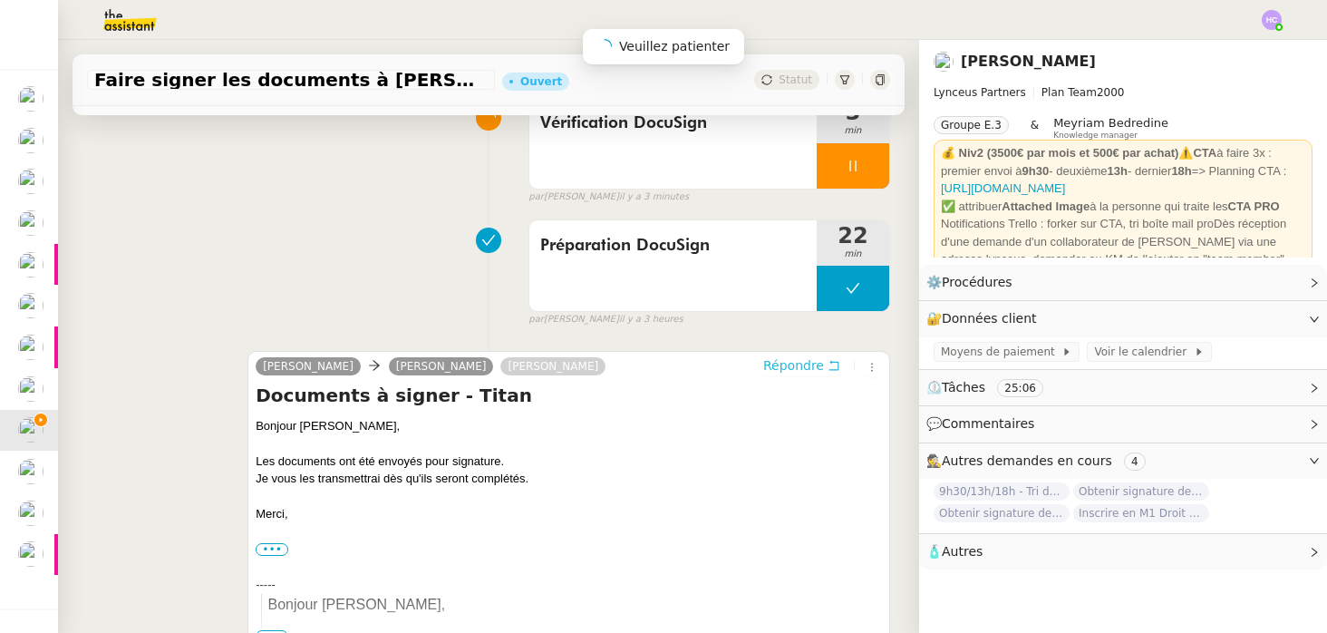
click at [788, 363] on span "Répondre" at bounding box center [793, 365] width 61 height 18
click at [850, 154] on div at bounding box center [853, 165] width 73 height 45
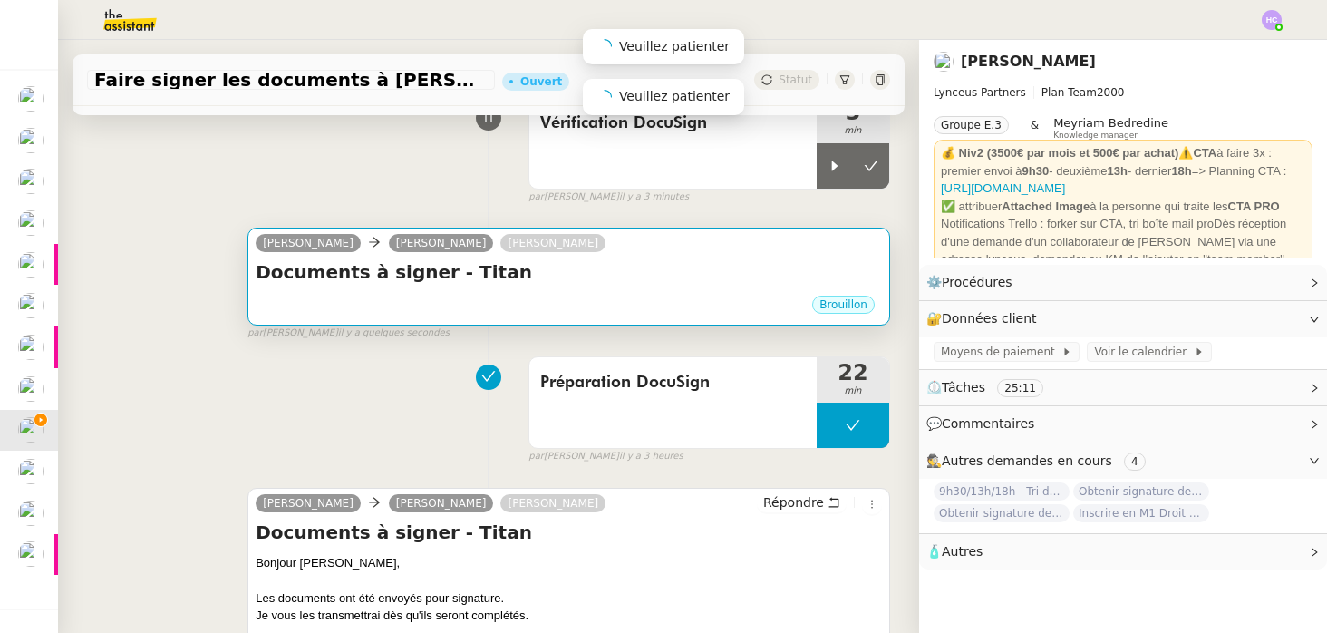
click at [499, 269] on h4 "Documents à signer - Titan" at bounding box center [569, 271] width 626 height 25
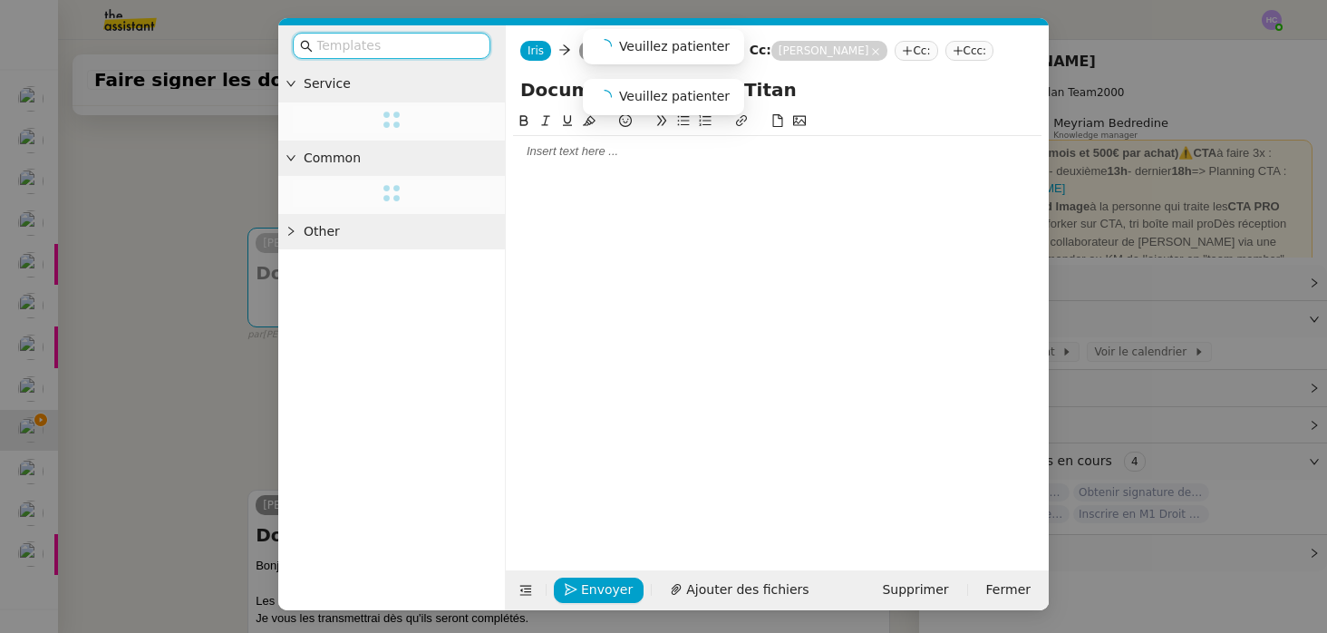
click at [534, 160] on div at bounding box center [777, 151] width 528 height 16
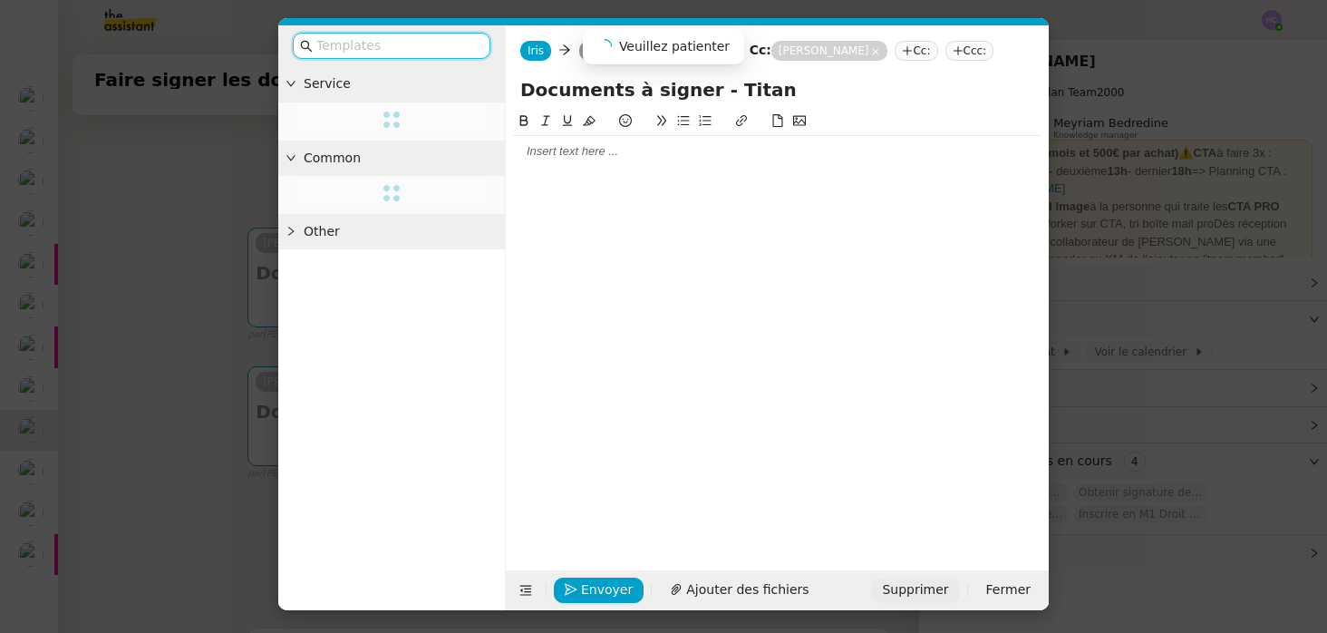
click at [904, 592] on span "Supprimer" at bounding box center [915, 589] width 66 height 21
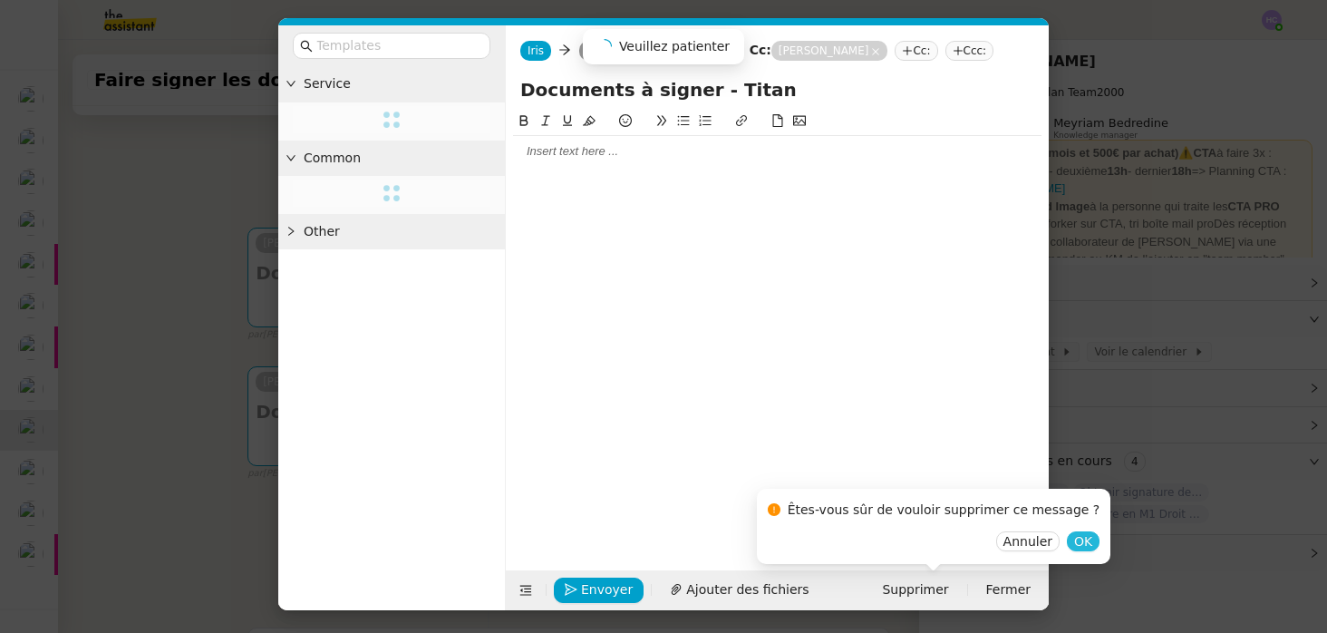
click at [1074, 538] on span "OK" at bounding box center [1083, 541] width 18 height 18
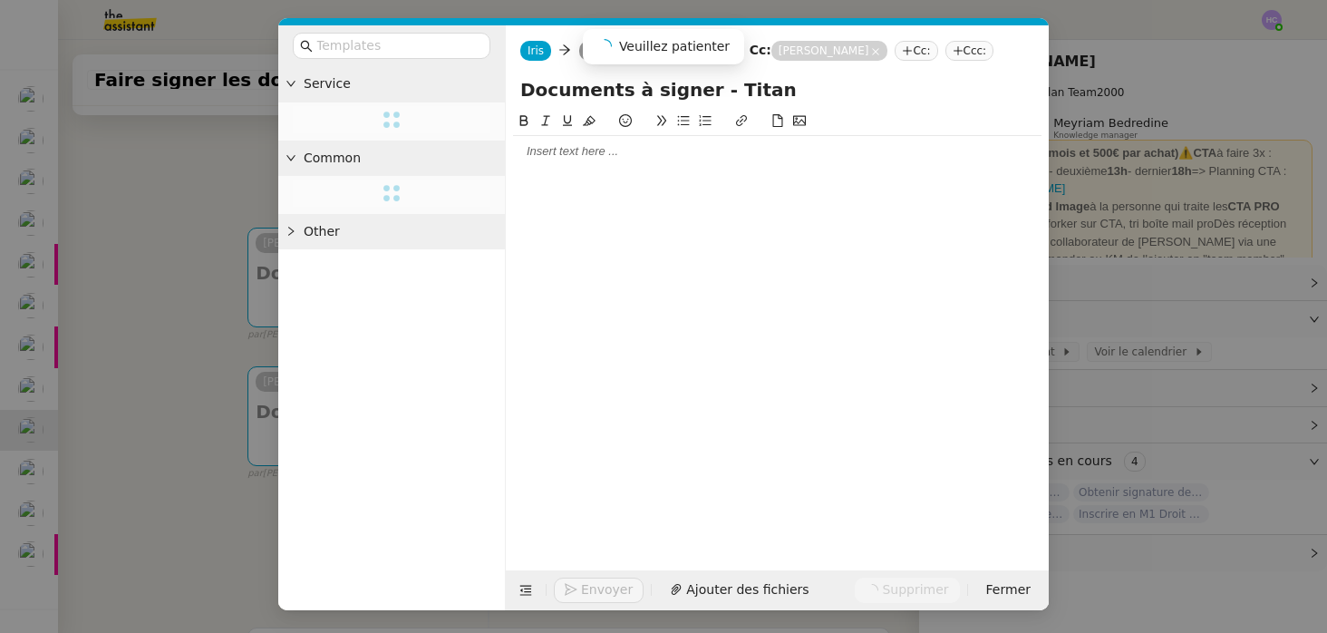
click at [614, 160] on div at bounding box center [777, 151] width 528 height 16
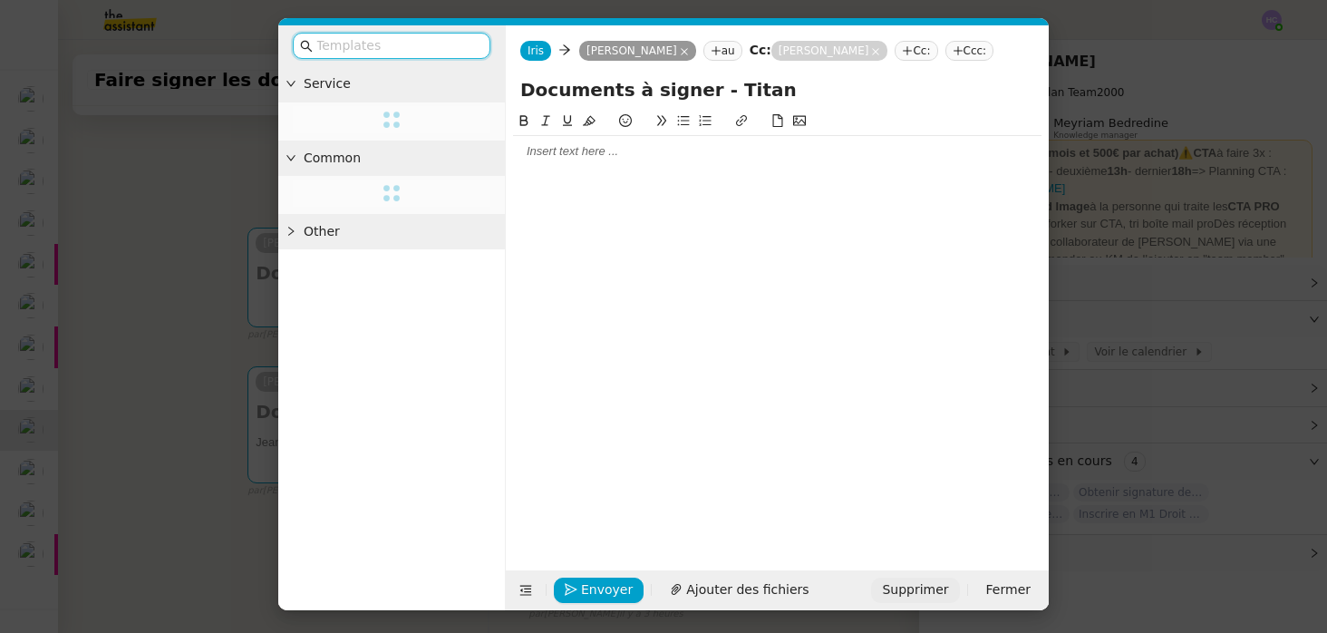
click at [909, 587] on span "Supprimer" at bounding box center [915, 589] width 66 height 21
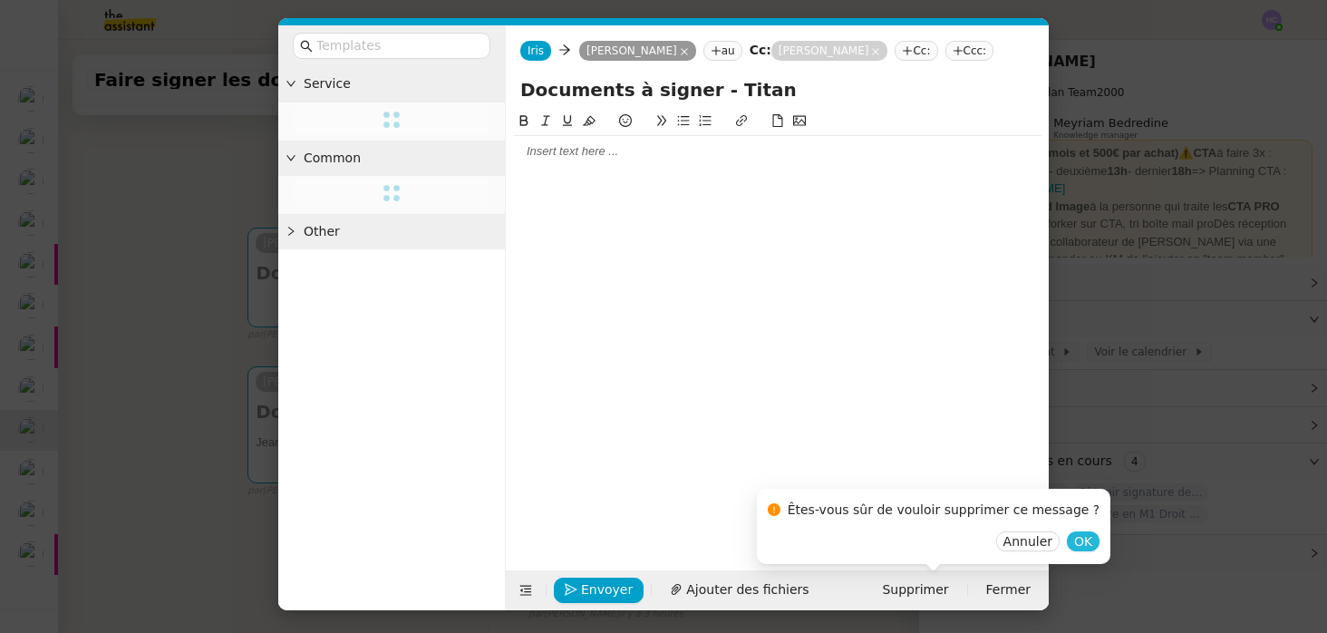
click at [1074, 542] on span "OK" at bounding box center [1083, 541] width 18 height 18
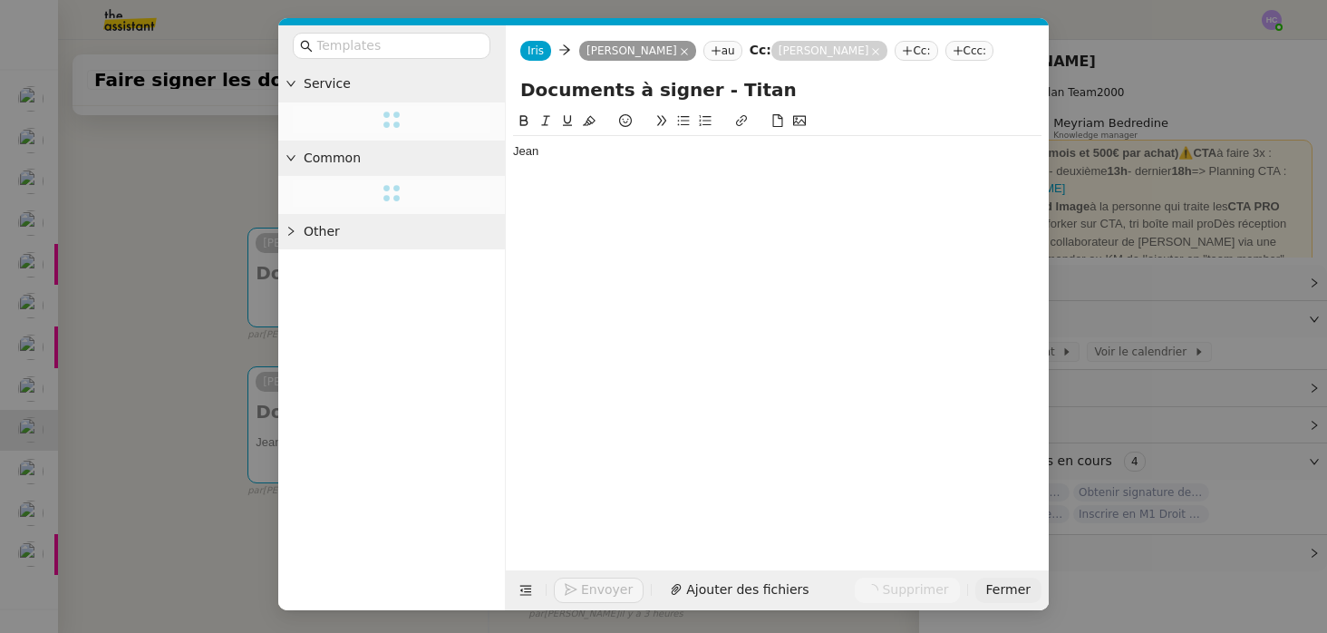
click at [1004, 585] on span "Fermer" at bounding box center [1008, 589] width 44 height 21
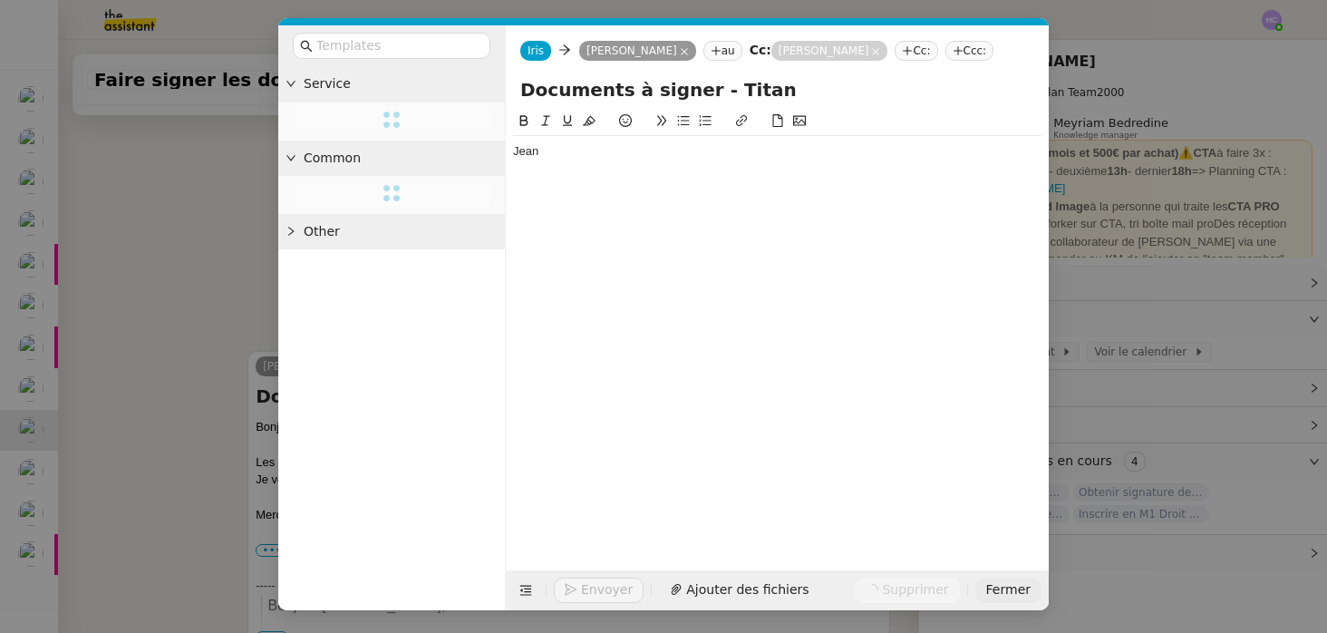
click at [1012, 588] on span "Fermer" at bounding box center [1008, 589] width 44 height 21
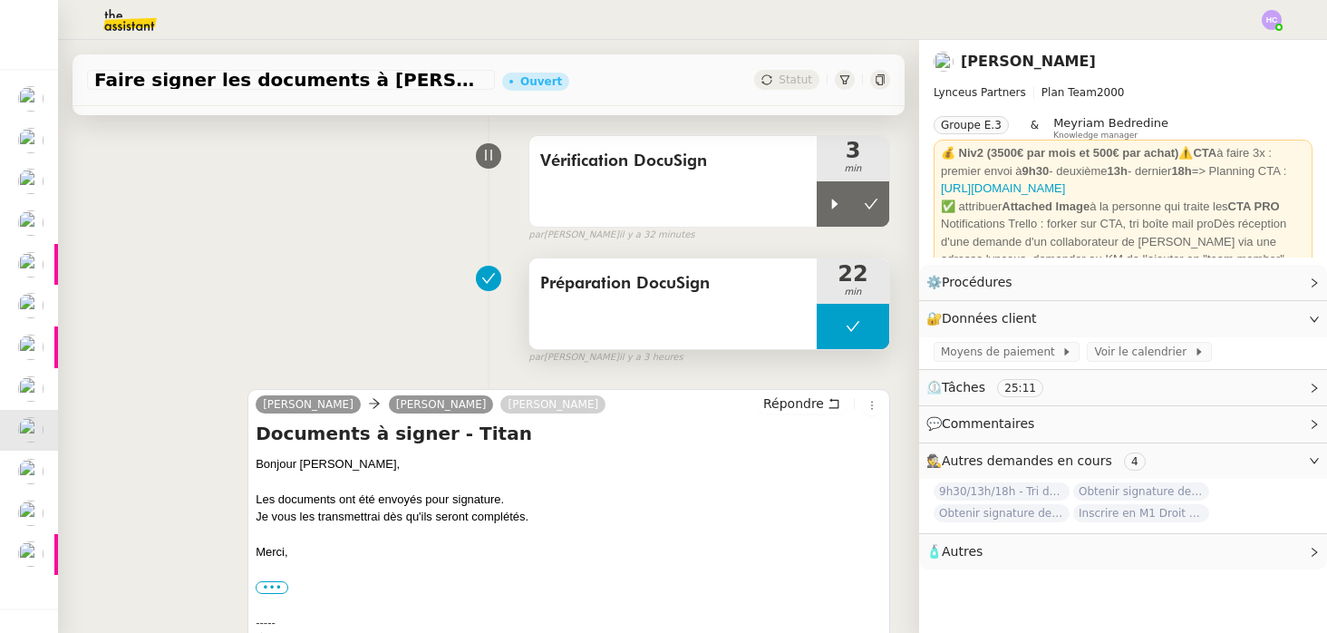
scroll to position [129, 0]
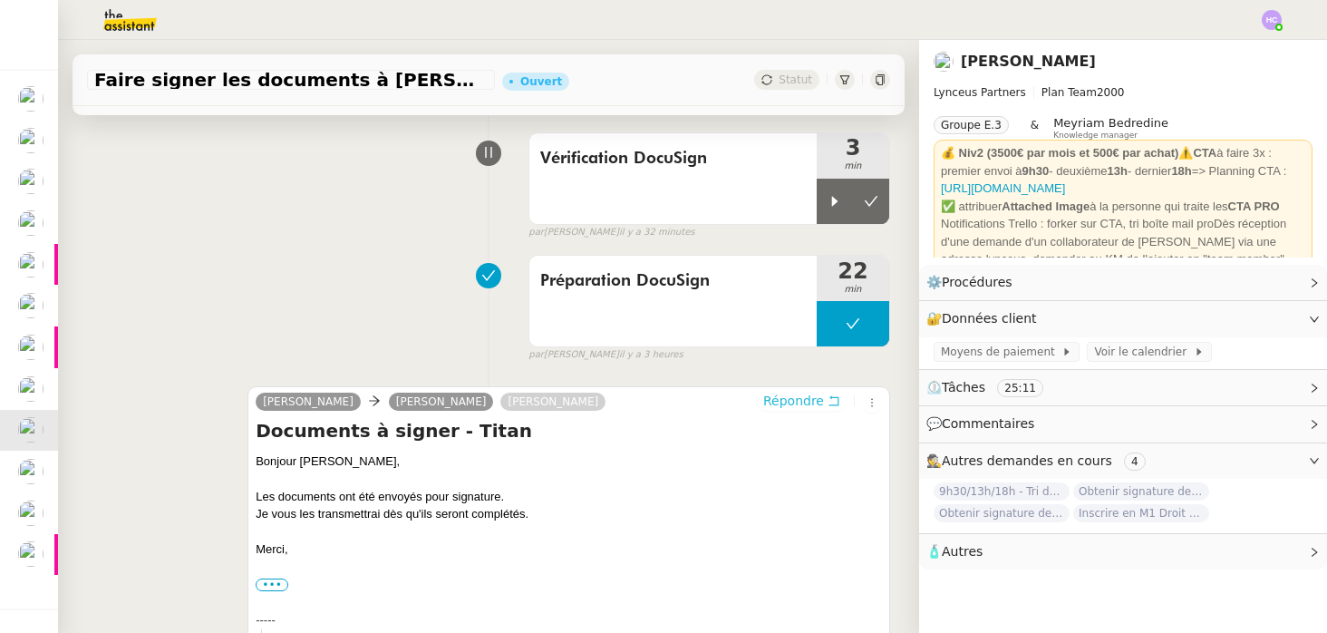
click at [812, 401] on span "Répondre" at bounding box center [793, 401] width 61 height 18
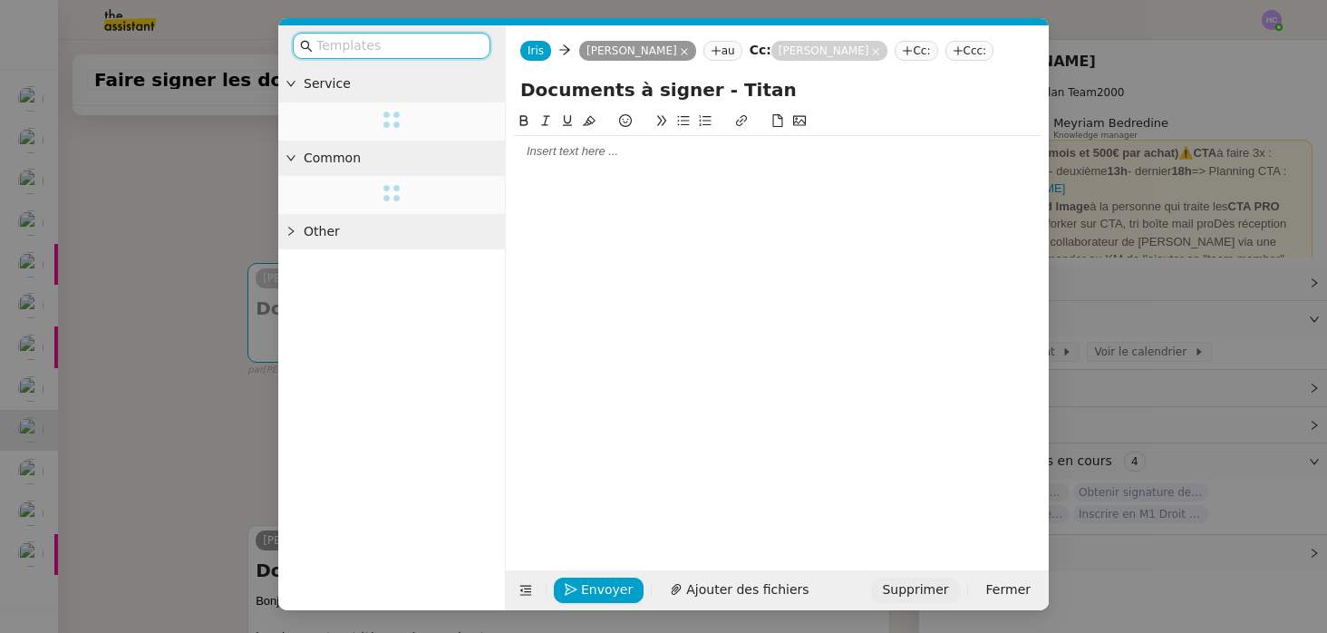
click at [916, 586] on span "Supprimer" at bounding box center [915, 589] width 66 height 21
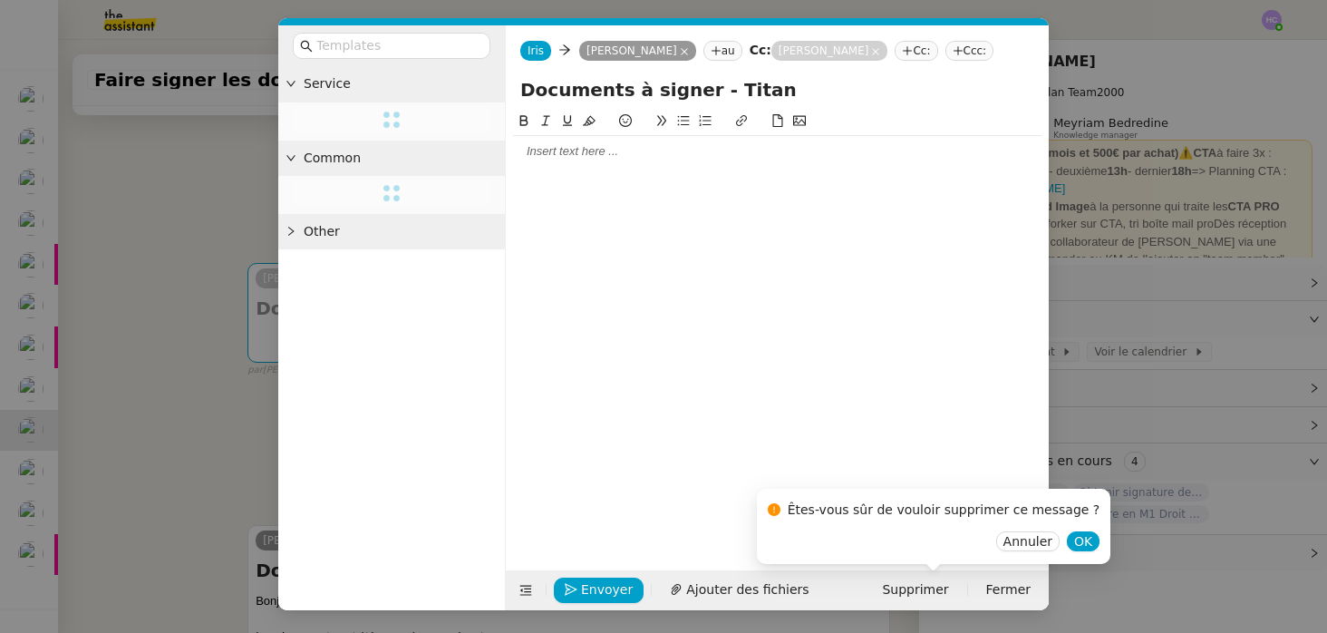
click at [595, 160] on div at bounding box center [777, 151] width 528 height 16
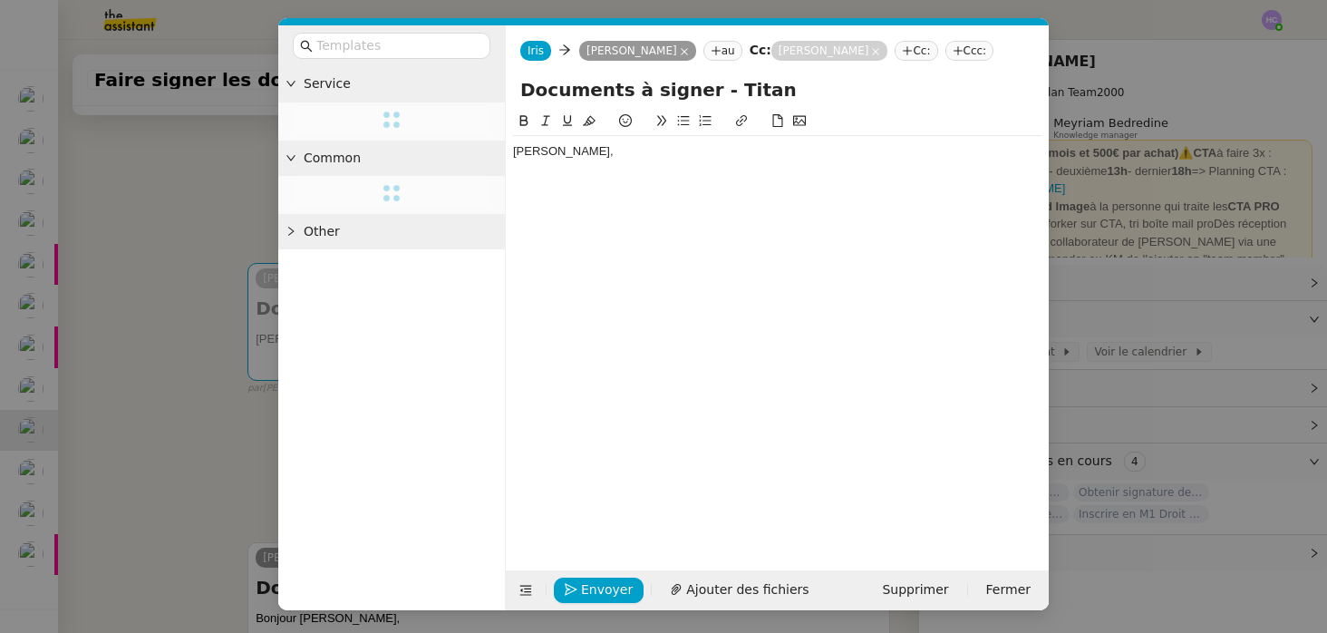
click at [557, 160] on div "Jean-CHristophe," at bounding box center [777, 151] width 528 height 16
click at [913, 53] on icon at bounding box center [907, 50] width 11 height 11
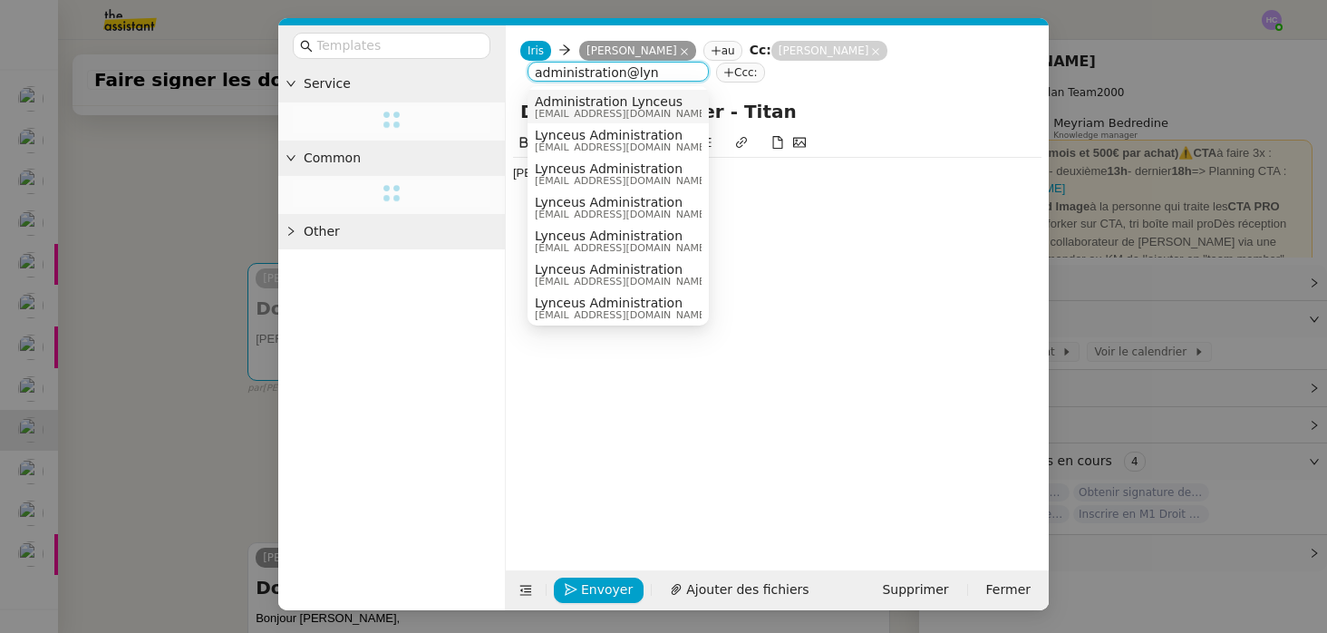
type input "administration@lyn"
click at [636, 104] on span "Administration Lynceus" at bounding box center [622, 101] width 174 height 15
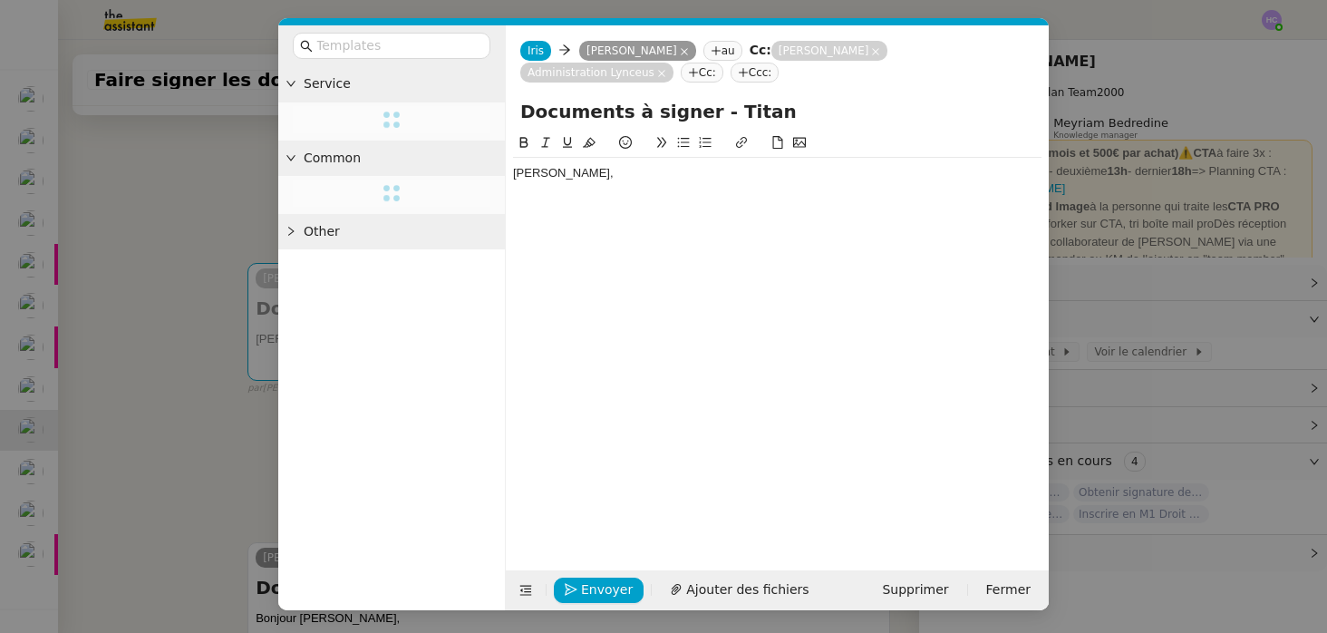
click at [606, 175] on div "Jean-Christophe," at bounding box center [777, 173] width 528 height 16
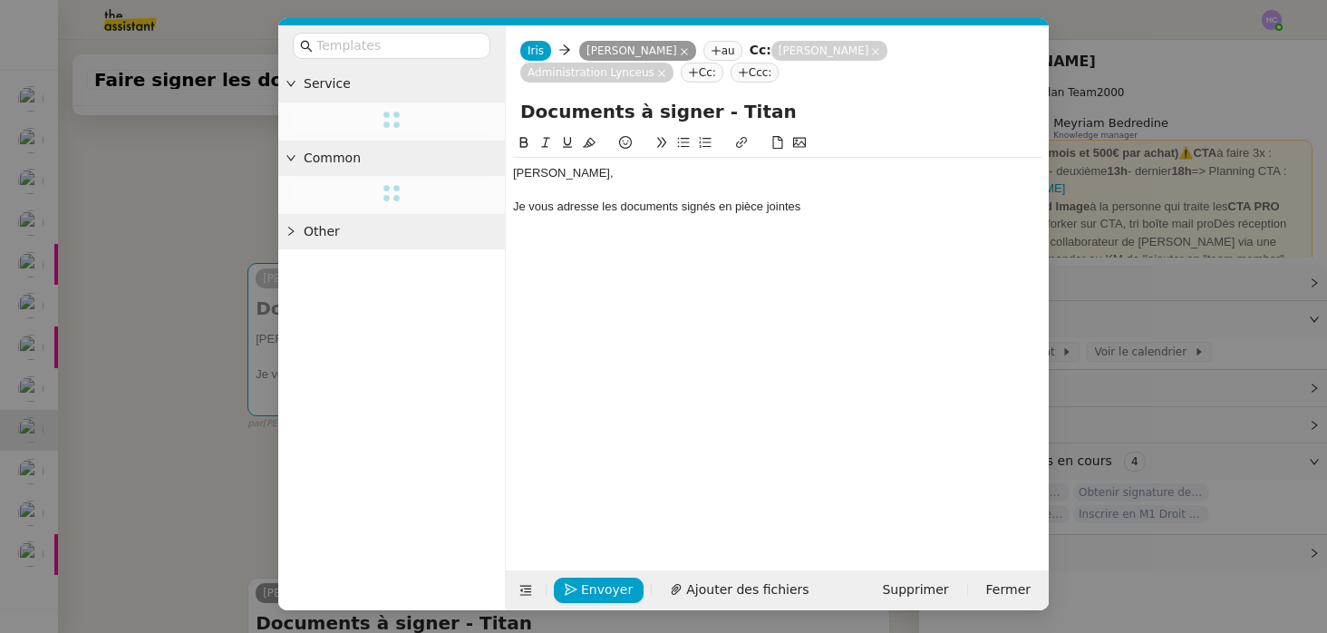
click at [759, 208] on div "Je vous adresse les documents signés en pièce jointes" at bounding box center [777, 206] width 528 height 16
click at [831, 214] on div "Je vous adresse les documents signés en pièces- jointes" at bounding box center [777, 206] width 528 height 16
click at [774, 209] on div "Je vous adresse les documents signés en pièces- jointes" at bounding box center [777, 206] width 528 height 16
click at [0, 0] on lt-em "pièces-jointes" at bounding box center [0, 0] width 0 height 0
click at [572, 241] on div "Merci," at bounding box center [777, 240] width 528 height 16
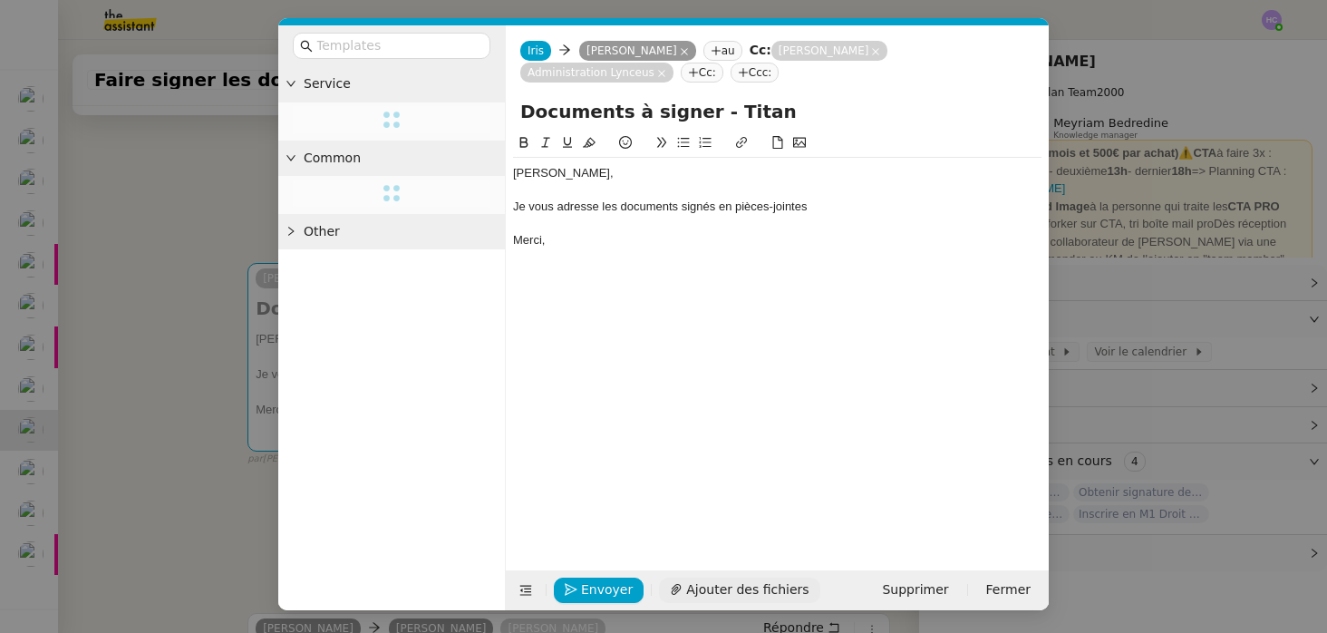
click at [696, 592] on span "Ajouter des fichiers" at bounding box center [747, 589] width 122 height 21
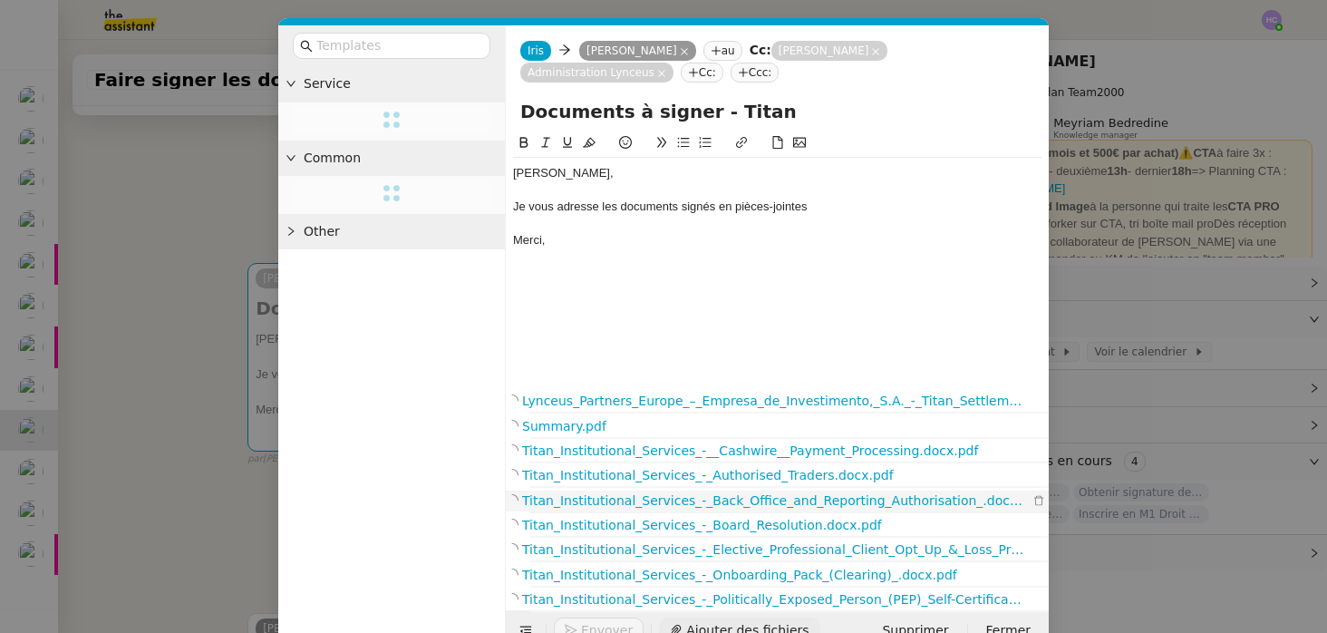
scroll to position [40, 0]
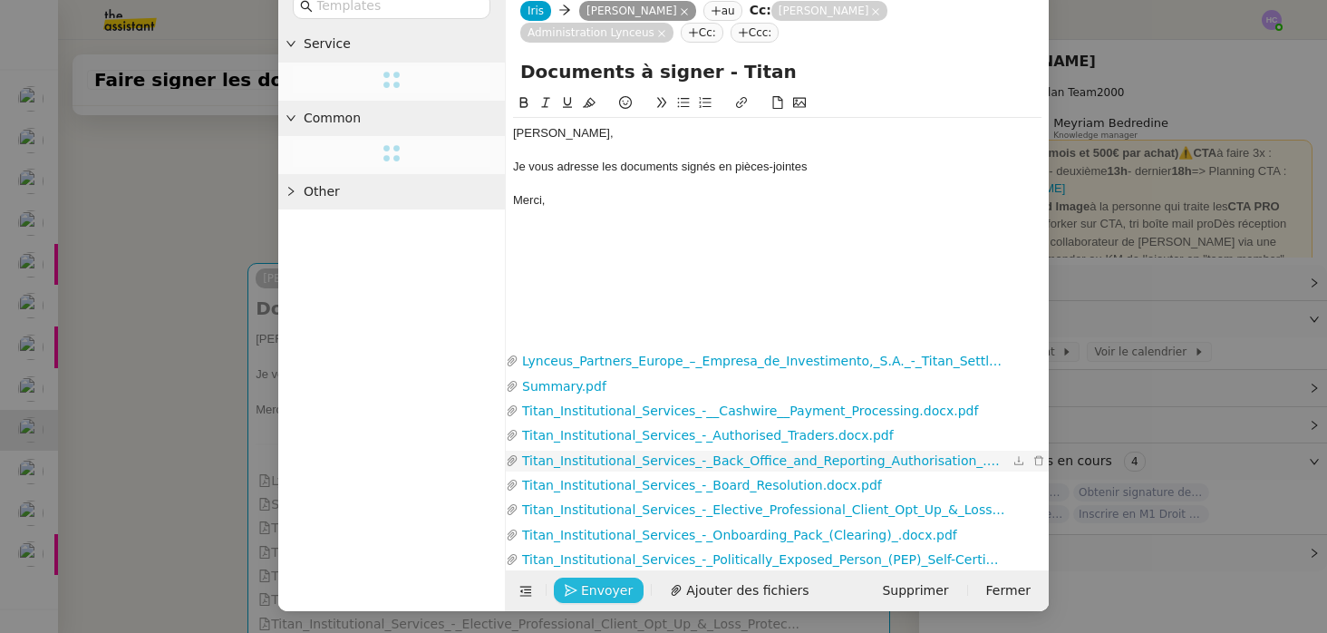
click at [596, 590] on span "Envoyer" at bounding box center [607, 590] width 52 height 21
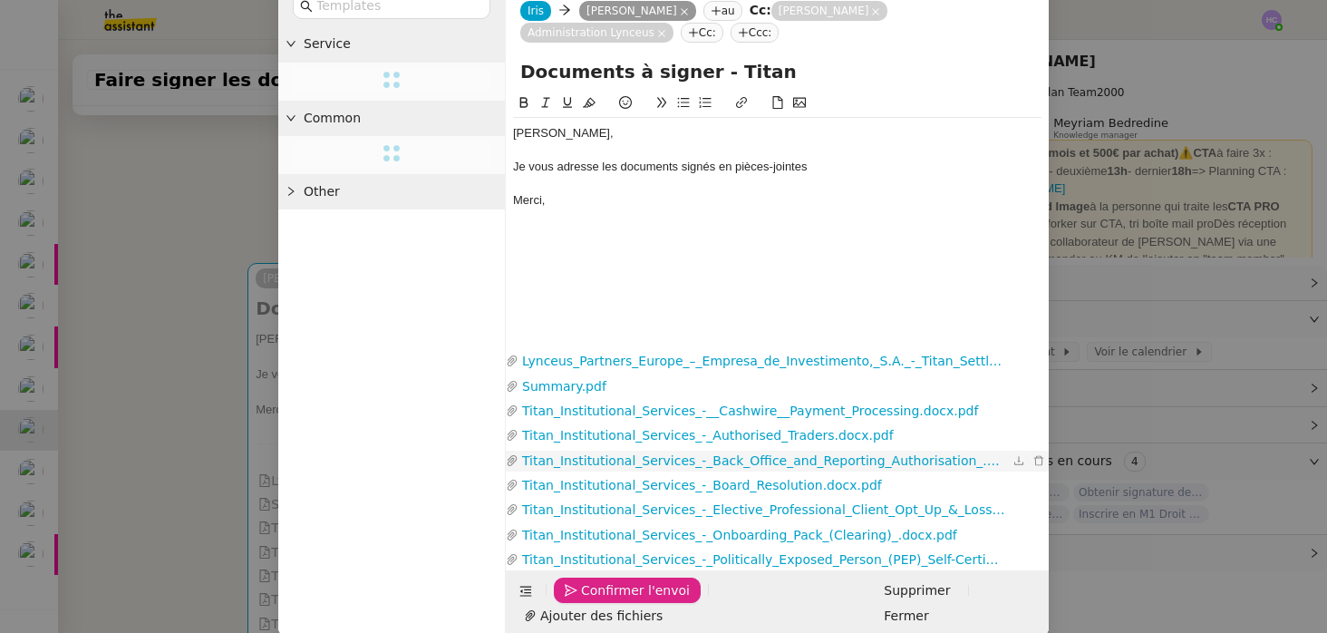
click at [596, 590] on span "Confirmer l'envoi" at bounding box center [635, 590] width 109 height 21
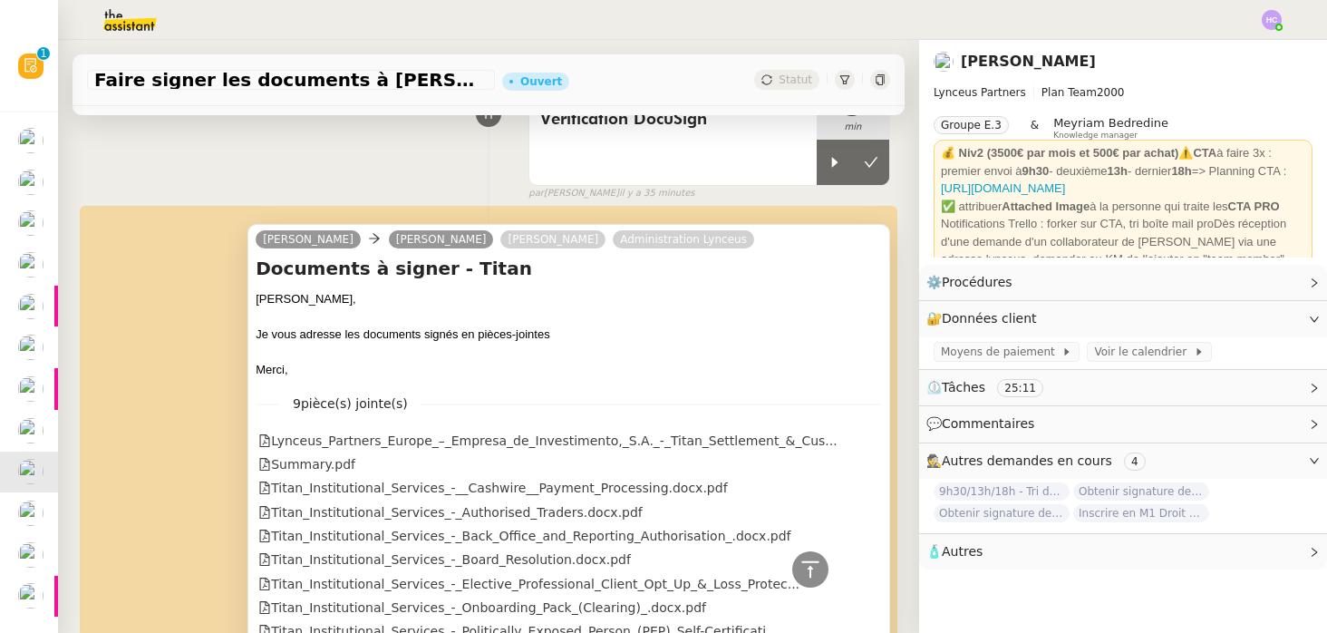
scroll to position [160, 0]
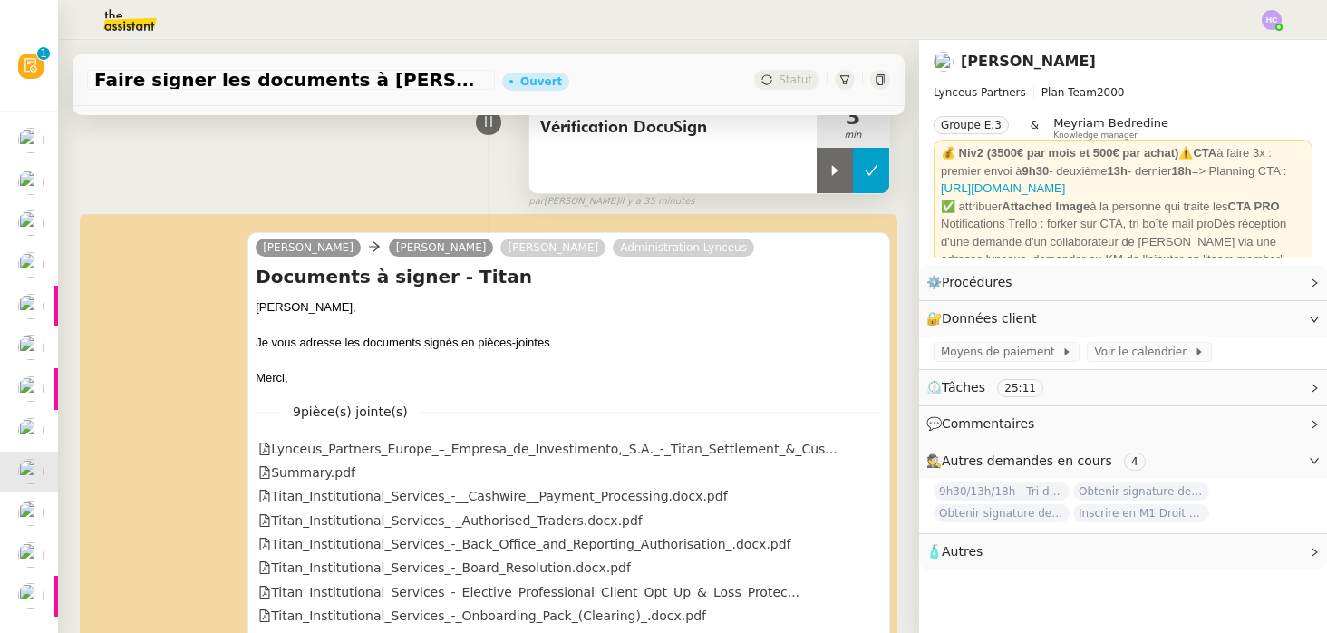
click at [885, 173] on button at bounding box center [871, 170] width 36 height 45
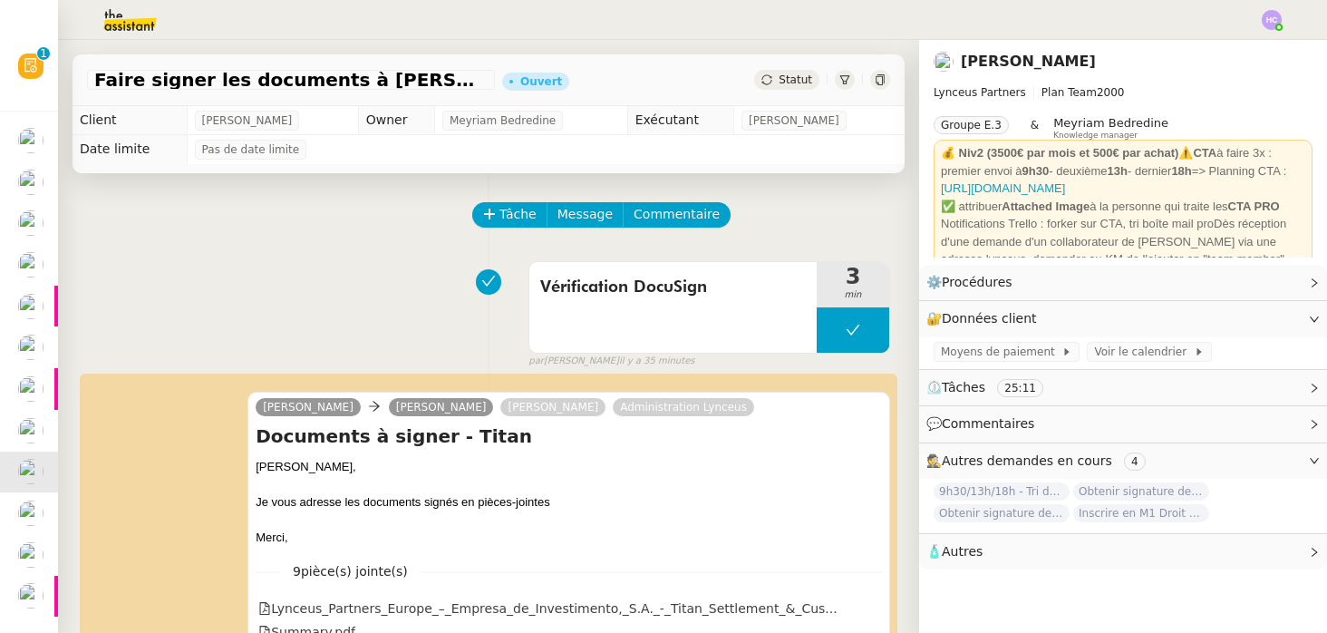
click at [788, 81] on span "Statut" at bounding box center [796, 79] width 34 height 13
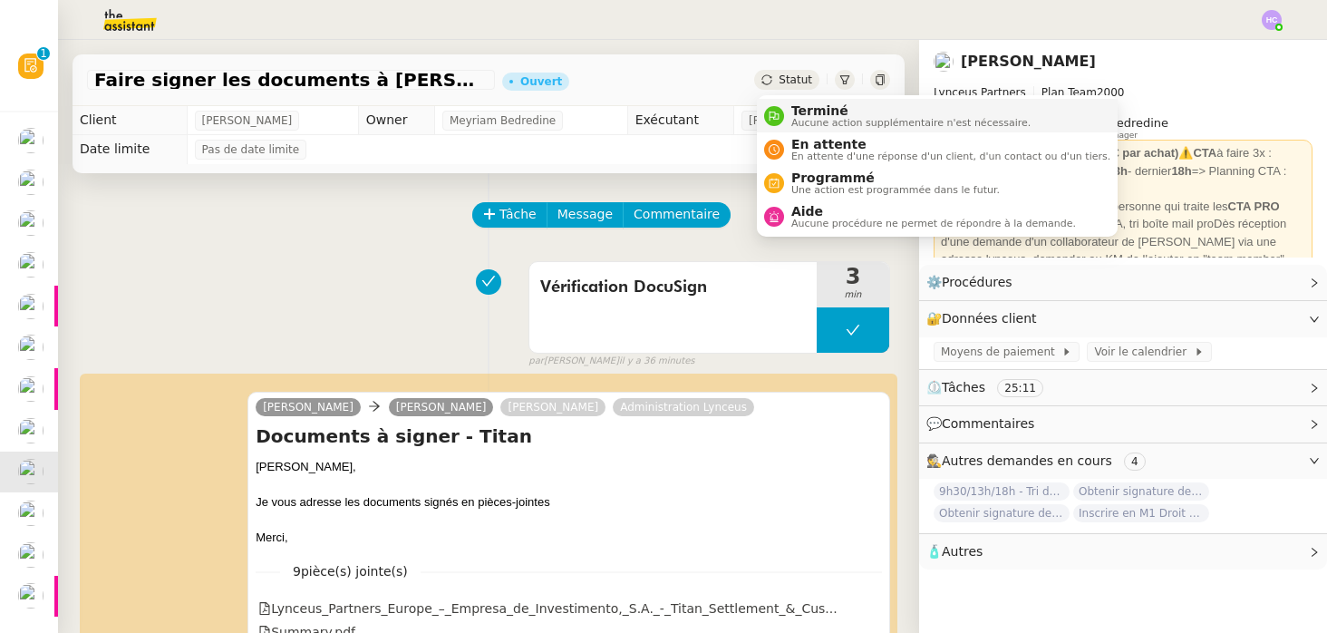
click at [795, 113] on span "Terminé" at bounding box center [910, 110] width 239 height 15
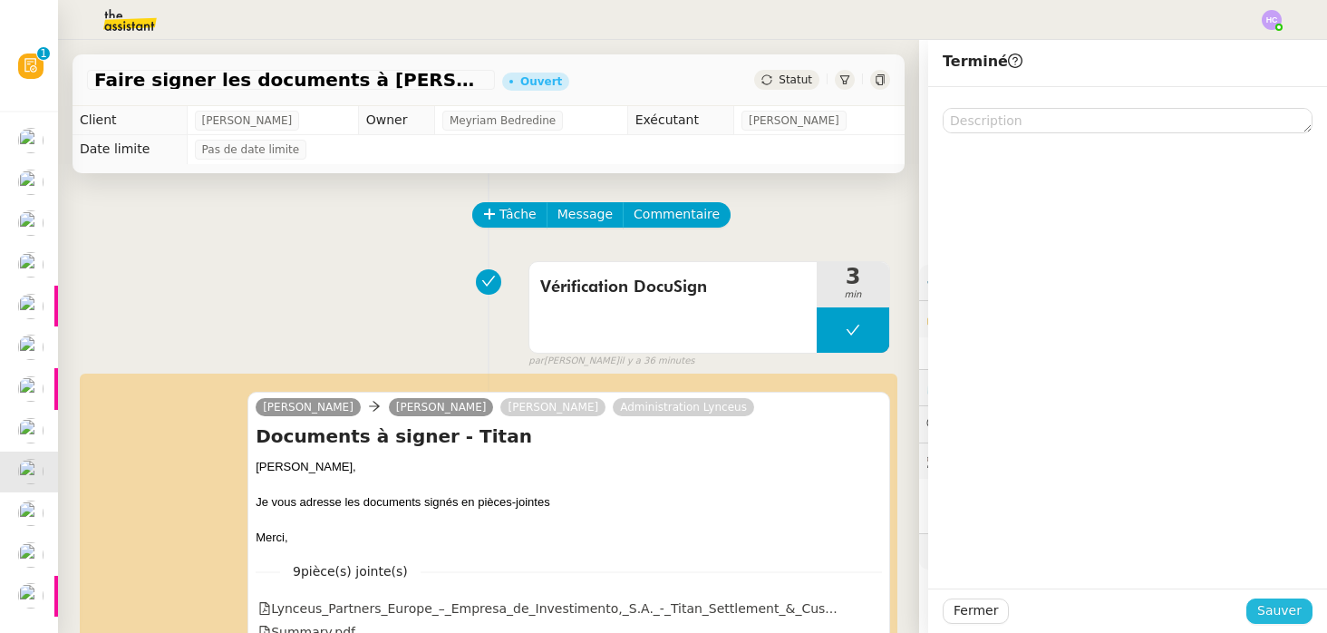
click at [1283, 613] on span "Sauver" at bounding box center [1279, 610] width 44 height 21
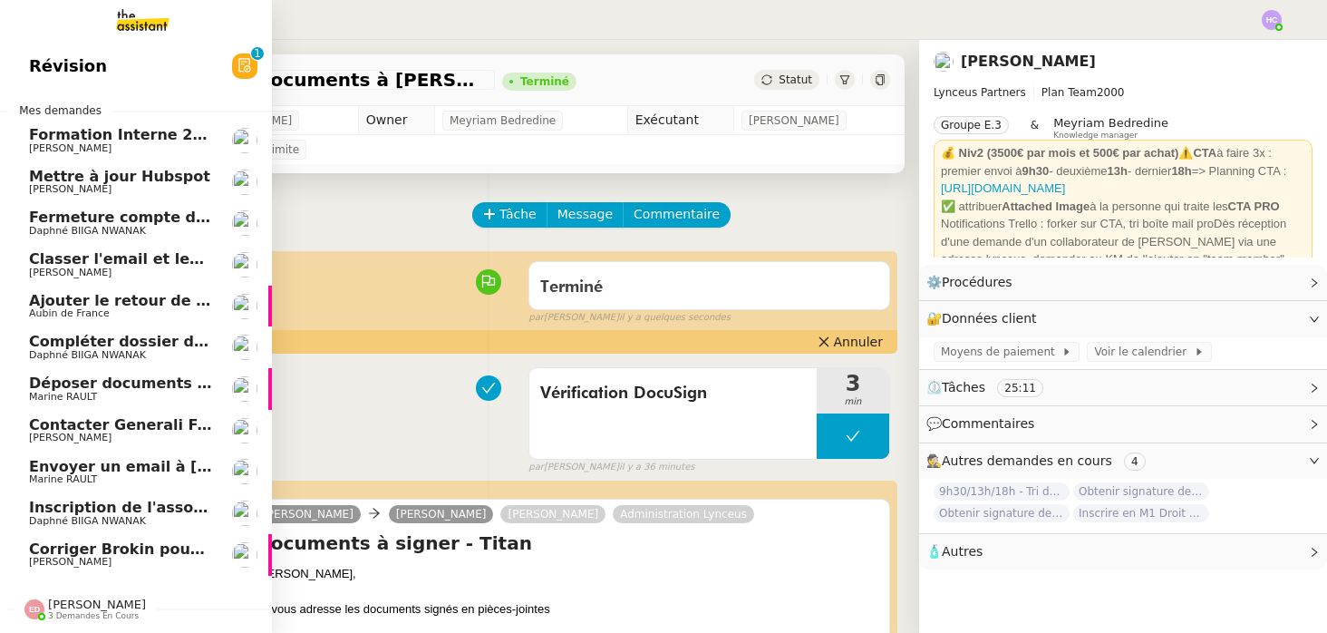
scroll to position [48, 0]
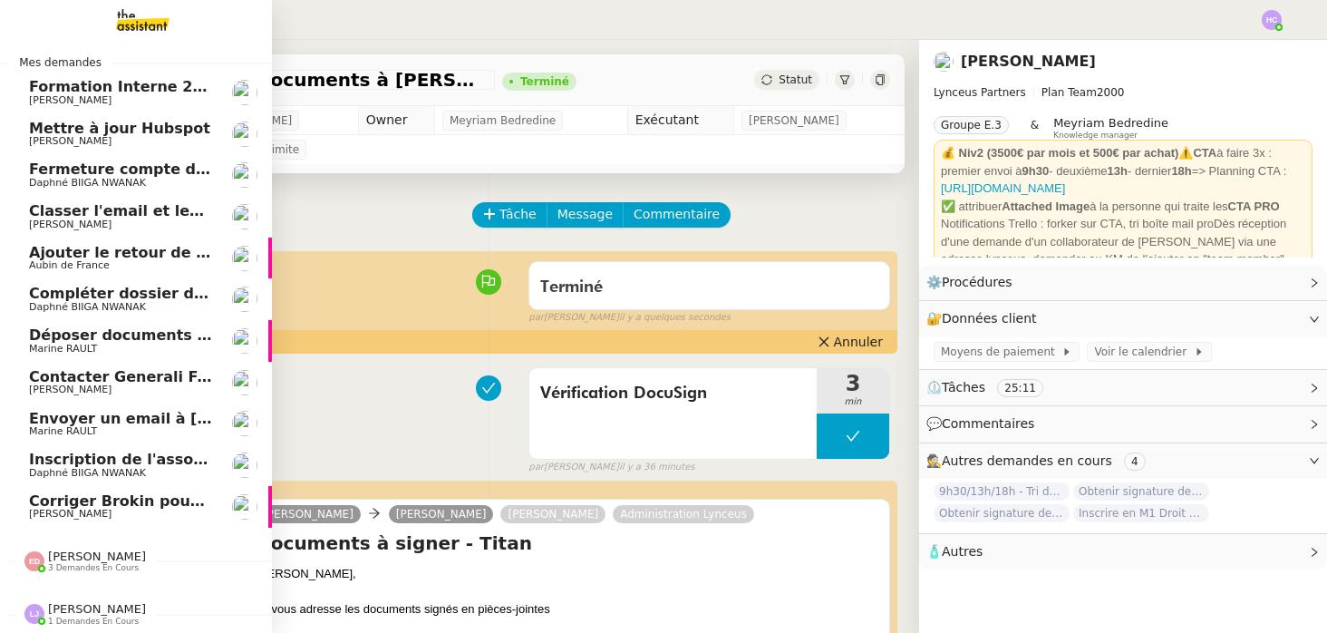
click at [70, 610] on span "[PERSON_NAME]" at bounding box center [97, 609] width 98 height 14
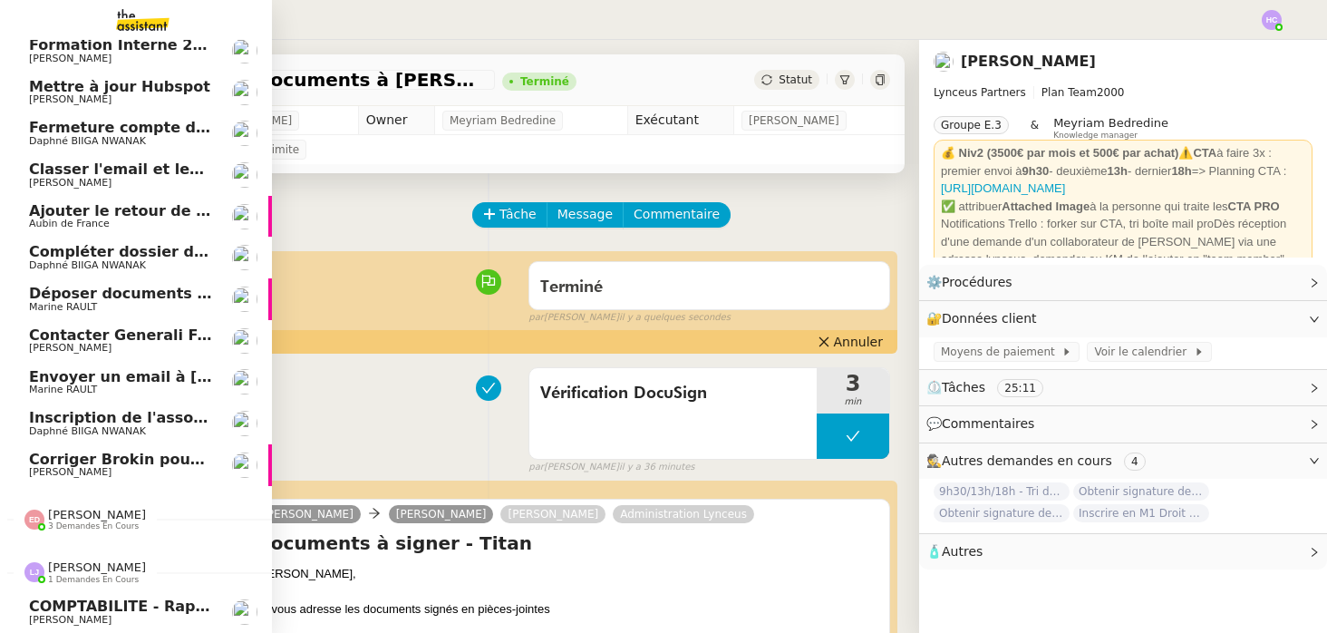
click at [74, 568] on span "[PERSON_NAME]" at bounding box center [97, 567] width 98 height 14
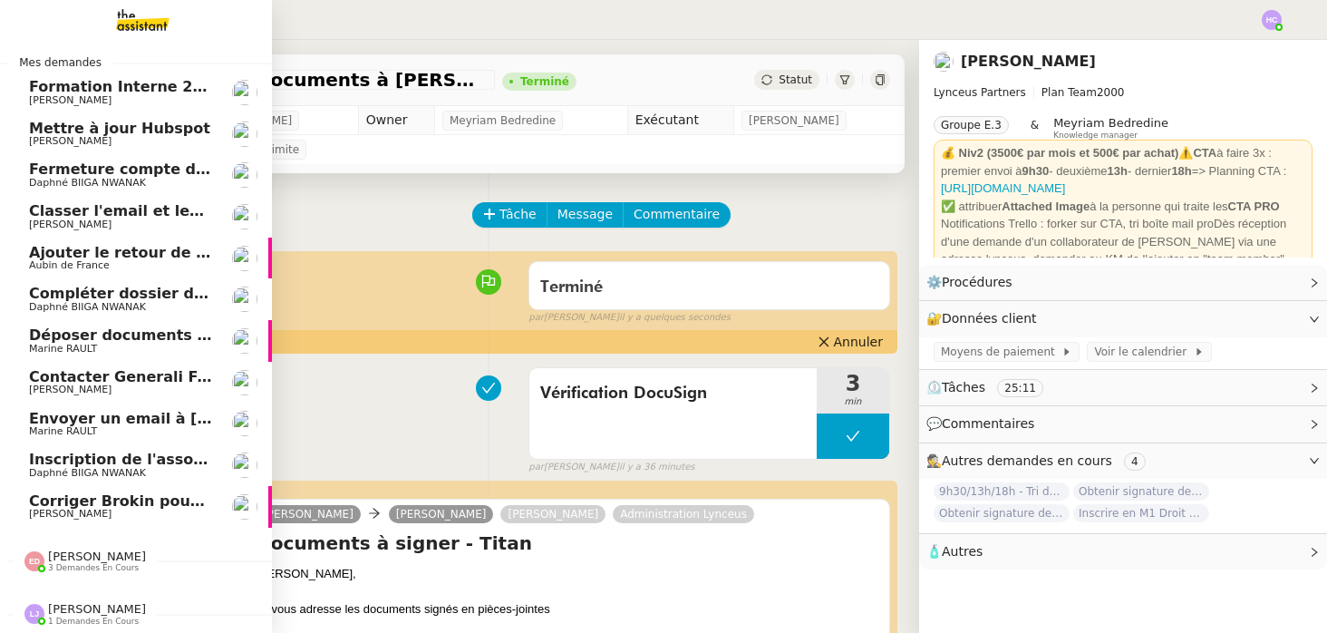
click at [102, 501] on span "Corriger Brokin pour clôture comptable" at bounding box center [190, 500] width 322 height 17
